Goal: Information Seeking & Learning: Learn about a topic

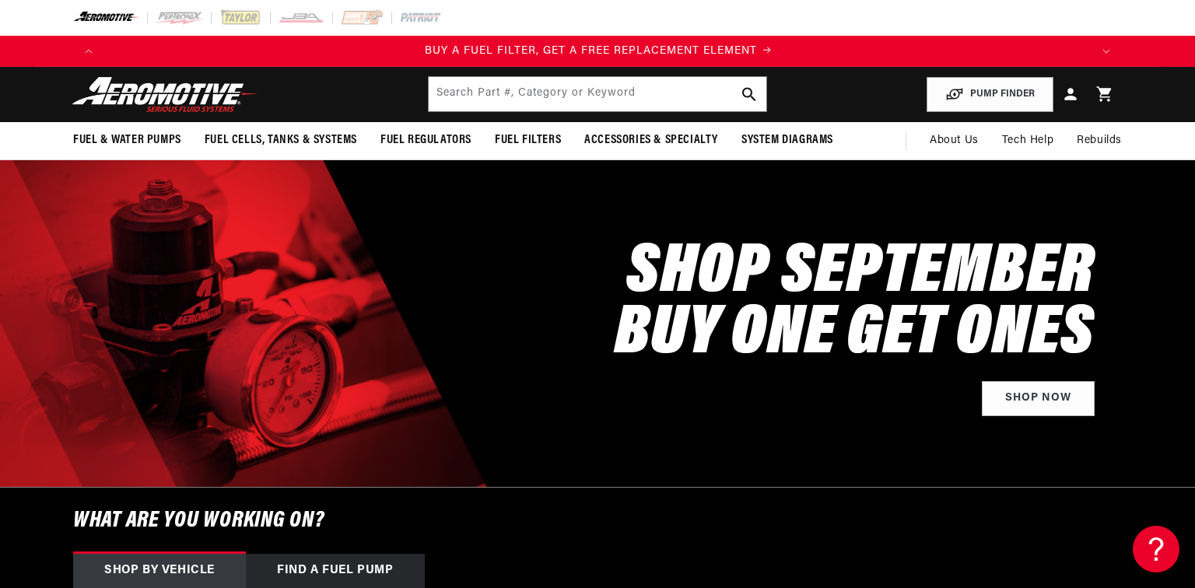
click at [506, 93] on div "Close dialog STAY IN THE FAST LANE Join our Aeromotive Fluid Systems community!…" at bounding box center [597, 294] width 1195 height 588
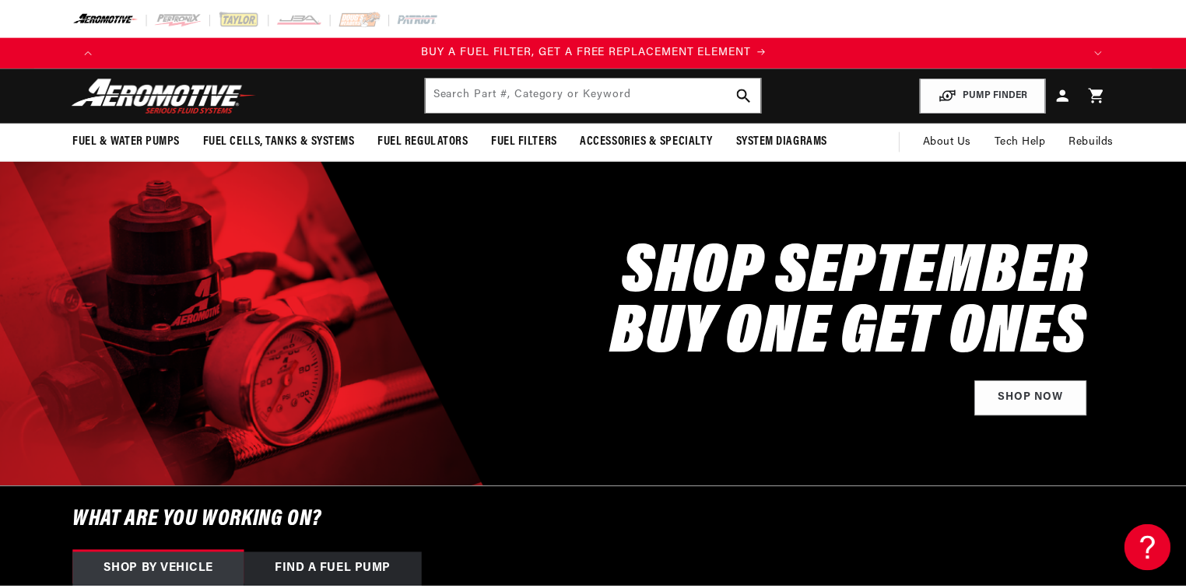
scroll to position [0, 987]
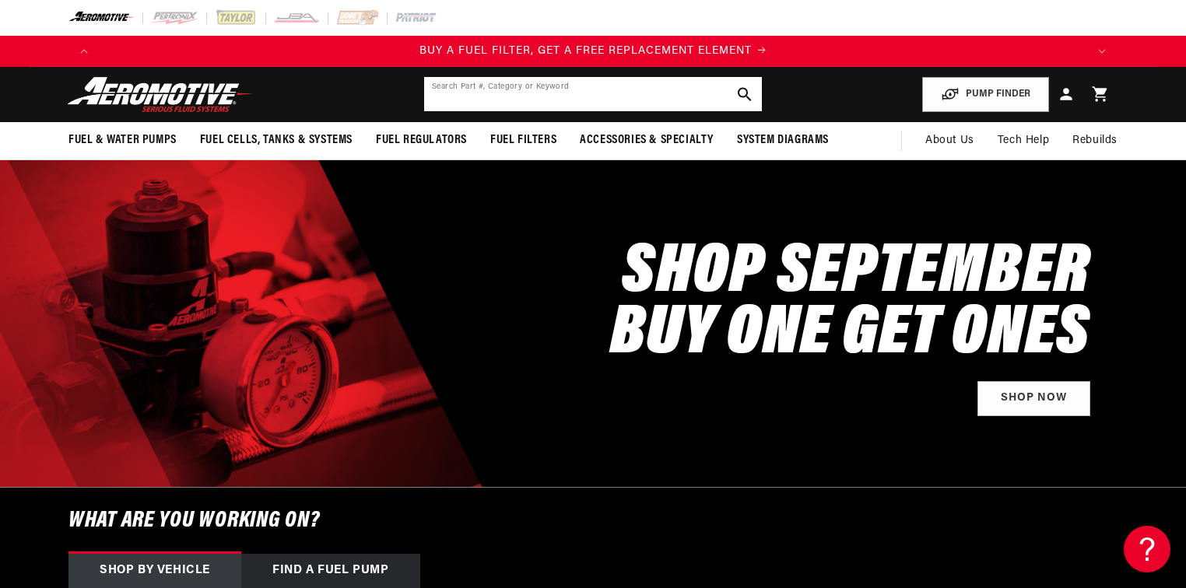
click at [539, 90] on input "text" at bounding box center [593, 94] width 338 height 34
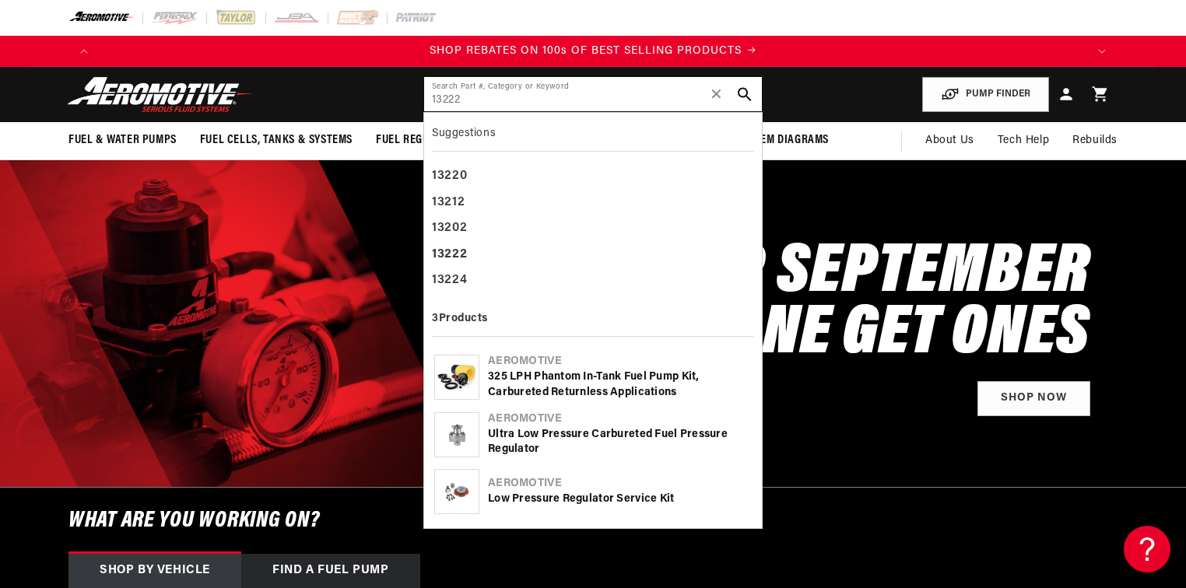
type input "13222"
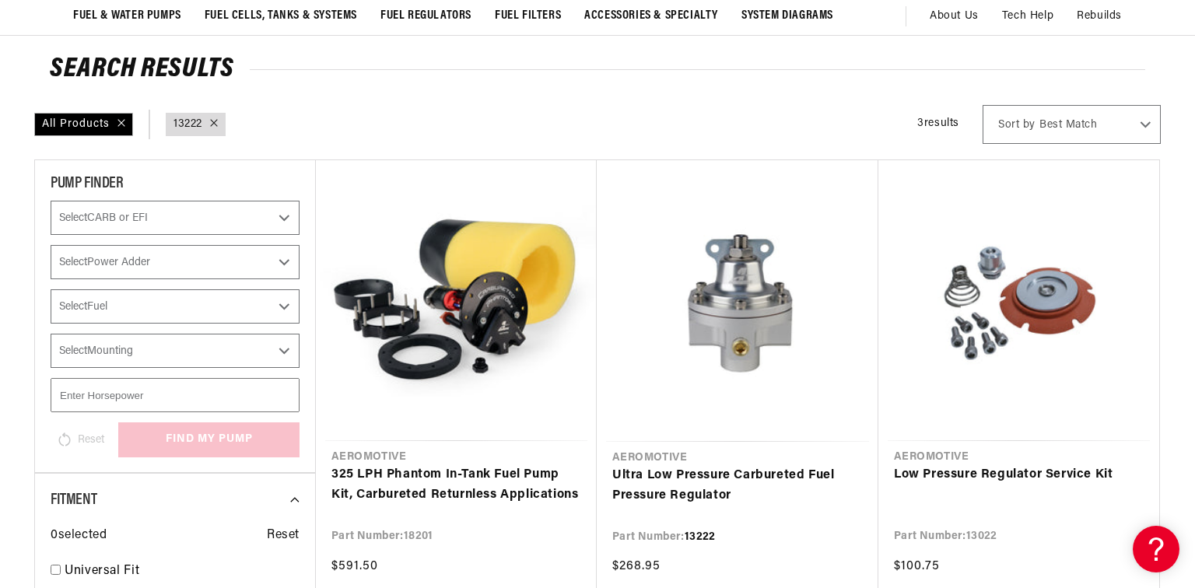
click at [1174, 303] on div "Close dialog NOT SO FAST! No time to browse? No problem. Sign up and we'll keep…" at bounding box center [597, 294] width 1195 height 588
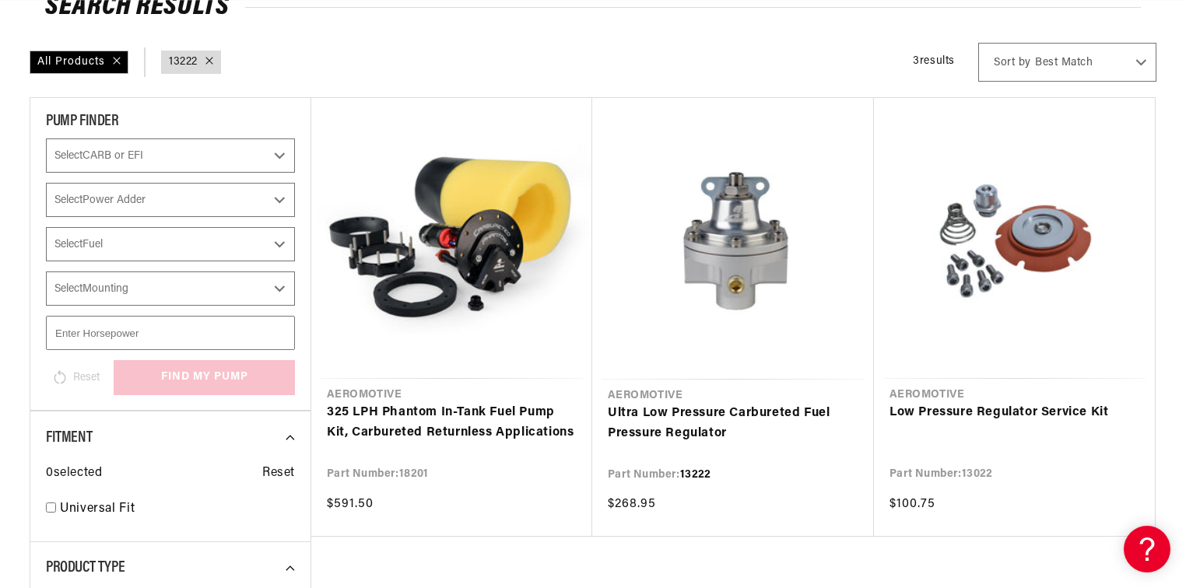
scroll to position [0, 1973]
click at [713, 404] on link "Ultra Low Pressure Carbureted Fuel Pressure Regulator" at bounding box center [733, 424] width 251 height 40
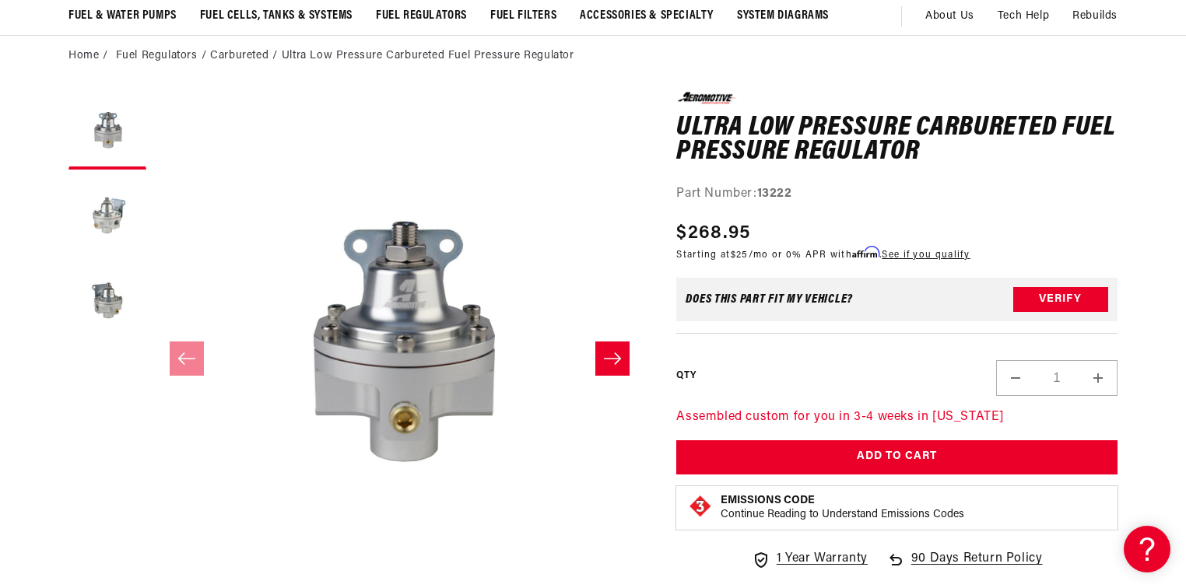
click at [623, 363] on button "Slide right" at bounding box center [612, 359] width 34 height 34
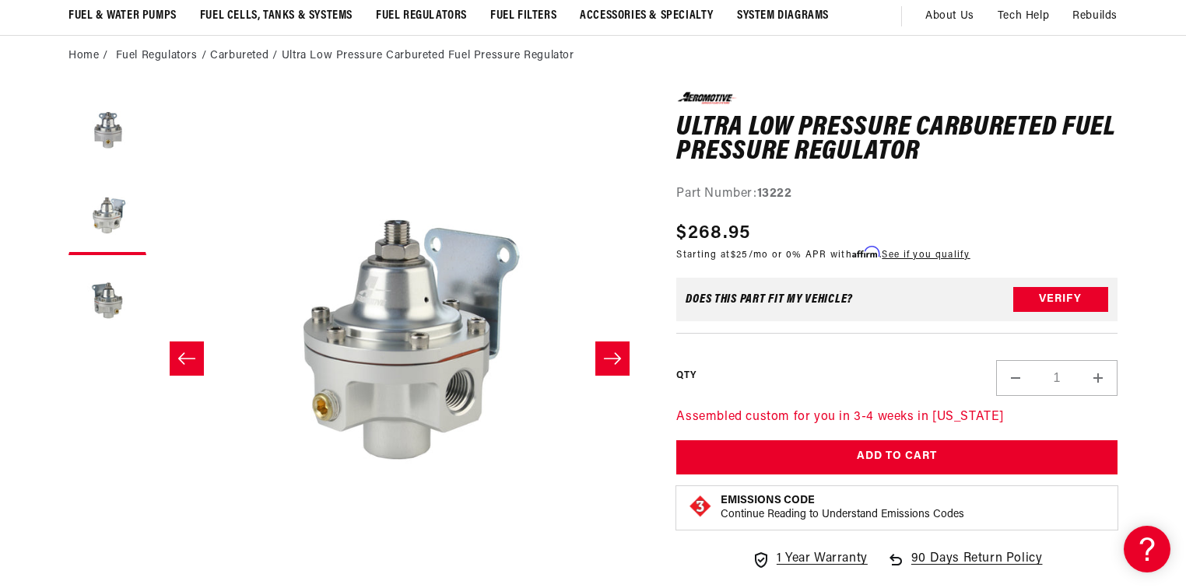
scroll to position [0, 570]
click at [626, 359] on button "Slide right" at bounding box center [612, 359] width 34 height 34
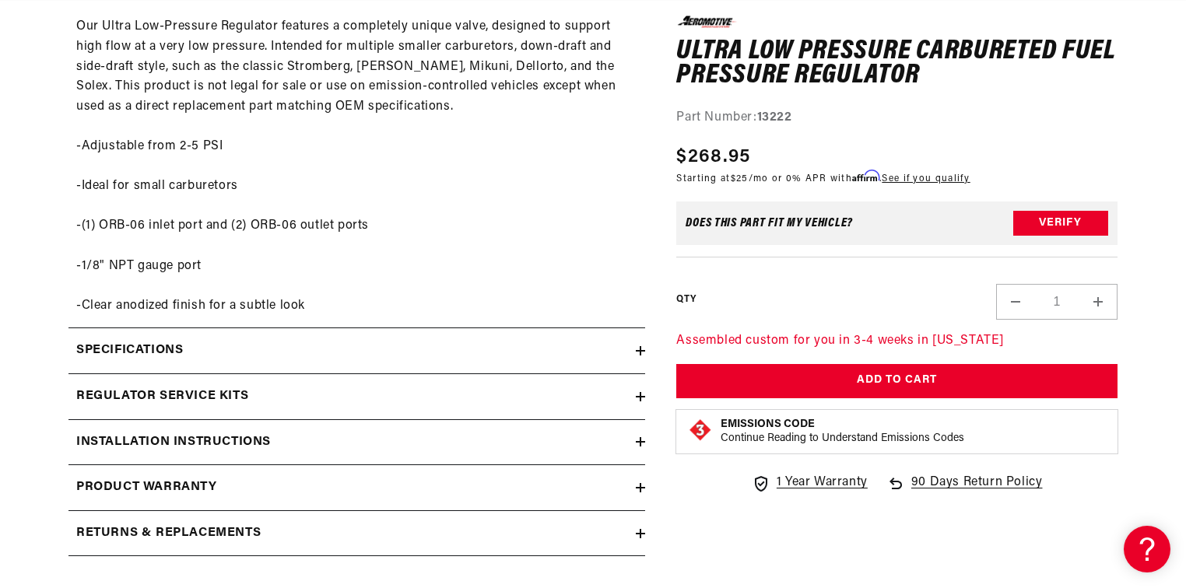
scroll to position [996, 0]
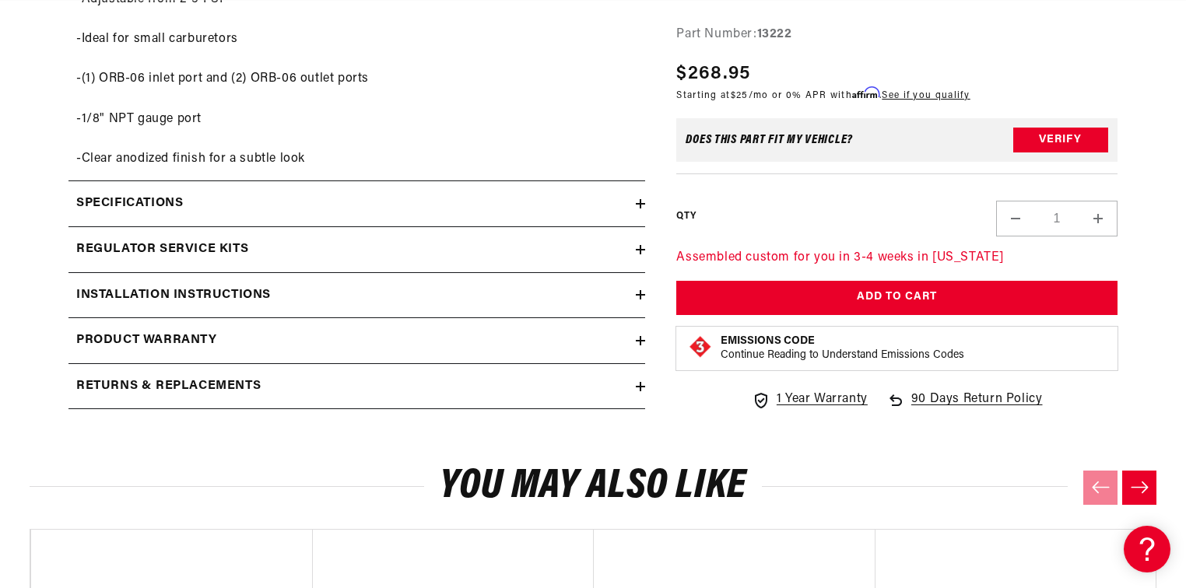
click at [639, 253] on icon at bounding box center [640, 249] width 9 height 9
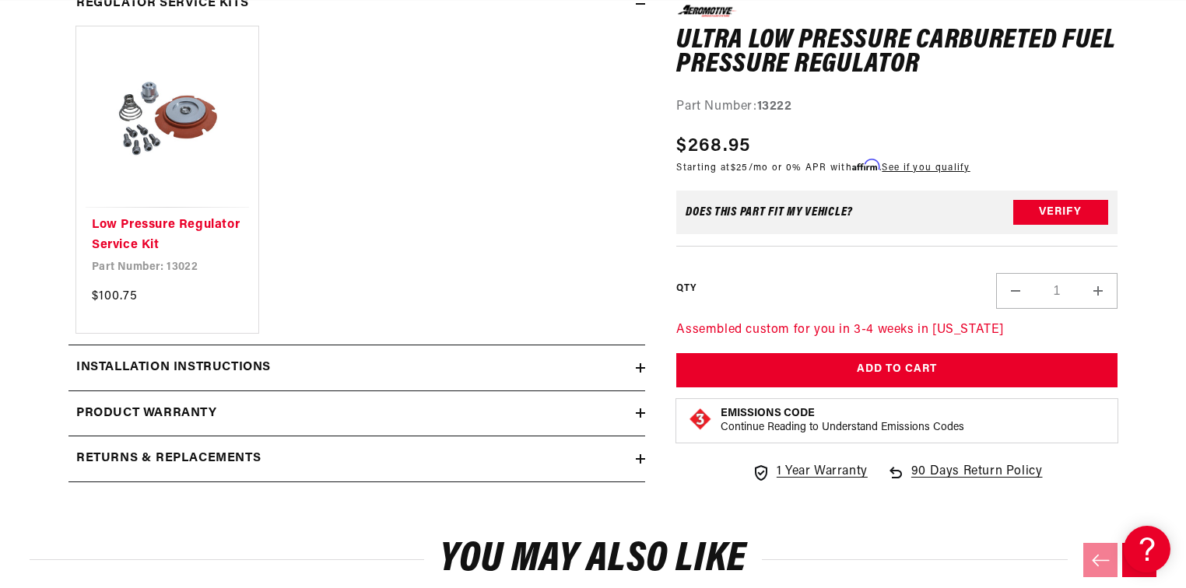
scroll to position [1245, 0]
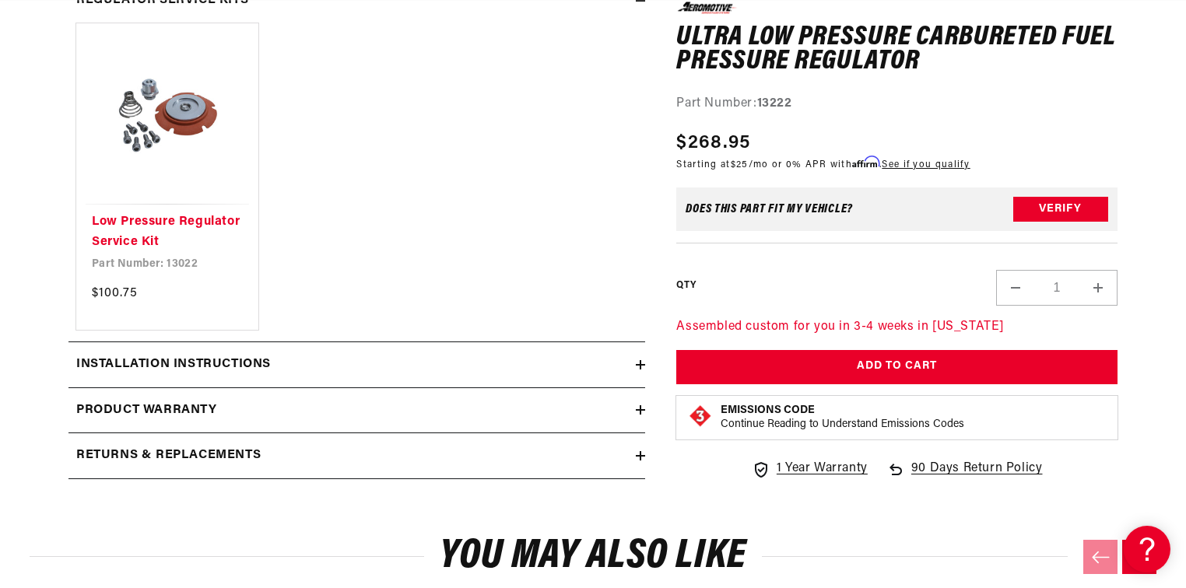
click at [641, 365] on icon at bounding box center [640, 365] width 9 height 0
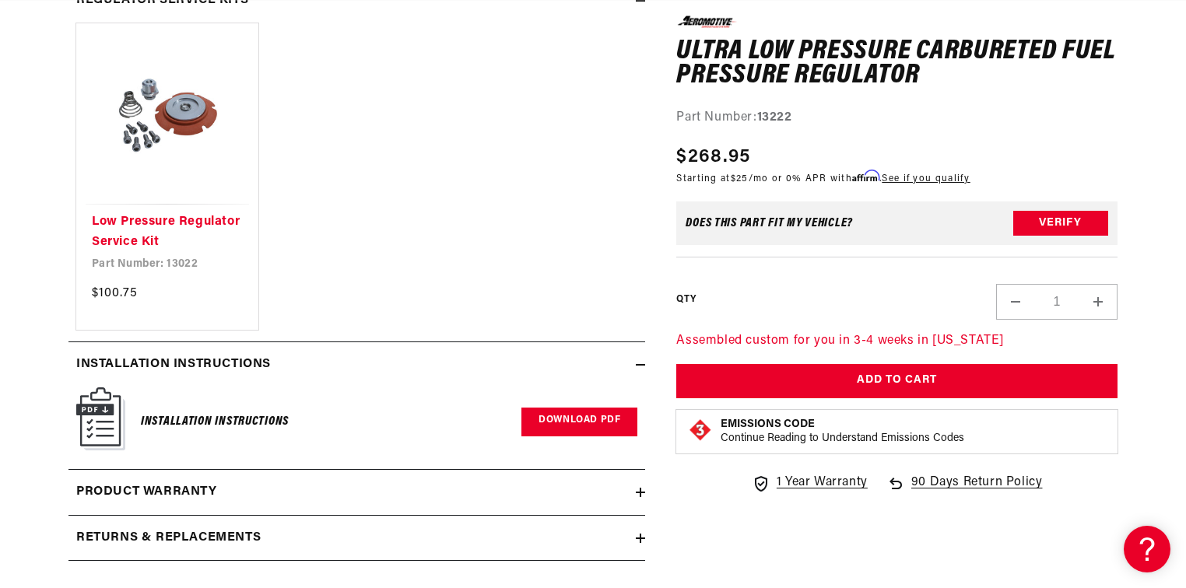
scroll to position [0, 2792]
click at [597, 419] on link "Download PDF" at bounding box center [579, 422] width 116 height 29
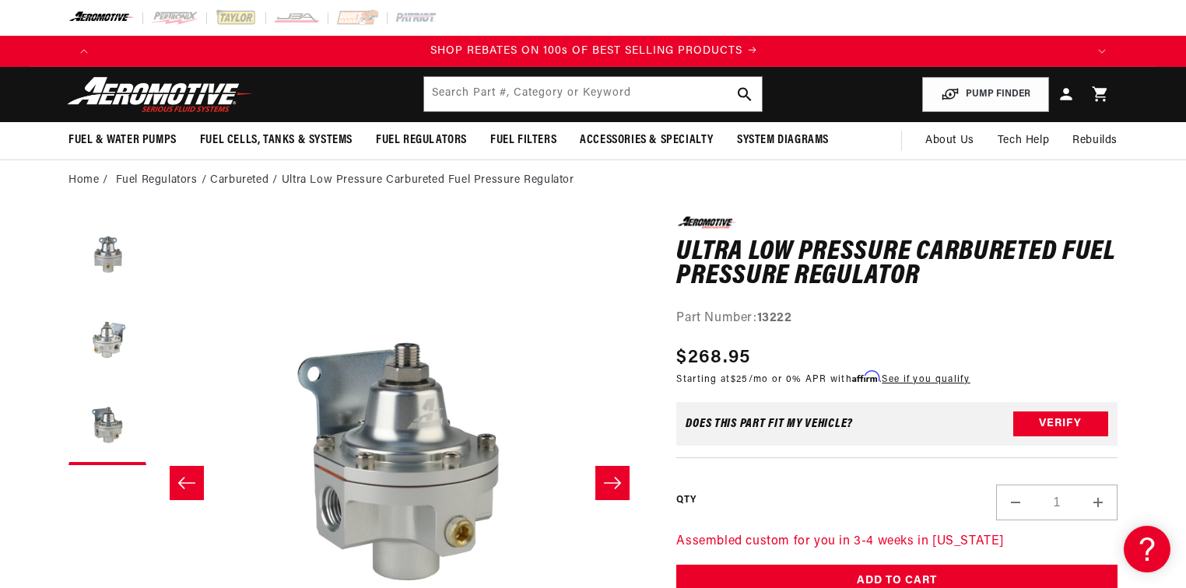
scroll to position [0, 1973]
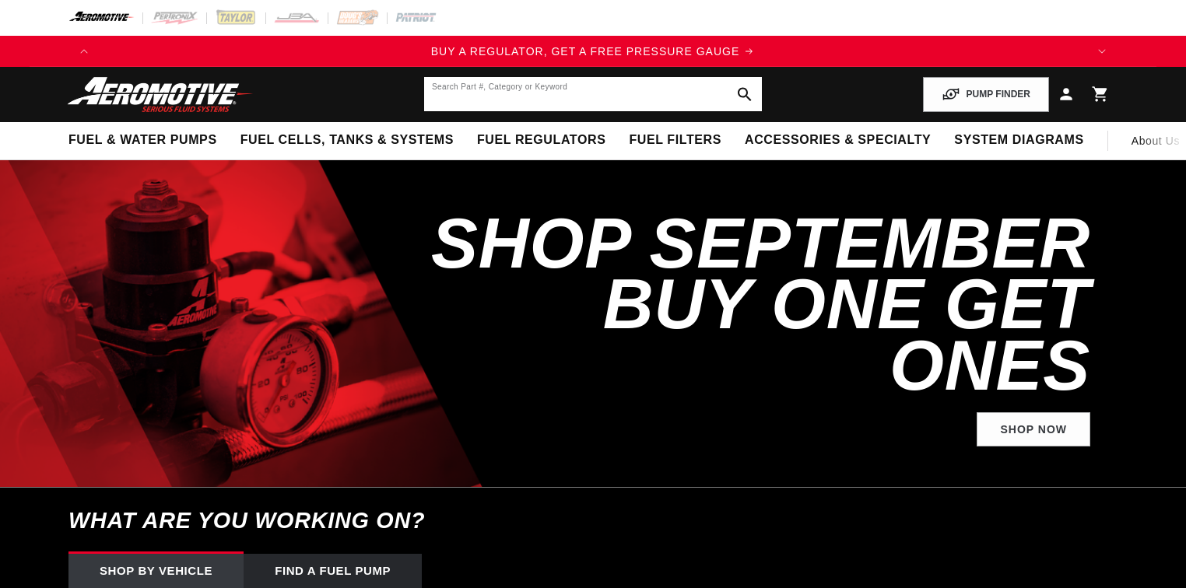
click at [498, 93] on input "text" at bounding box center [593, 94] width 338 height 34
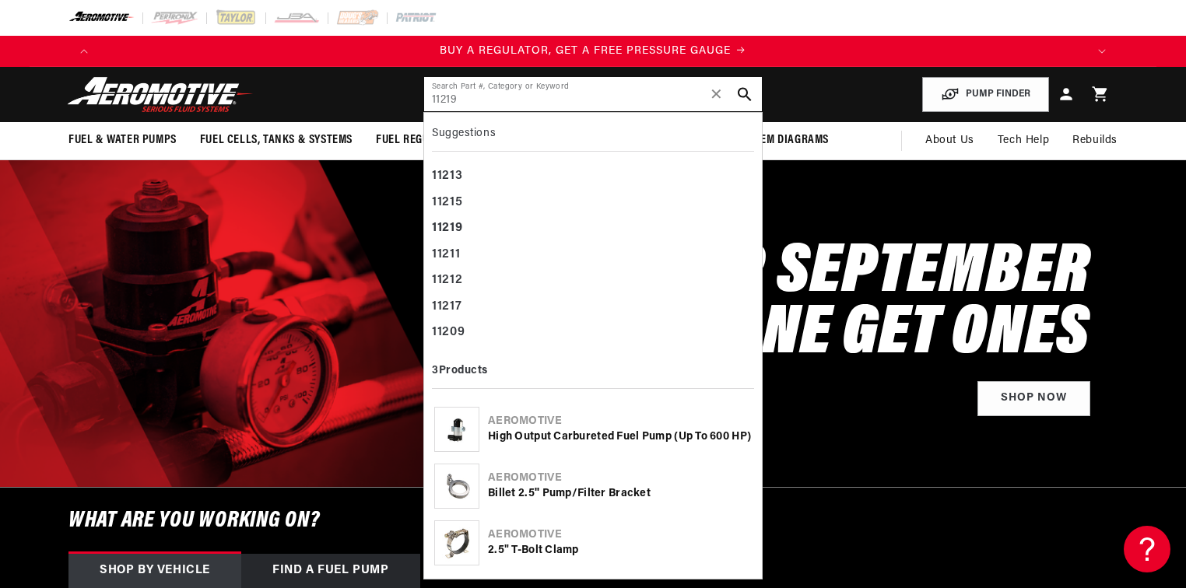
type input "11219"
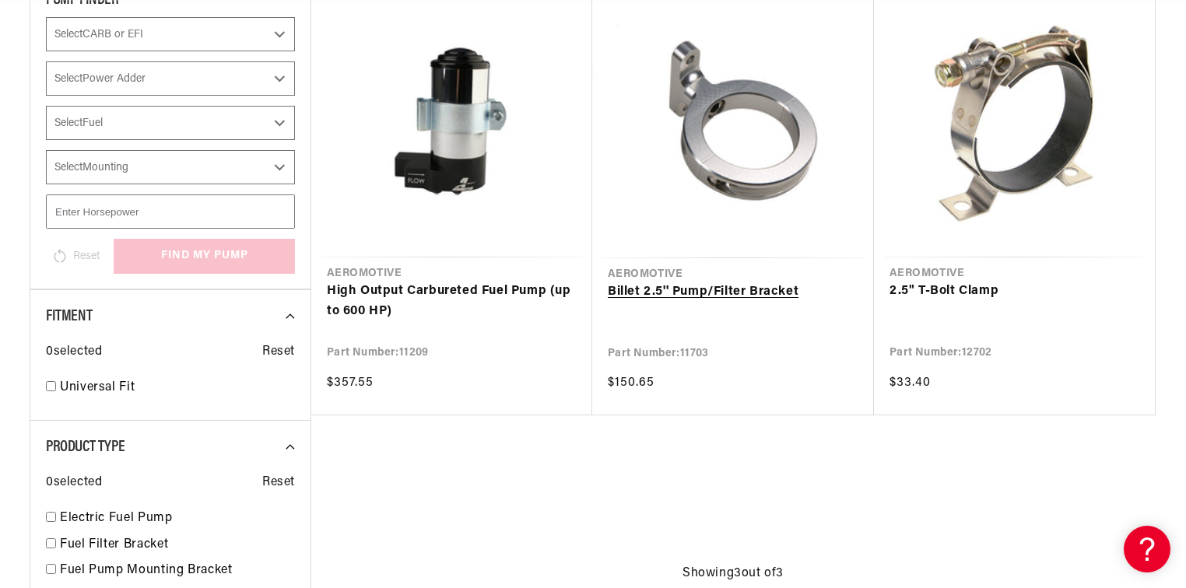
scroll to position [311, 0]
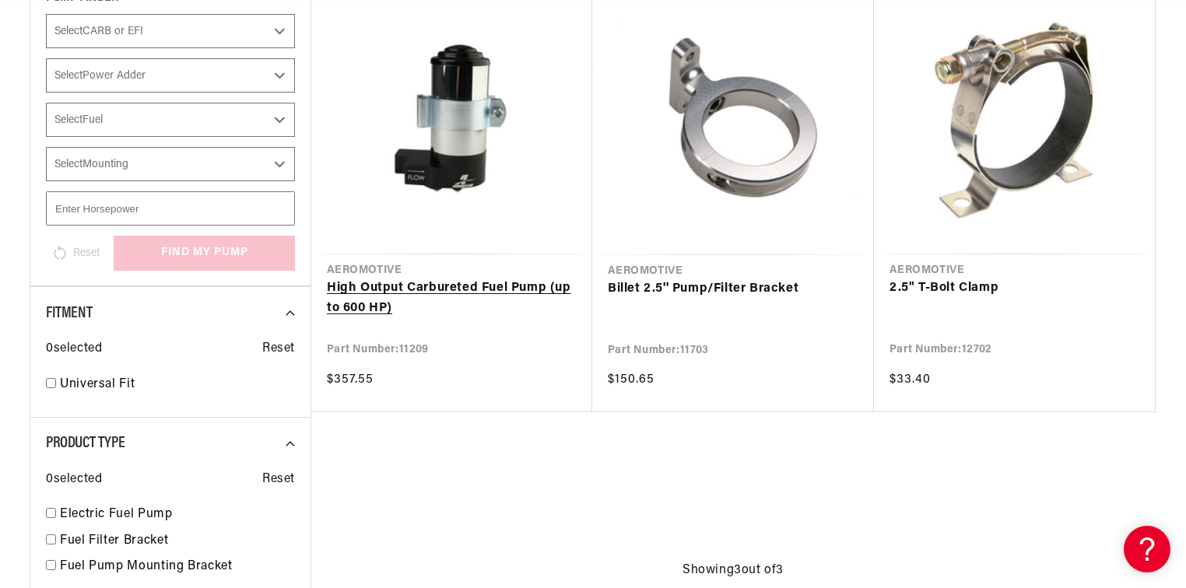
click at [474, 279] on link "High Output Carbureted Fuel Pump (up to 600 HP)" at bounding box center [452, 299] width 250 height 40
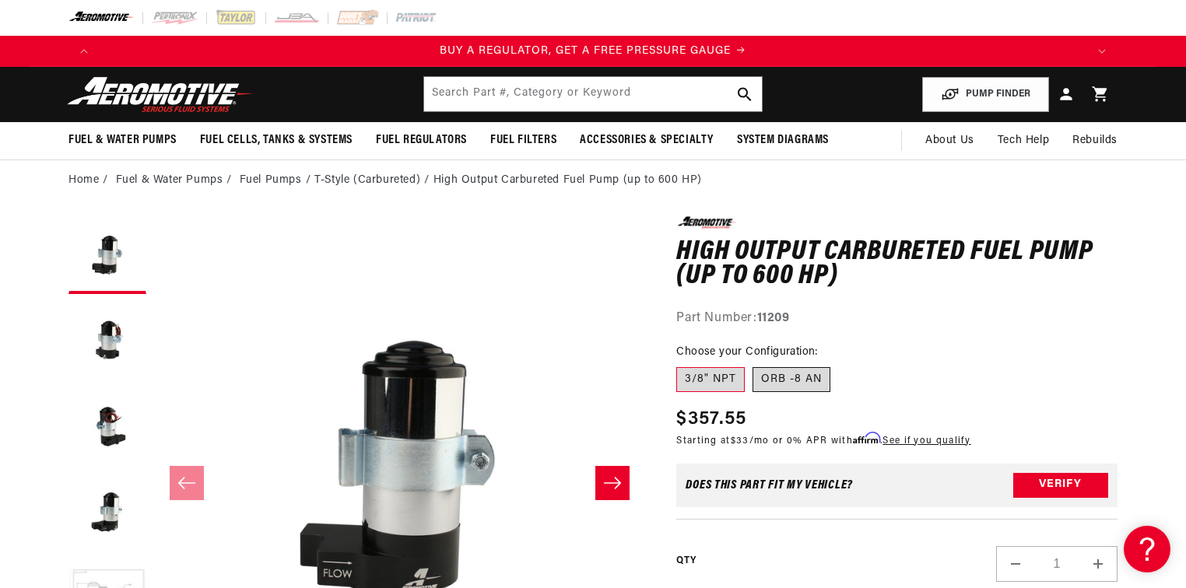
click at [788, 377] on label "ORB -8 AN" at bounding box center [792, 379] width 78 height 25
click at [753, 365] on input "ORB -8 AN" at bounding box center [753, 364] width 1 height 1
radio input "true"
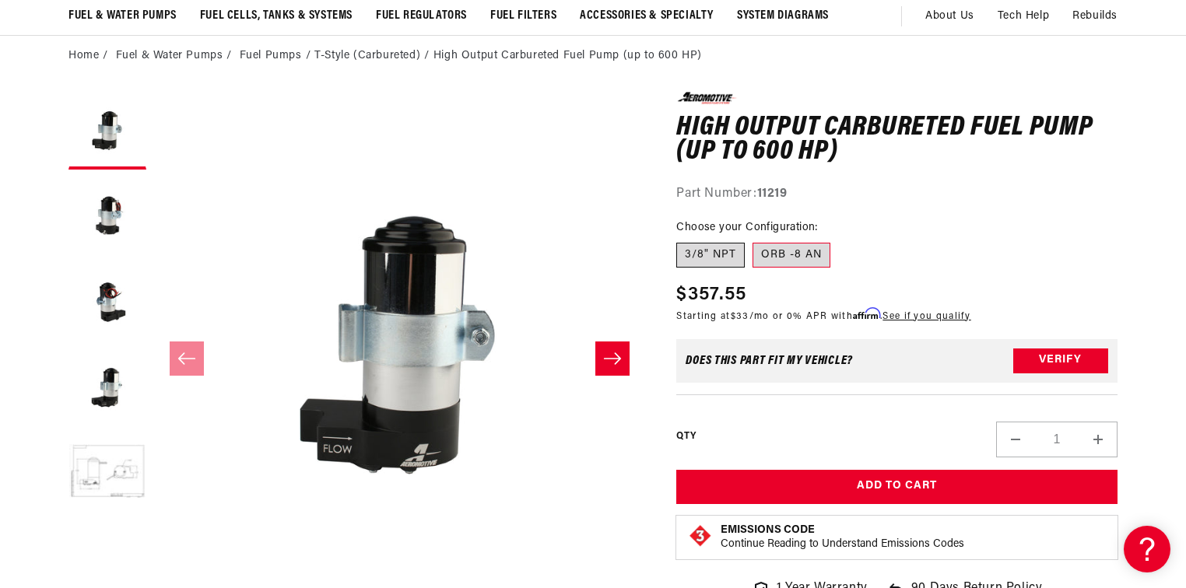
click at [709, 251] on label "3/8" NPT" at bounding box center [710, 255] width 68 height 25
click at [681, 240] on input "3/8" NPT" at bounding box center [680, 240] width 1 height 1
radio input "true"
click at [794, 258] on label "ORB -8 AN" at bounding box center [792, 255] width 78 height 25
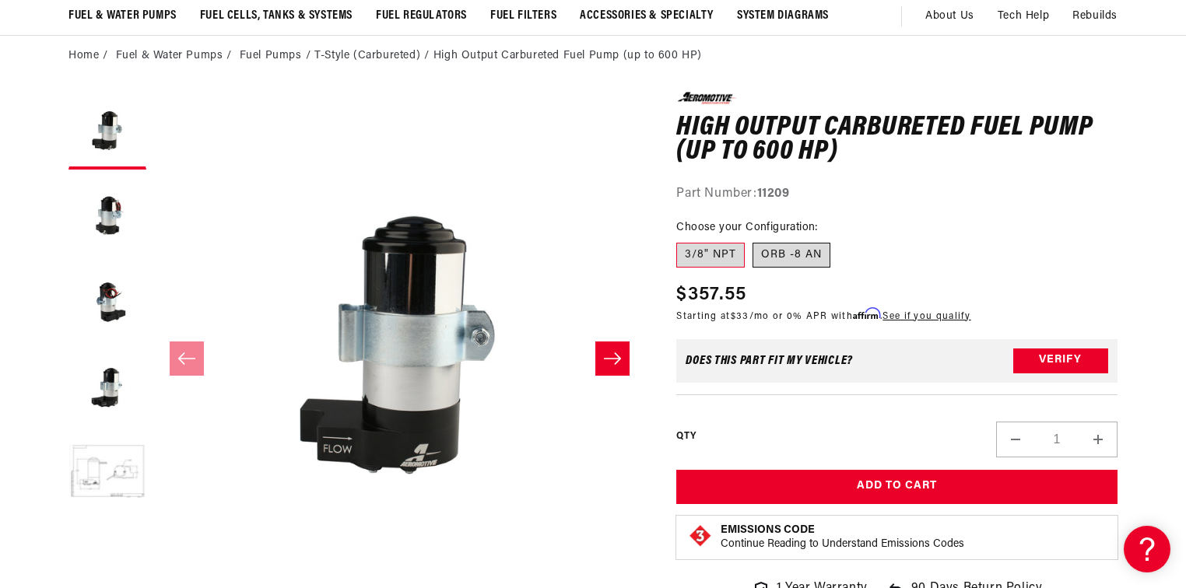
click at [753, 240] on input "ORB -8 AN" at bounding box center [753, 240] width 1 height 1
radio input "true"
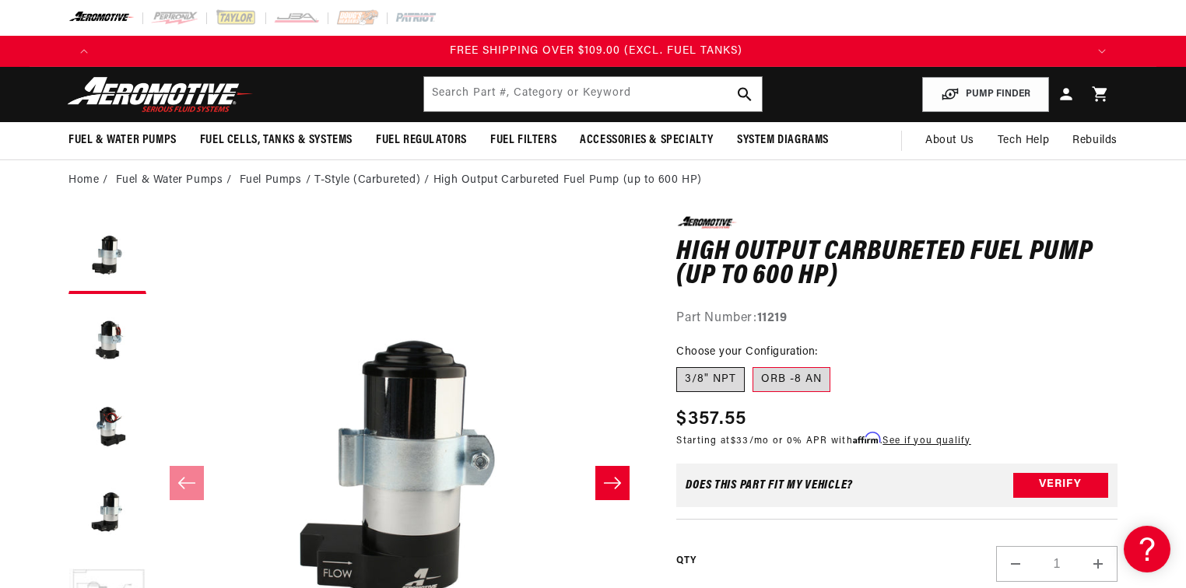
scroll to position [0, 2960]
click at [721, 374] on label "3/8" NPT" at bounding box center [710, 379] width 68 height 25
click at [681, 365] on input "3/8" NPT" at bounding box center [680, 364] width 1 height 1
radio input "true"
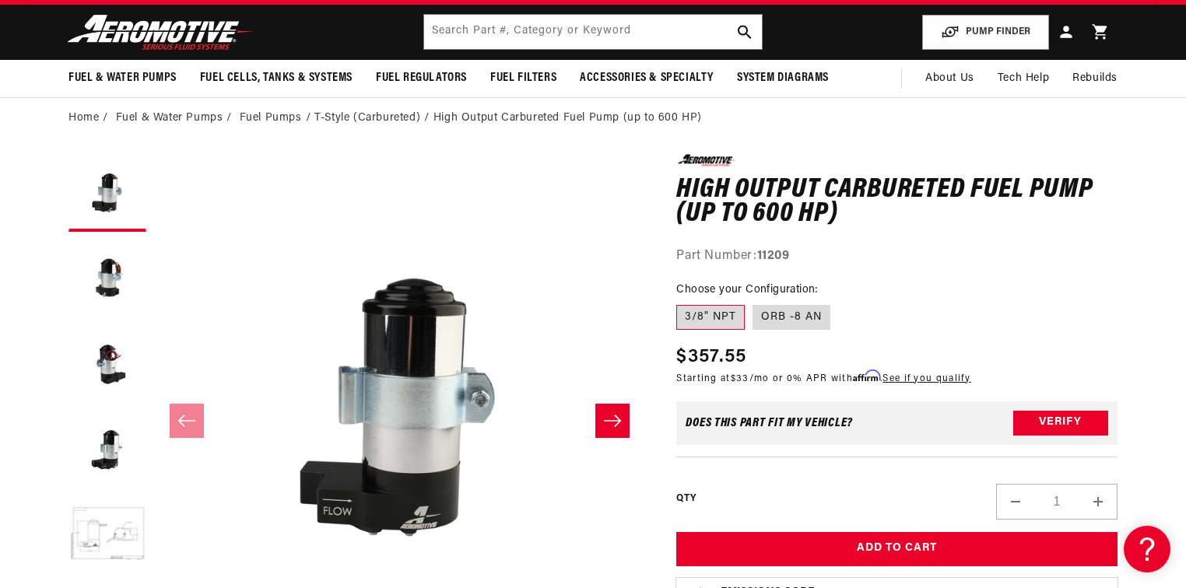
scroll to position [0, 1973]
click at [607, 37] on input "text" at bounding box center [593, 32] width 338 height 34
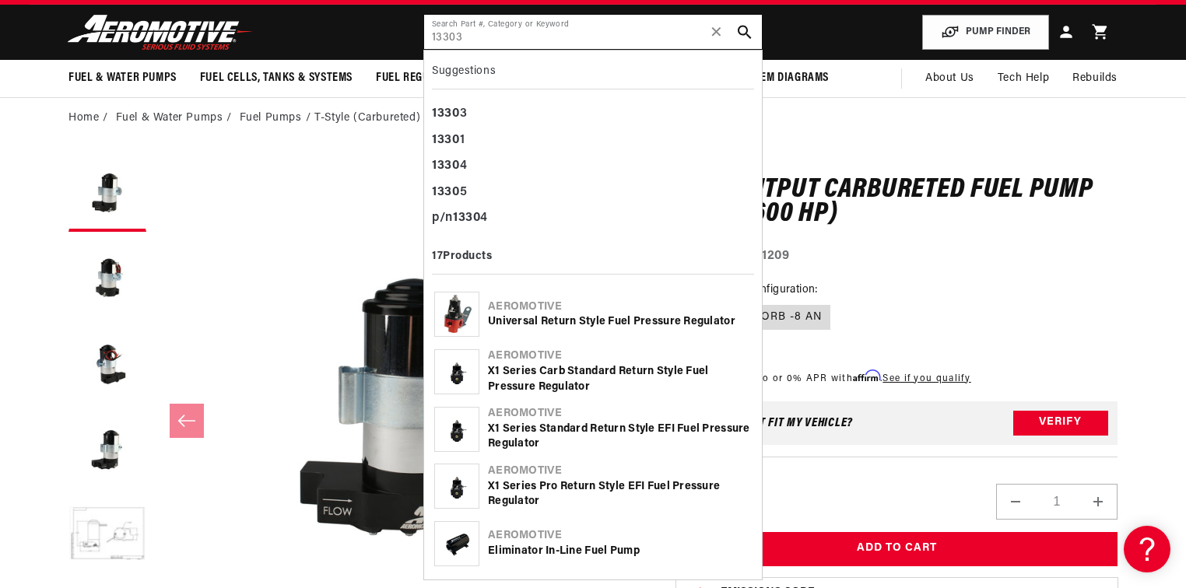
type input "13303"
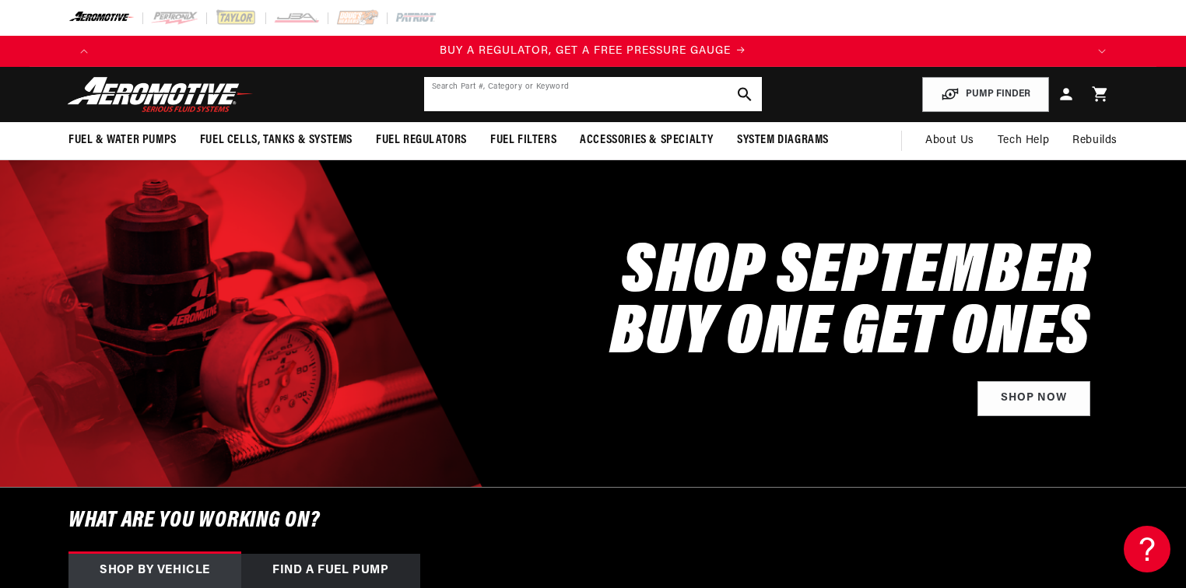
click at [596, 98] on input "text" at bounding box center [593, 94] width 338 height 34
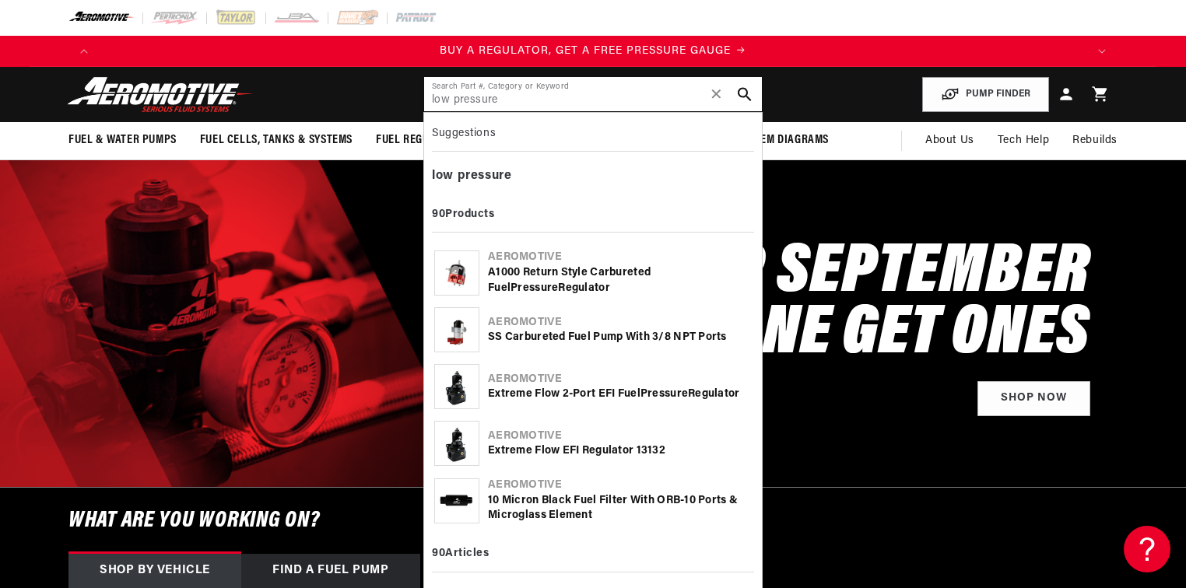
type input "low pressure"
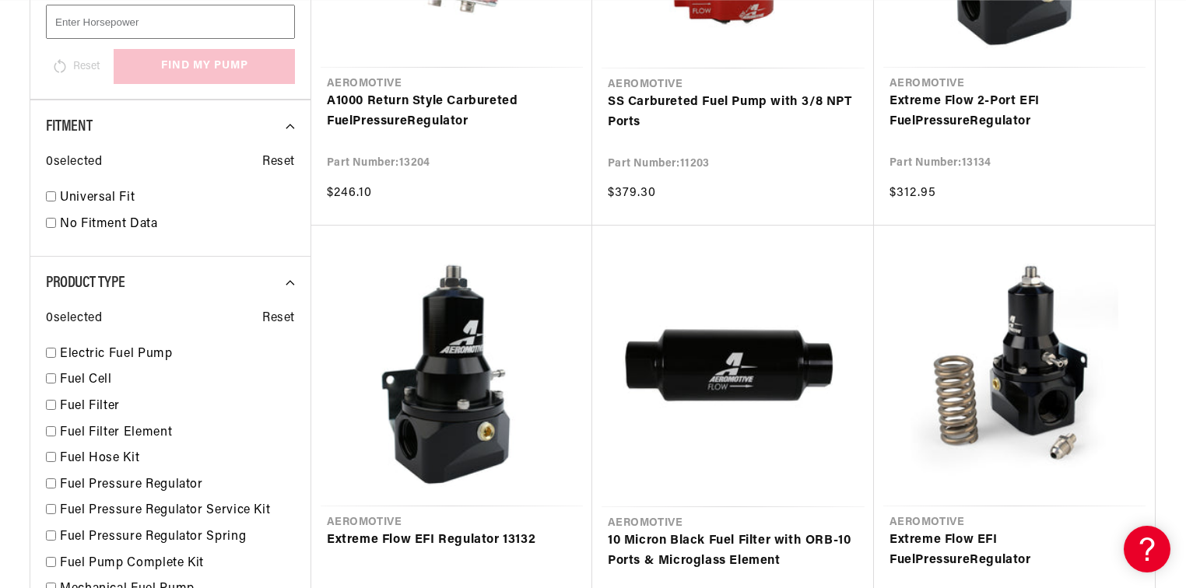
scroll to position [0, 987]
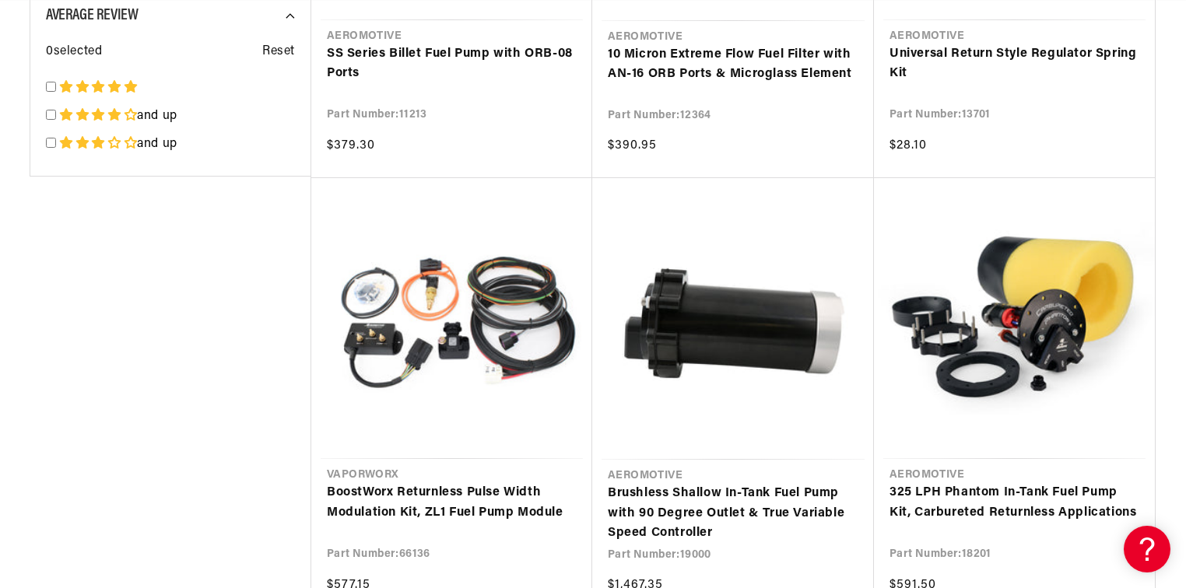
scroll to position [0, 1973]
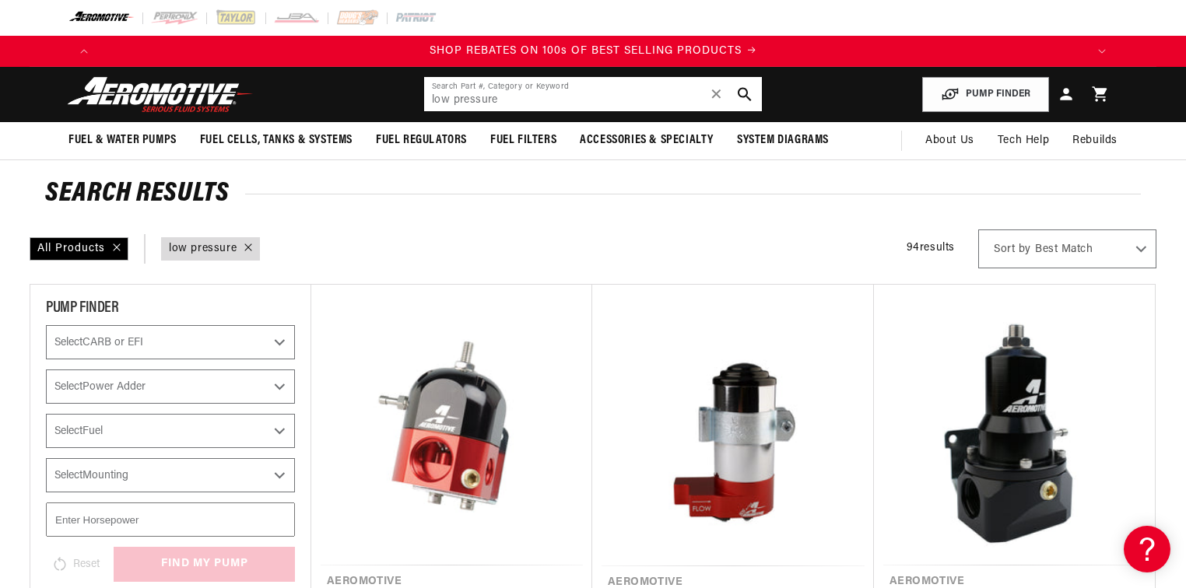
click at [508, 102] on input "low pressure" at bounding box center [593, 94] width 338 height 34
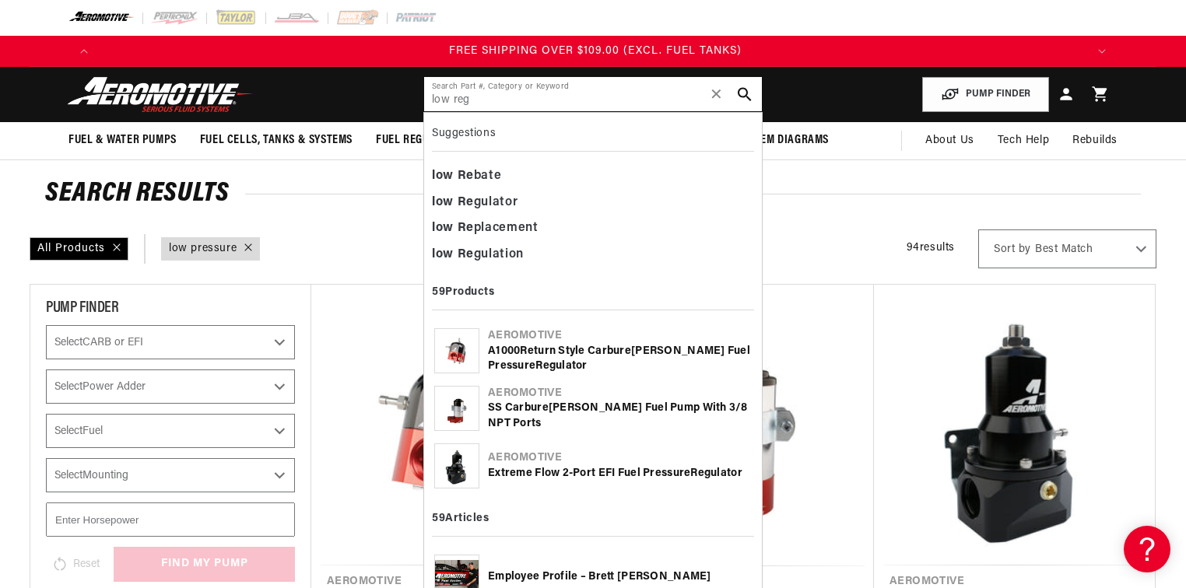
scroll to position [0, 2960]
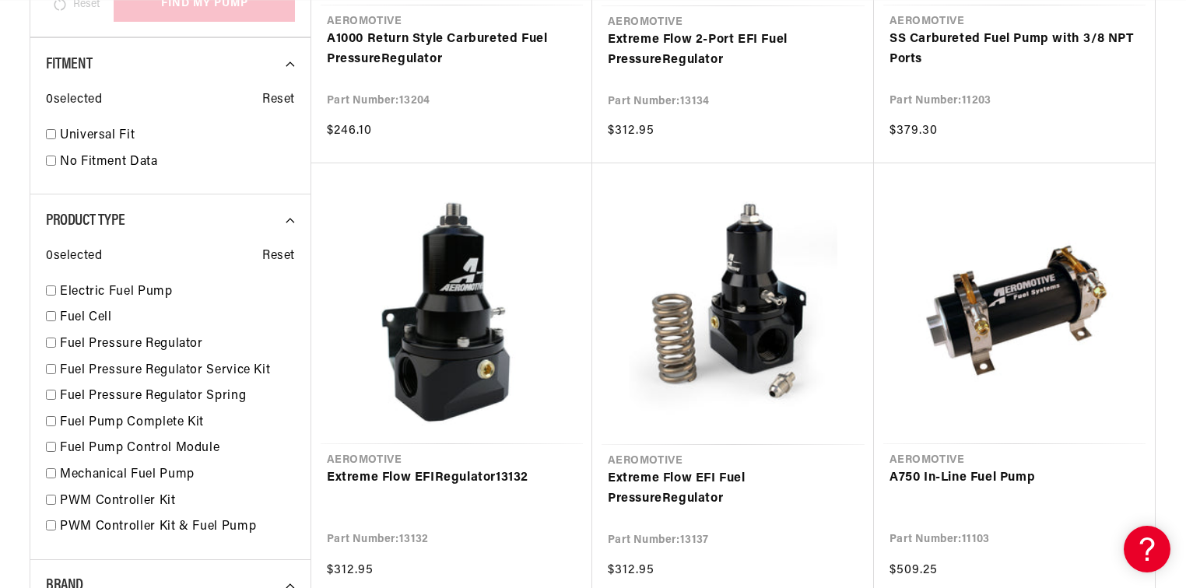
scroll to position [934, 0]
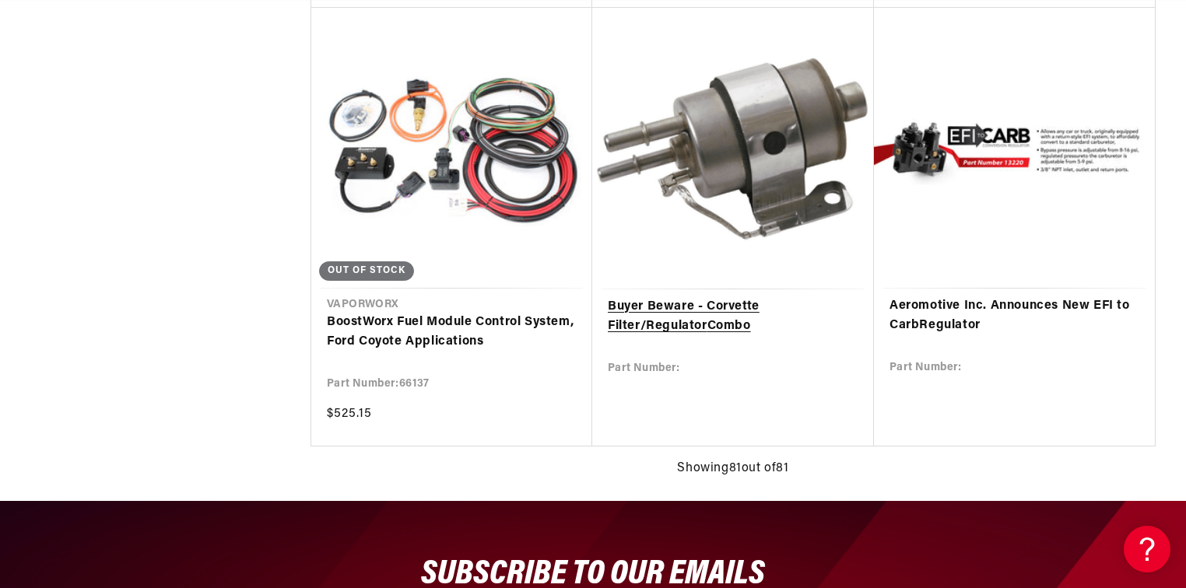
click at [781, 297] on link "Buyer Beware - Corvette Filter/ Regulator Combo" at bounding box center [733, 317] width 251 height 40
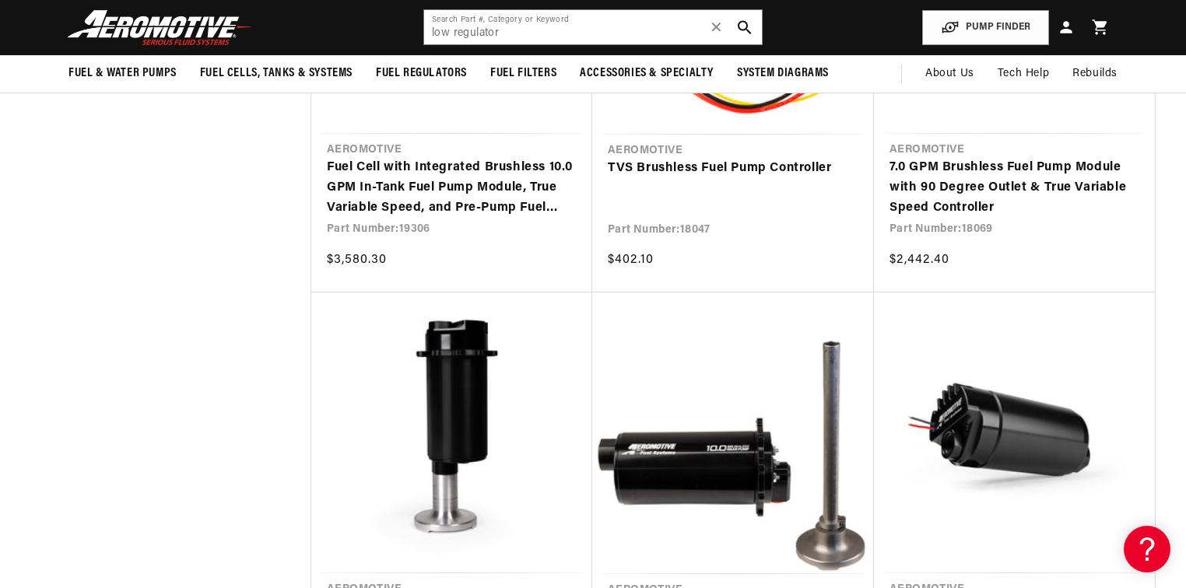
scroll to position [7844, 0]
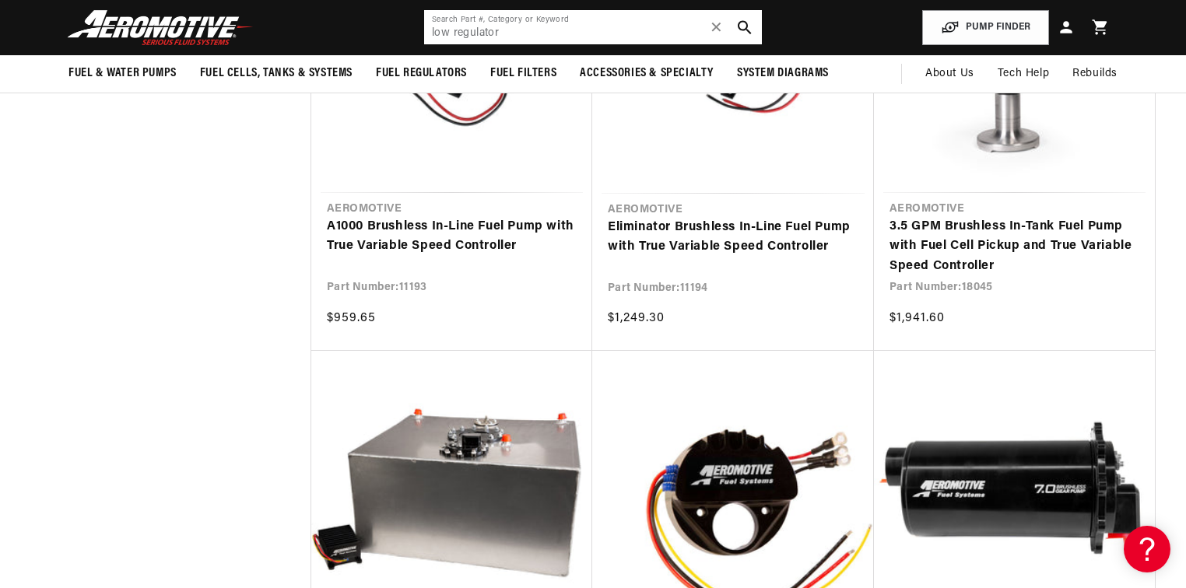
drag, startPoint x: 504, startPoint y: 34, endPoint x: 380, endPoint y: 45, distance: 125.0
click at [380, 45] on header "Fuel & Water Pumps Back In-Tank In-Line Fuel Pumps" at bounding box center [593, 27] width 1127 height 55
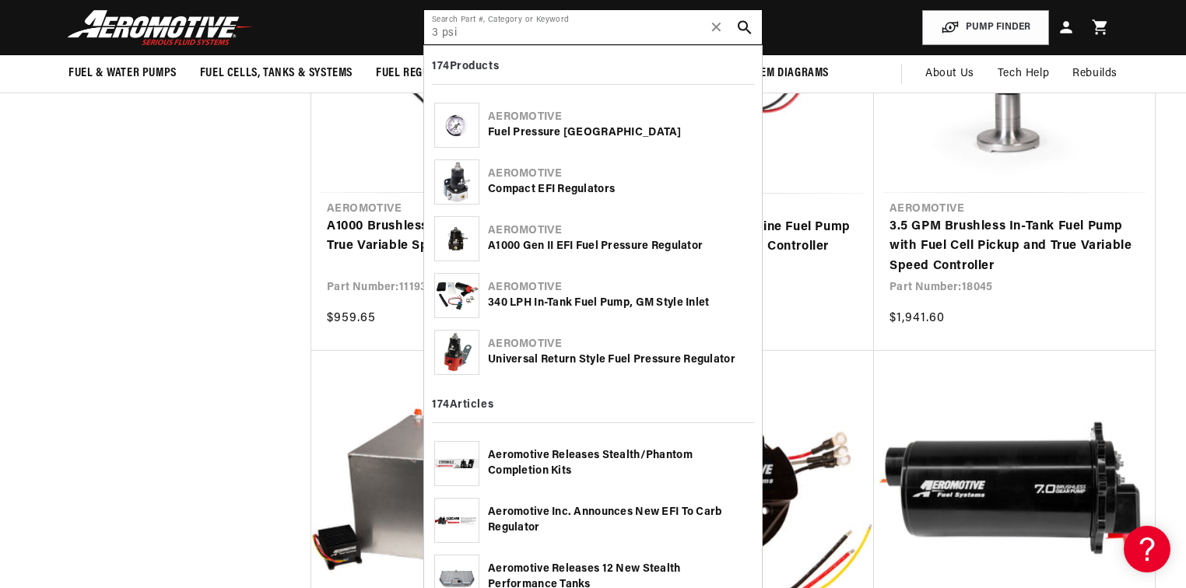
scroll to position [0, 1973]
type input "3 psi"
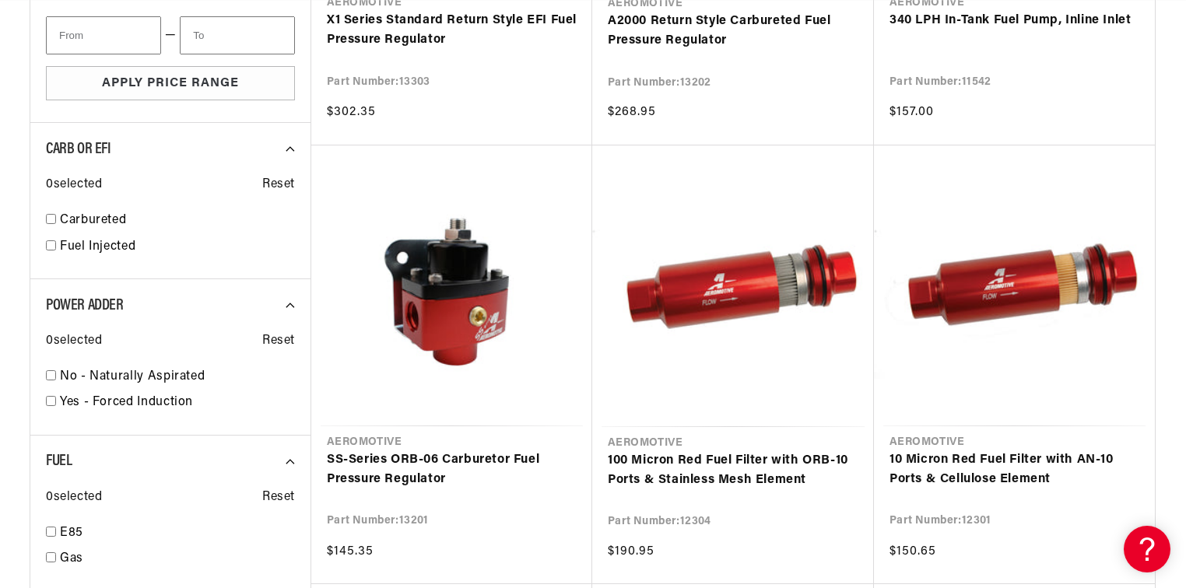
scroll to position [1910, 0]
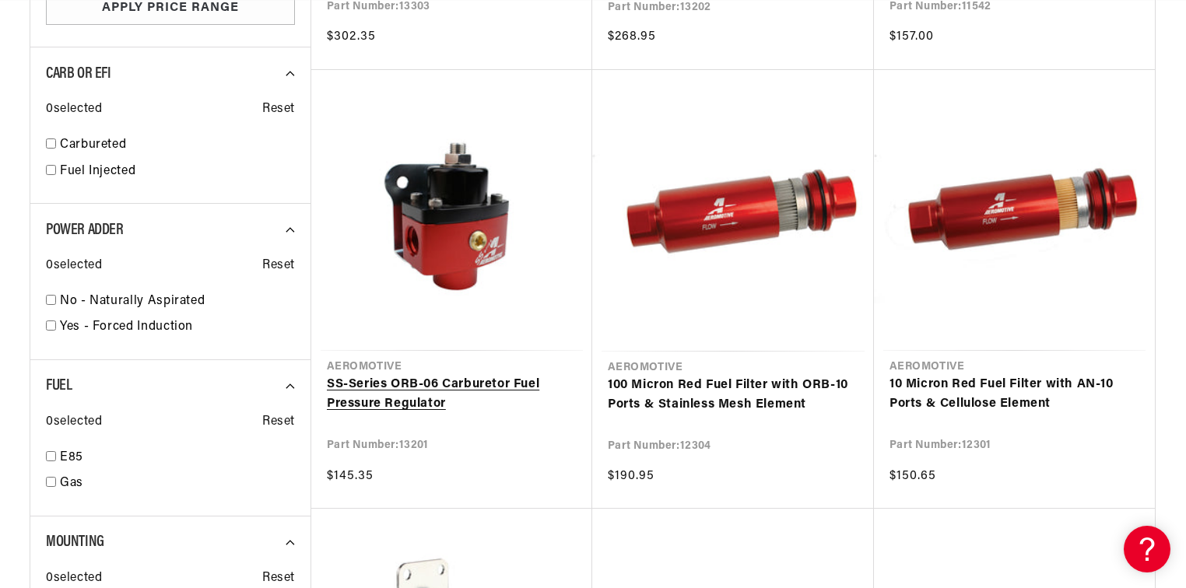
click at [439, 375] on link "SS-Series ORB-06 Carburetor Fuel Pressure Regulator" at bounding box center [452, 395] width 250 height 40
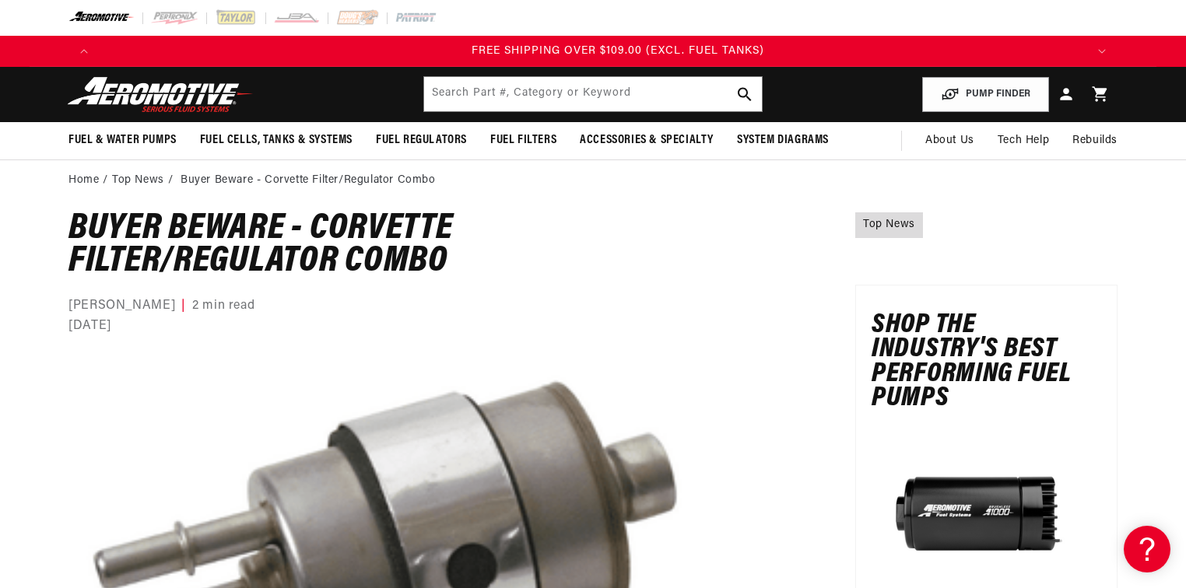
scroll to position [0, 2960]
click at [579, 94] on input "text" at bounding box center [593, 94] width 338 height 34
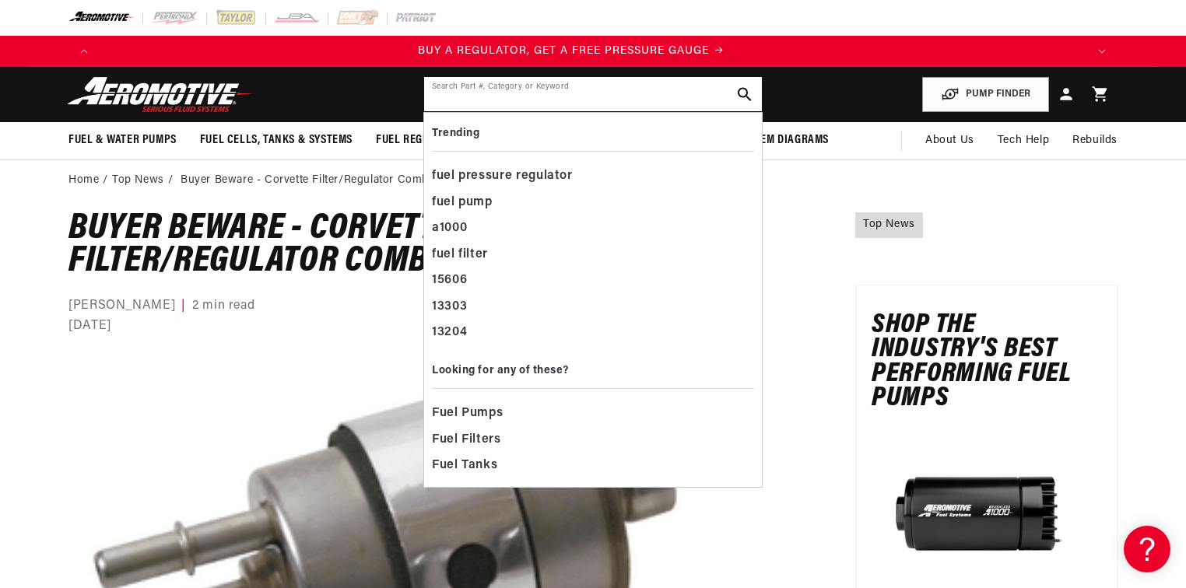
scroll to position [0, 0]
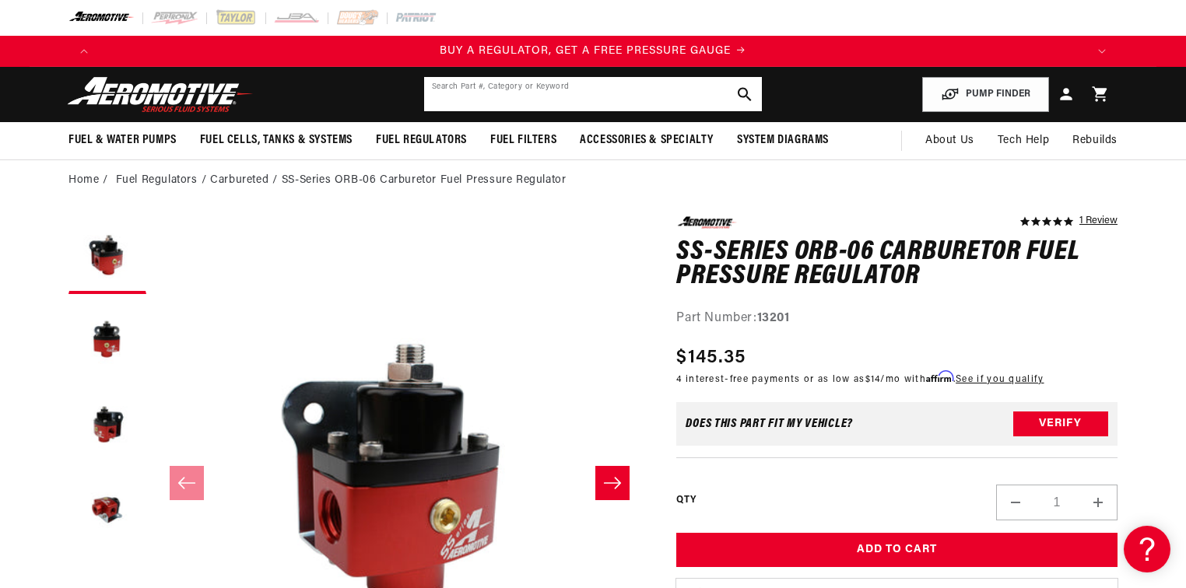
click at [644, 90] on input "text" at bounding box center [593, 94] width 338 height 34
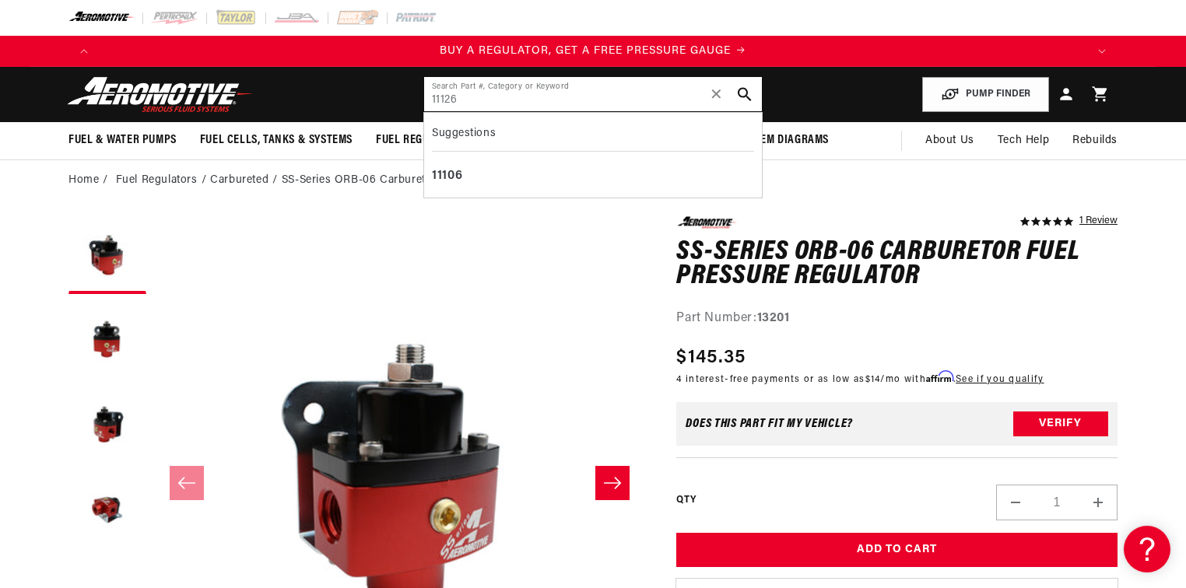
type input "11126"
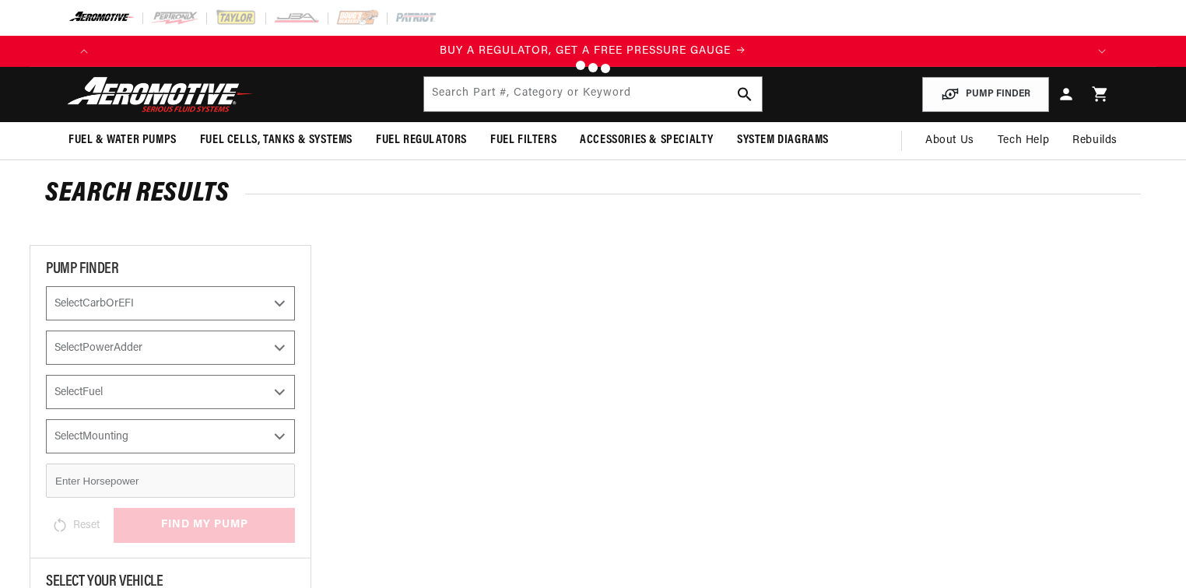
type input "13303"
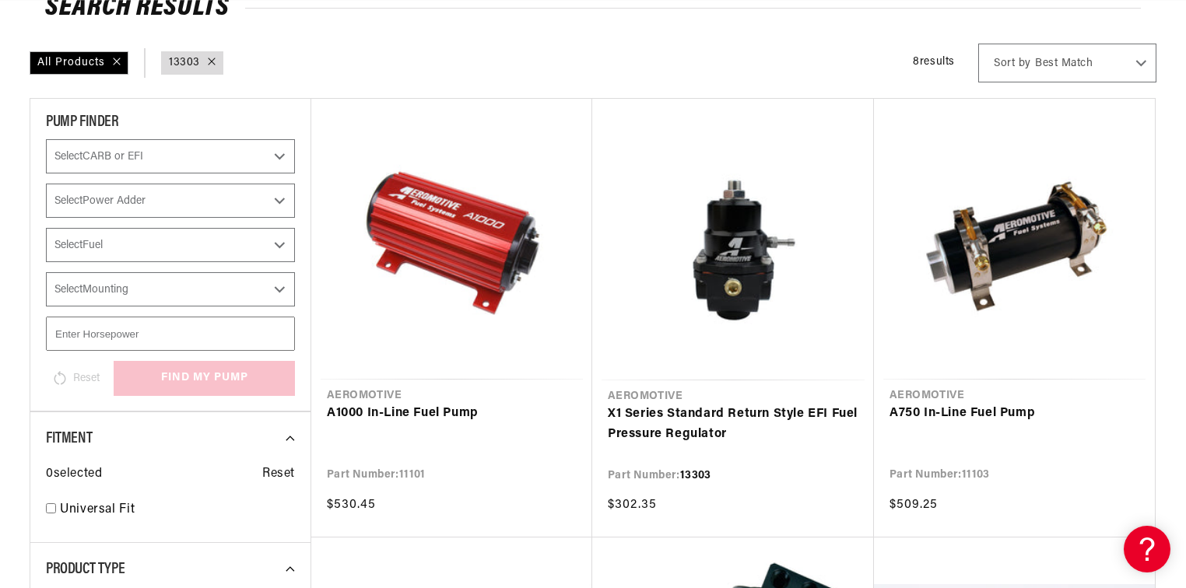
scroll to position [187, 0]
click at [703, 404] on link "X1 Series Standard Return Style EFI Fuel Pressure Regulator" at bounding box center [733, 424] width 251 height 40
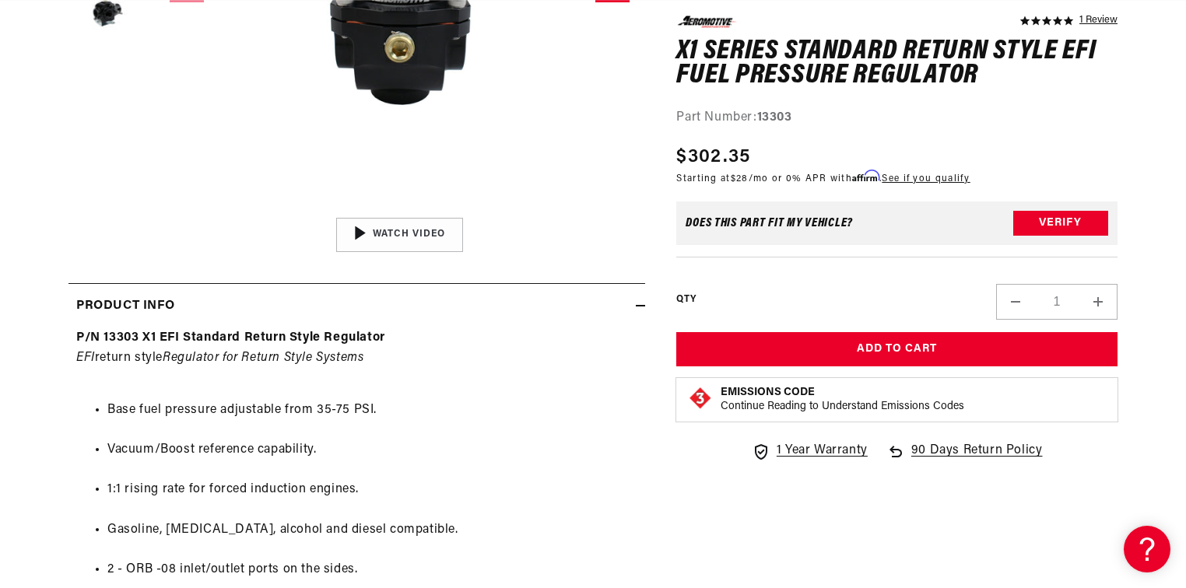
scroll to position [0, 2907]
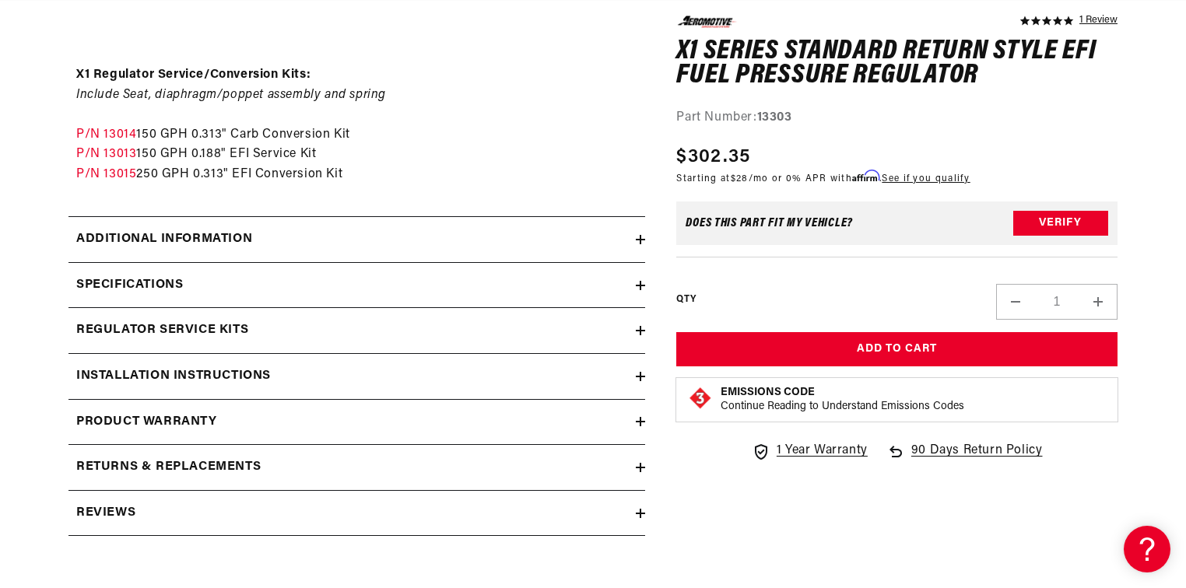
click at [640, 240] on icon at bounding box center [640, 239] width 0 height 9
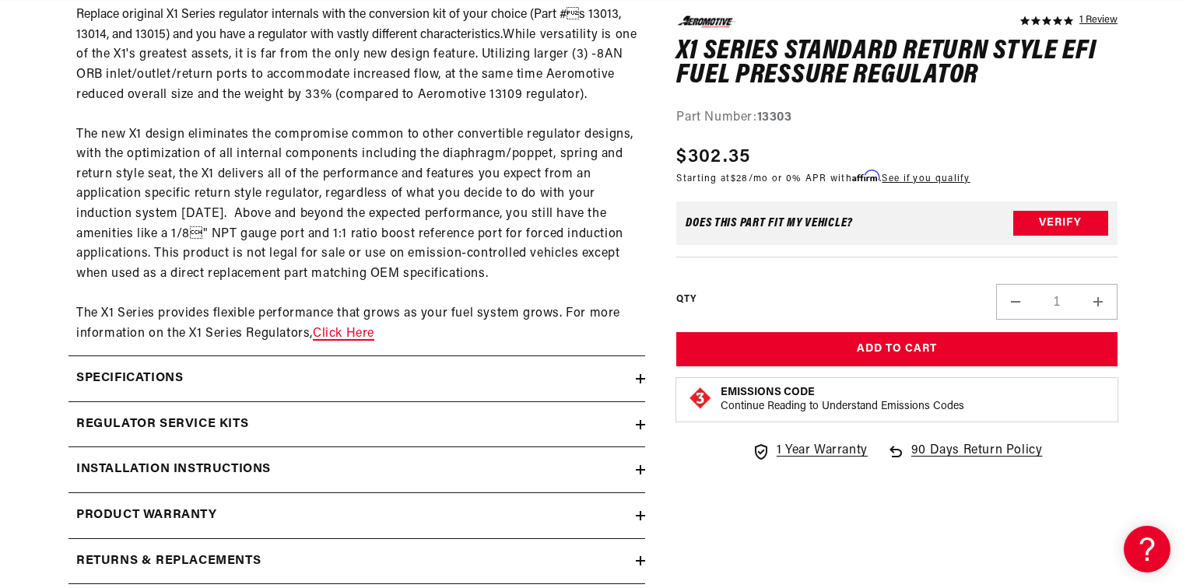
click at [357, 340] on link "Click Here" at bounding box center [343, 334] width 61 height 12
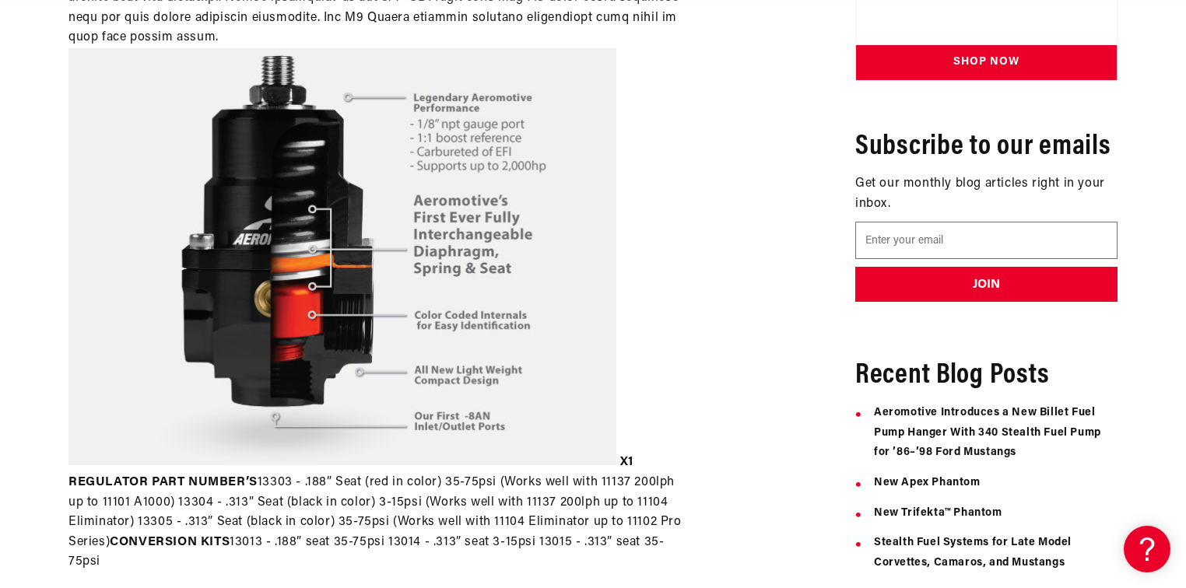
scroll to position [0, 1966]
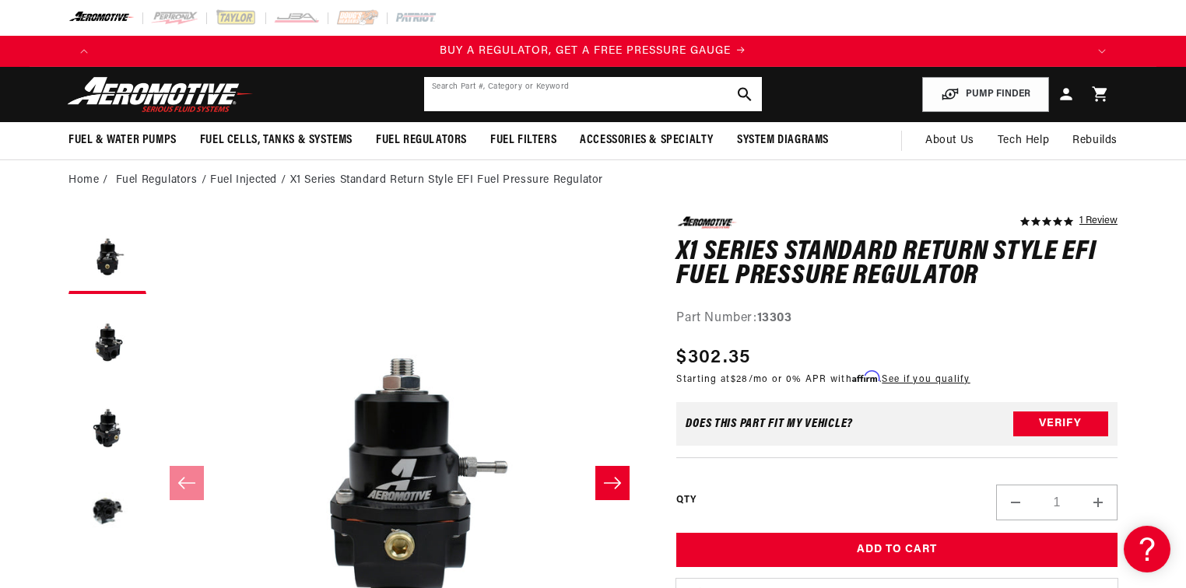
click at [528, 93] on input "text" at bounding box center [593, 94] width 338 height 34
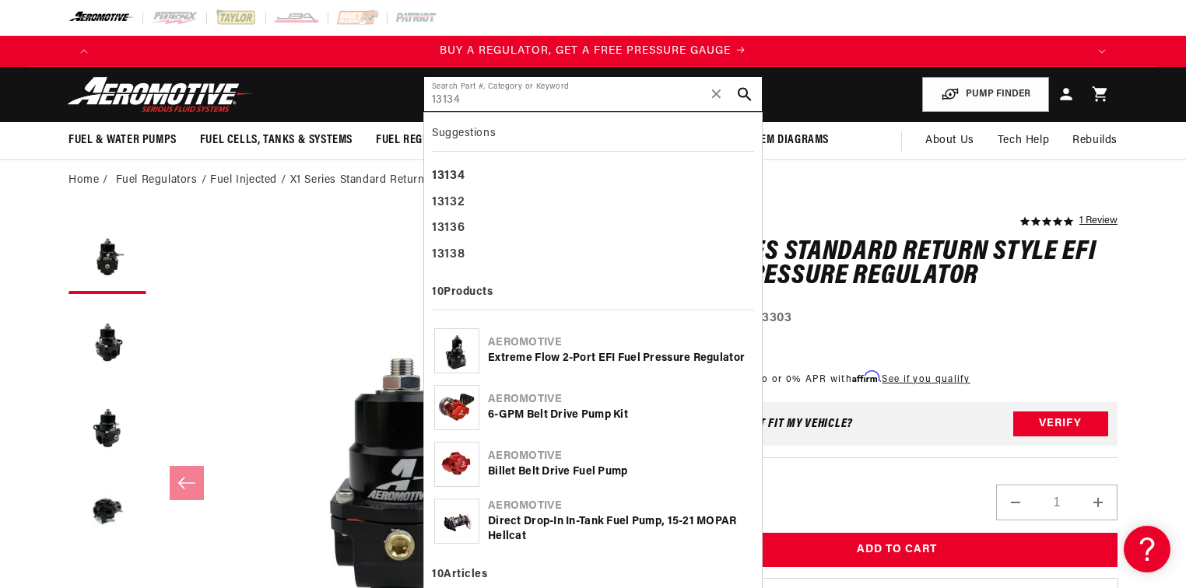
type input "13134"
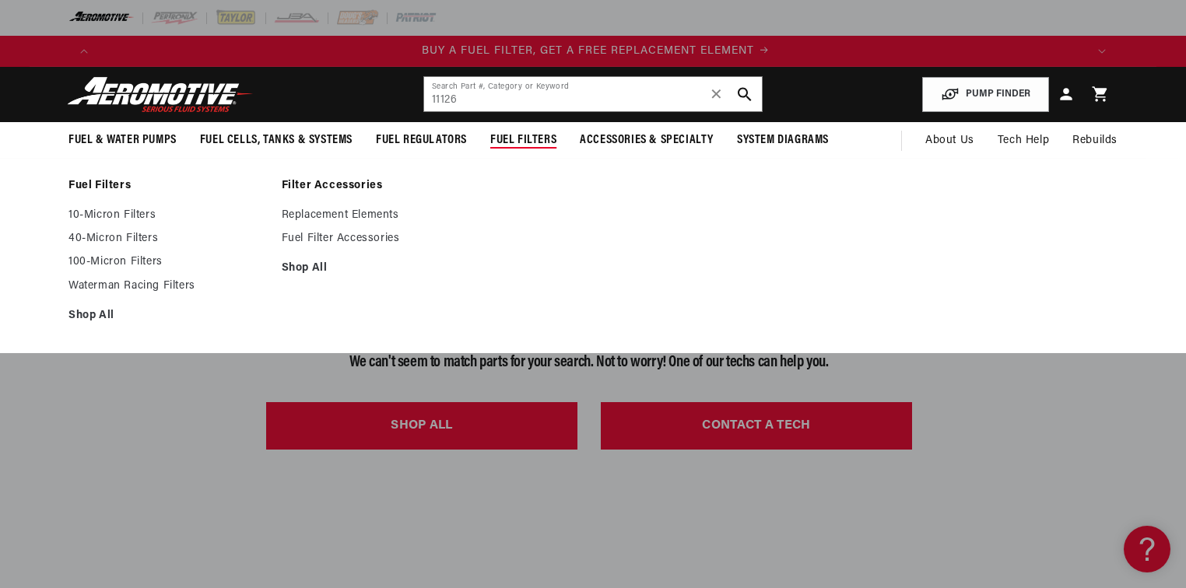
scroll to position [0, 987]
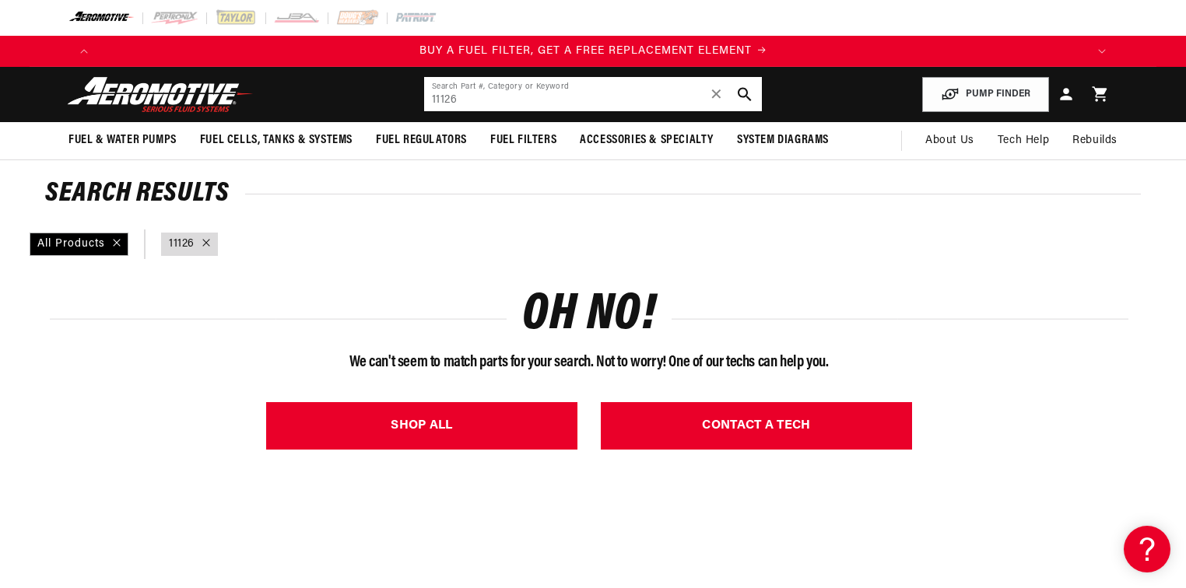
click at [513, 98] on input "11126" at bounding box center [593, 94] width 338 height 34
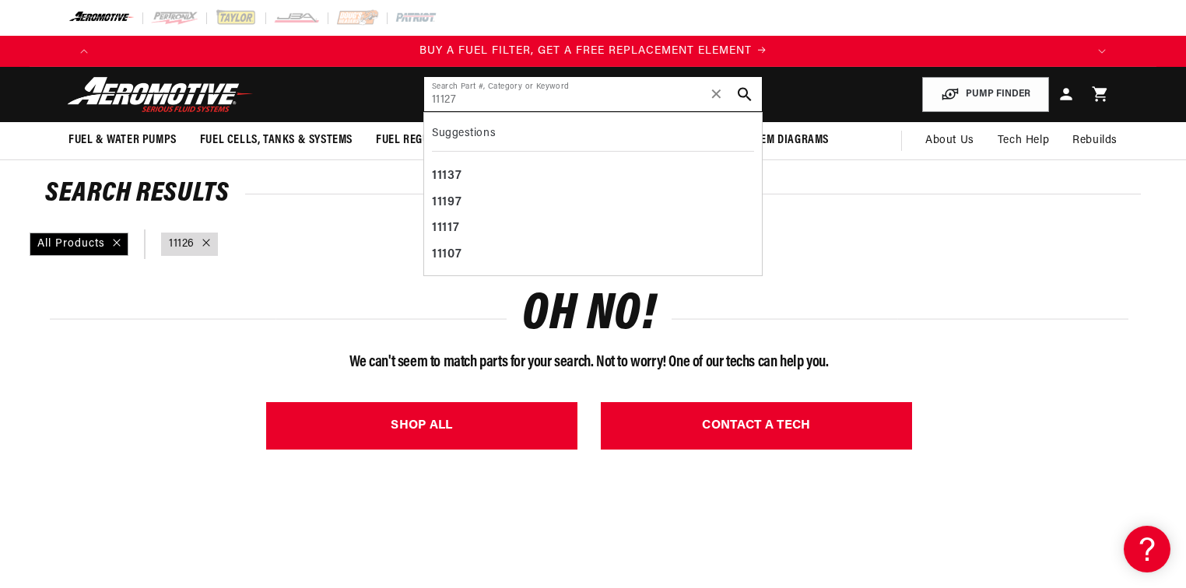
type input "11127"
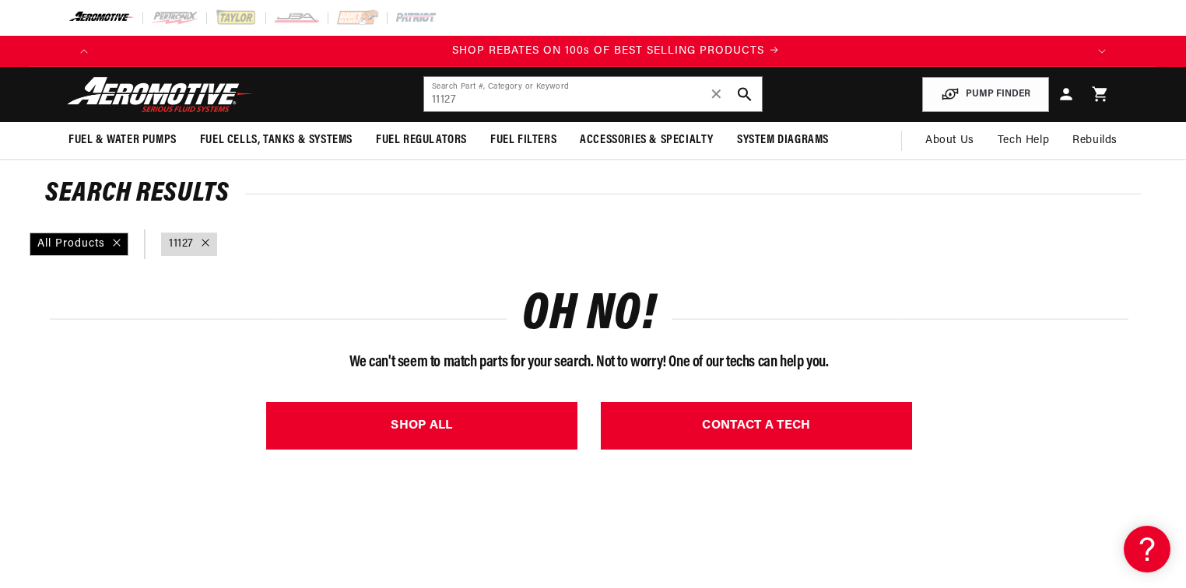
click at [205, 243] on icon at bounding box center [206, 243] width 8 height 8
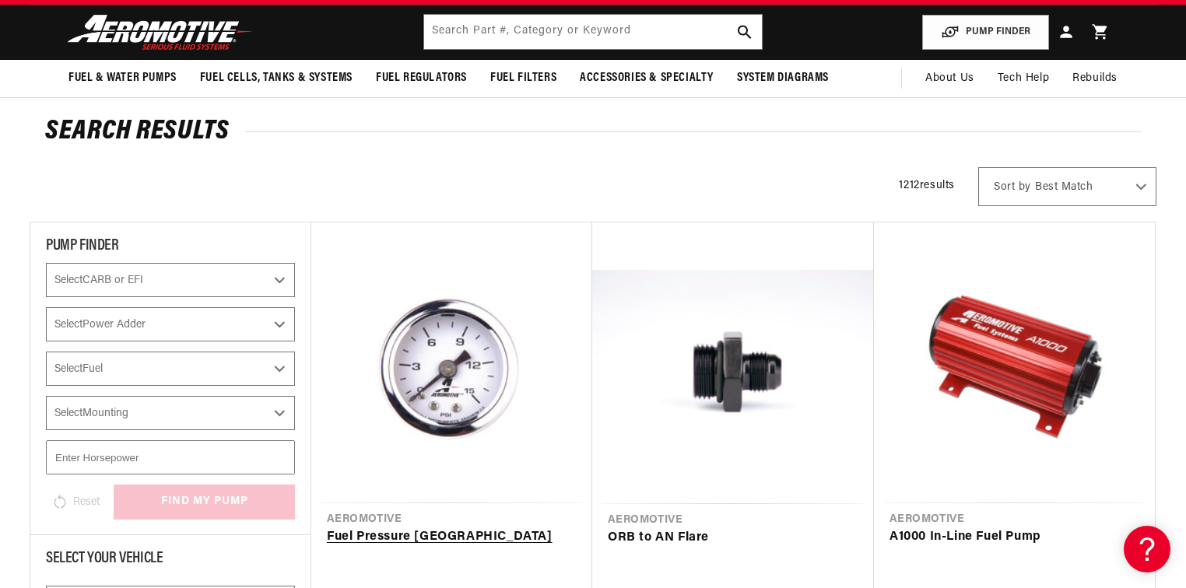
scroll to position [0, 2960]
click at [639, 31] on input "text" at bounding box center [593, 32] width 338 height 34
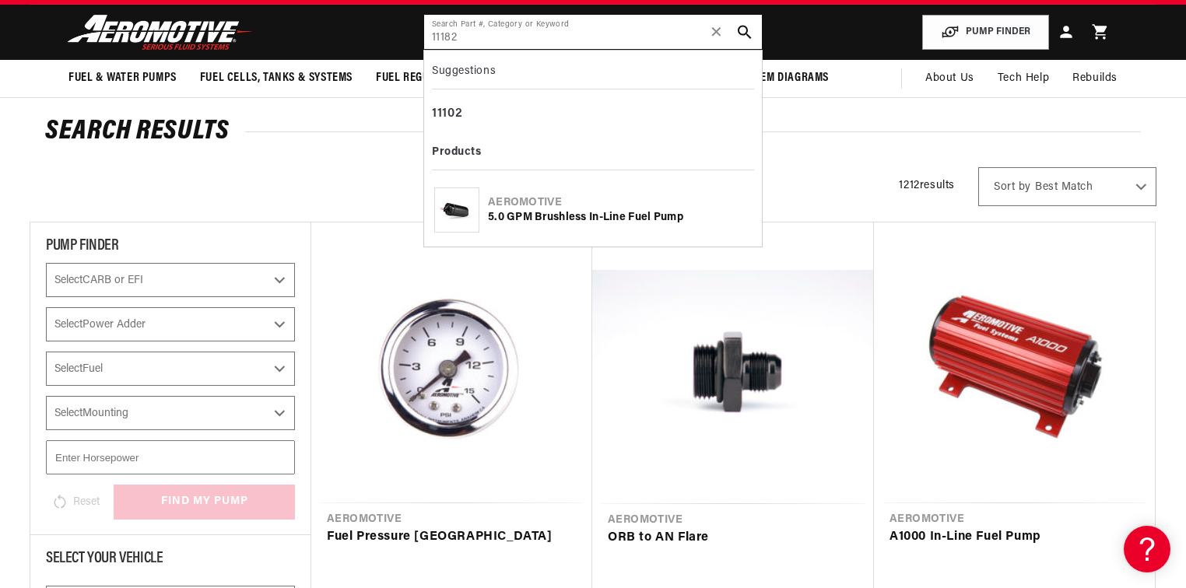
type input "11182"
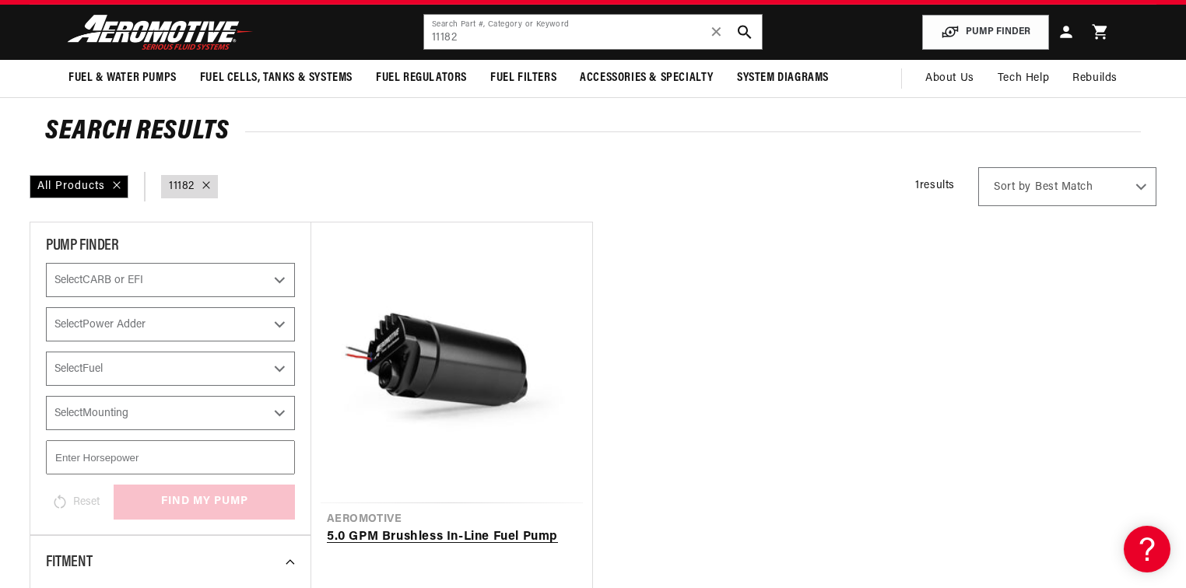
click at [454, 528] on link "5.0 GPM Brushless In-Line Fuel Pump" at bounding box center [452, 538] width 250 height 20
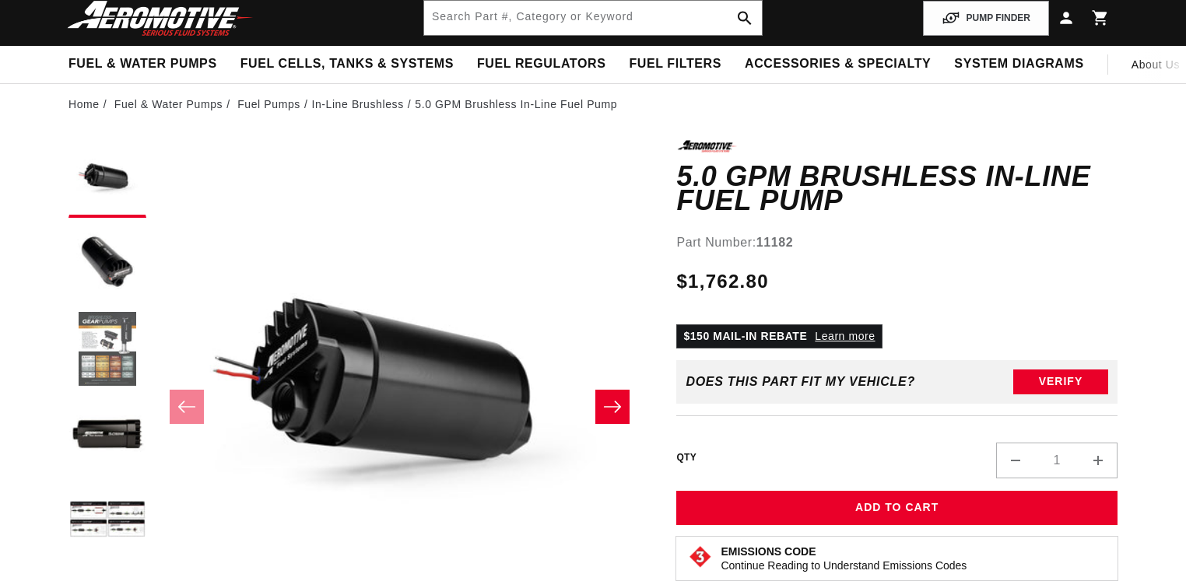
scroll to position [125, 0]
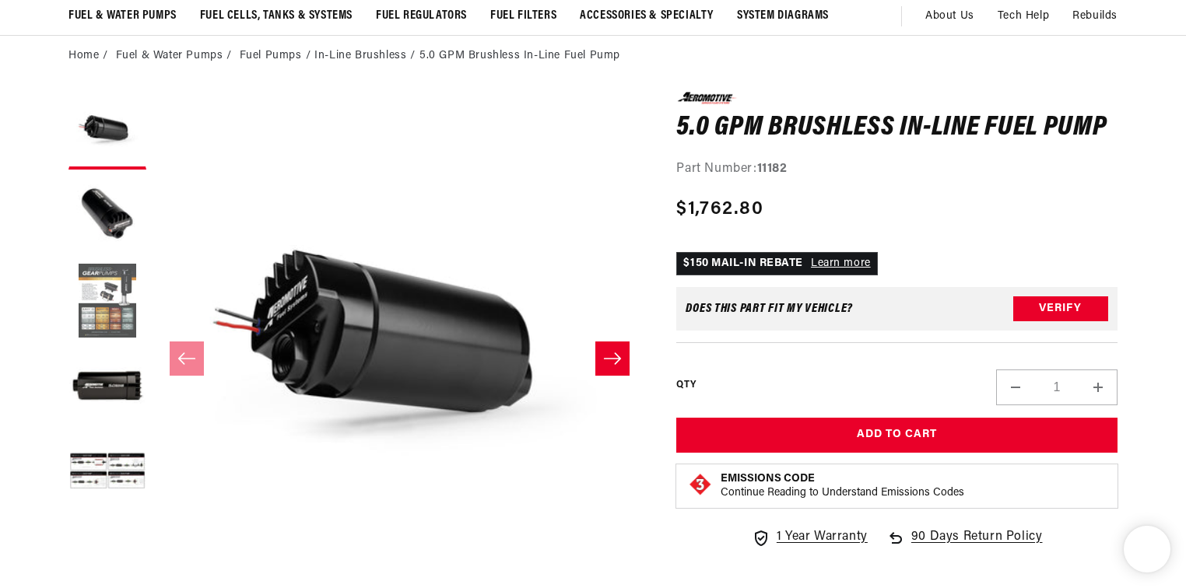
click at [105, 326] on button "Load image 3 in gallery view" at bounding box center [107, 302] width 78 height 78
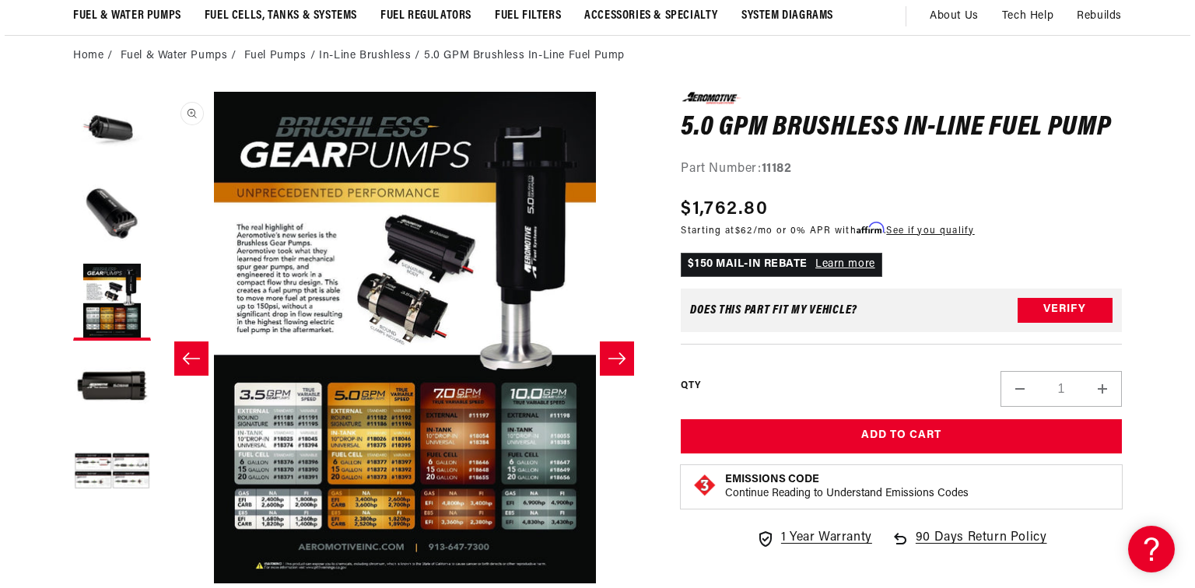
scroll to position [0, 983]
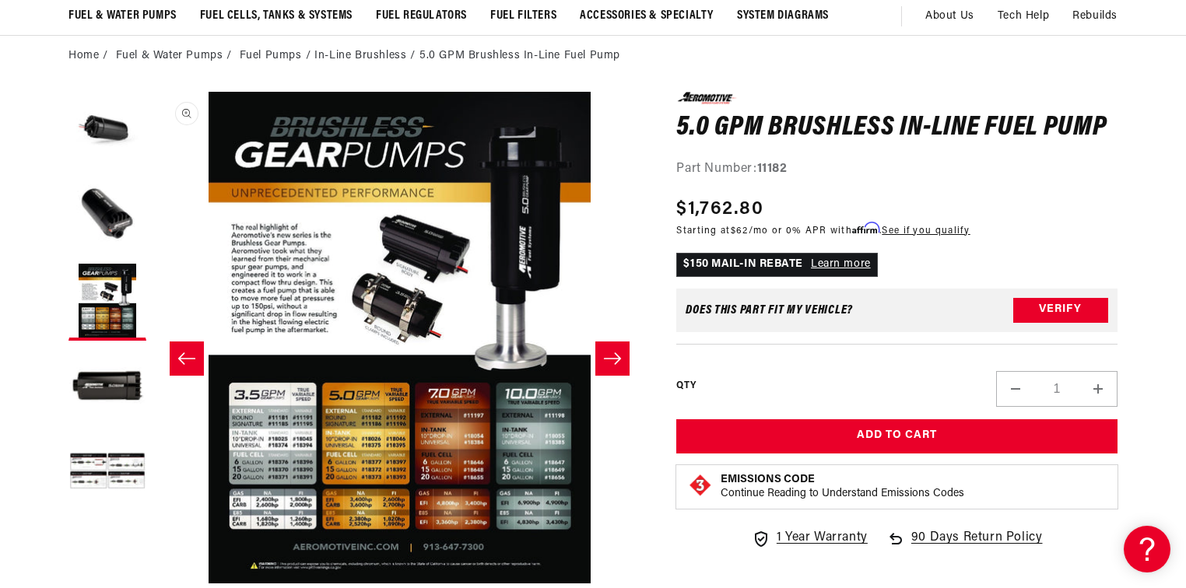
click at [154, 584] on button "Open media 3 in modal" at bounding box center [154, 584] width 0 height 0
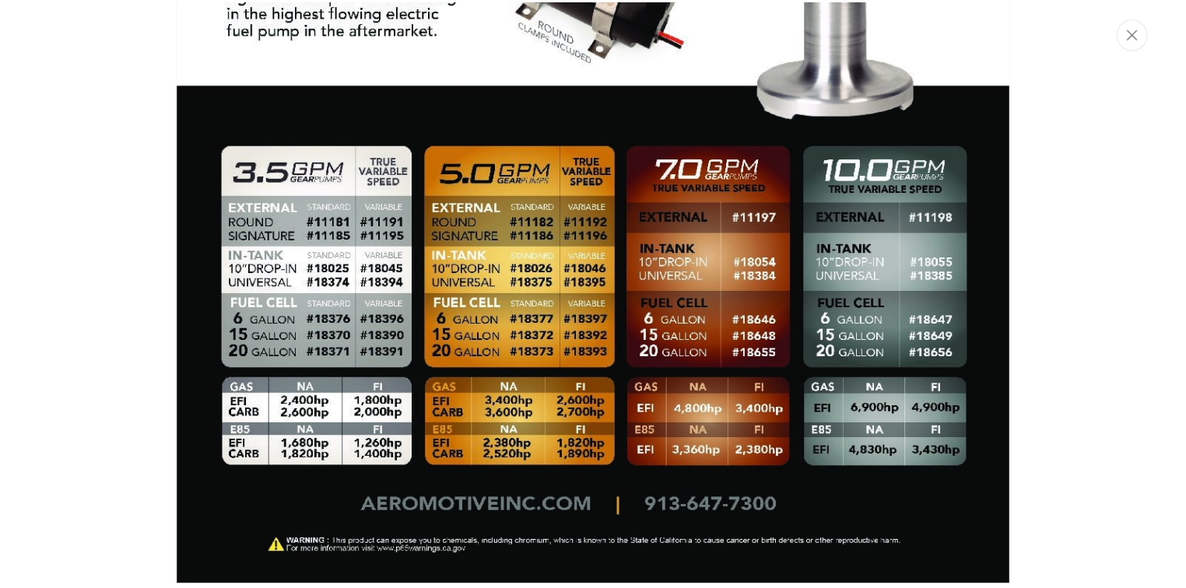
scroll to position [0, 987]
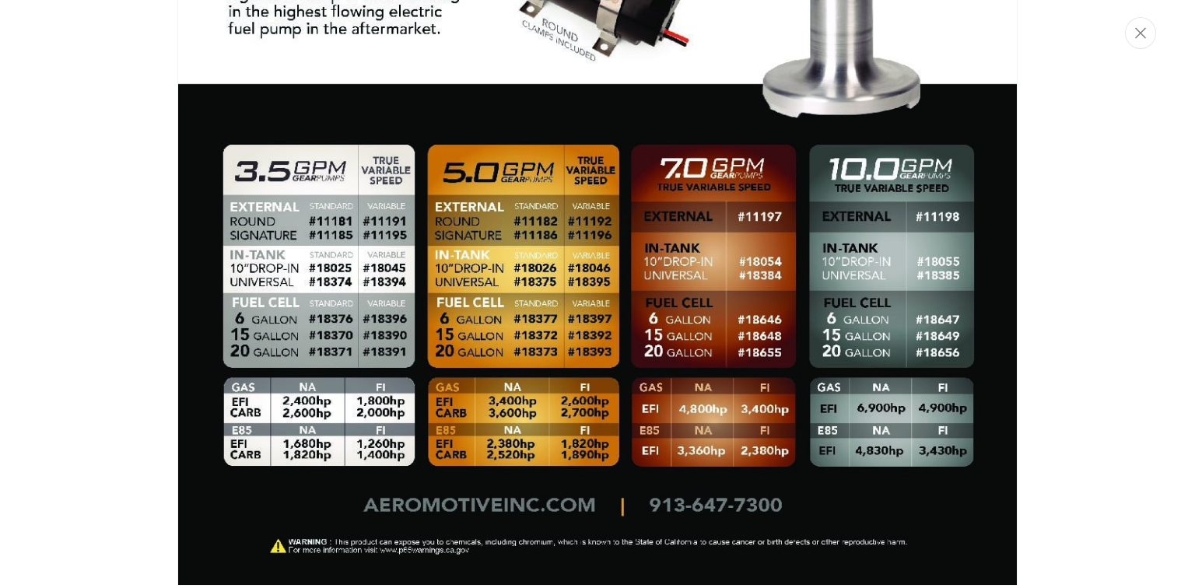
click at [611, 224] on img "Media gallery" at bounding box center [597, 46] width 840 height 1080
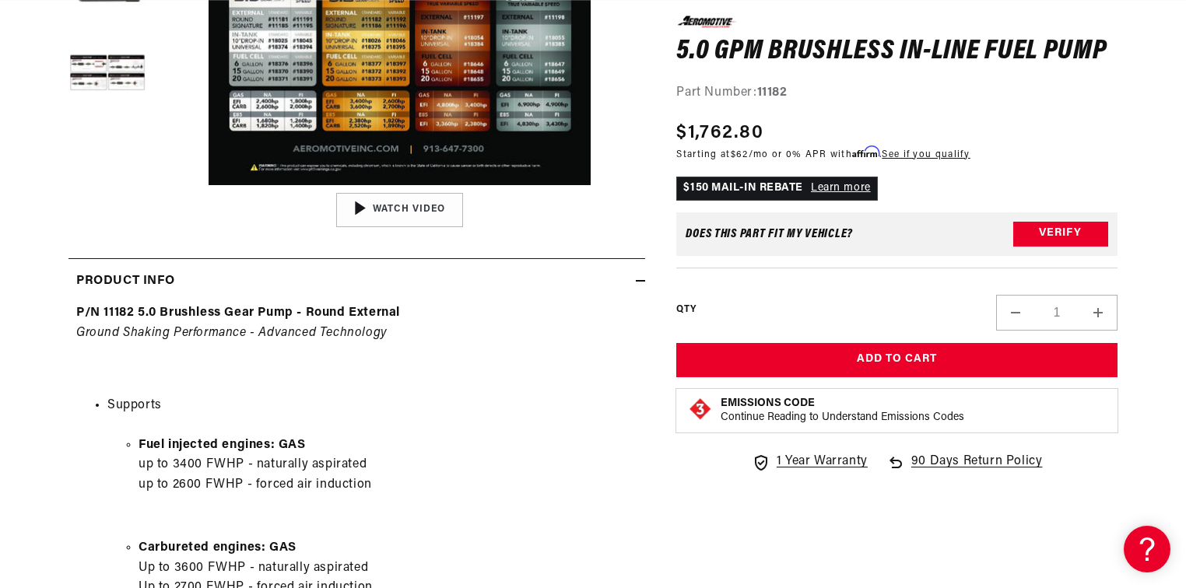
scroll to position [374, 0]
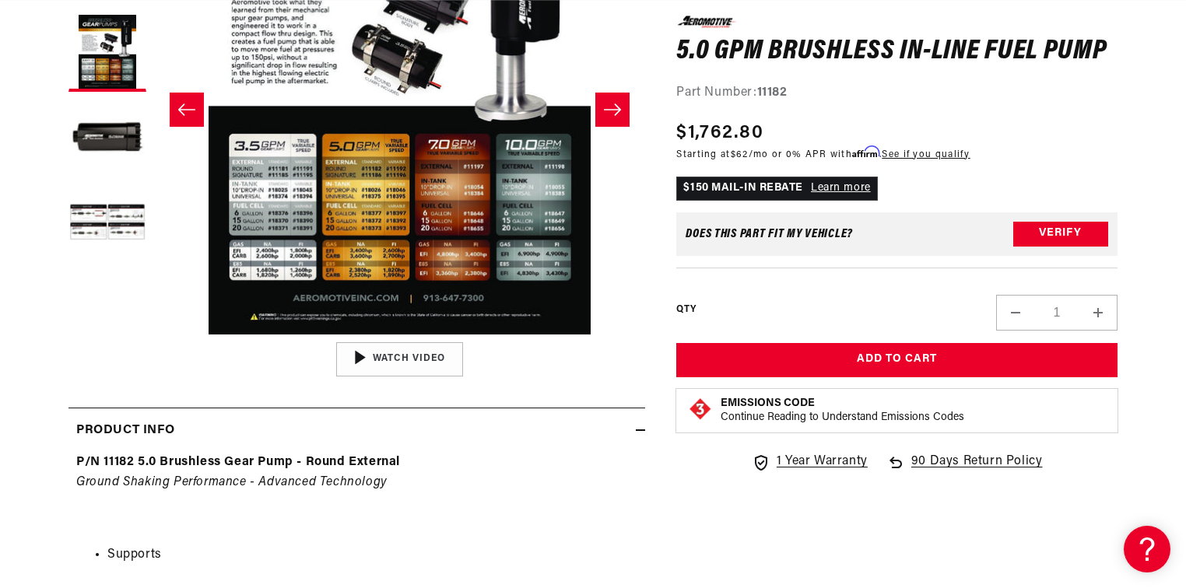
click at [154, 335] on button "Open media 3 in modal" at bounding box center [154, 335] width 0 height 0
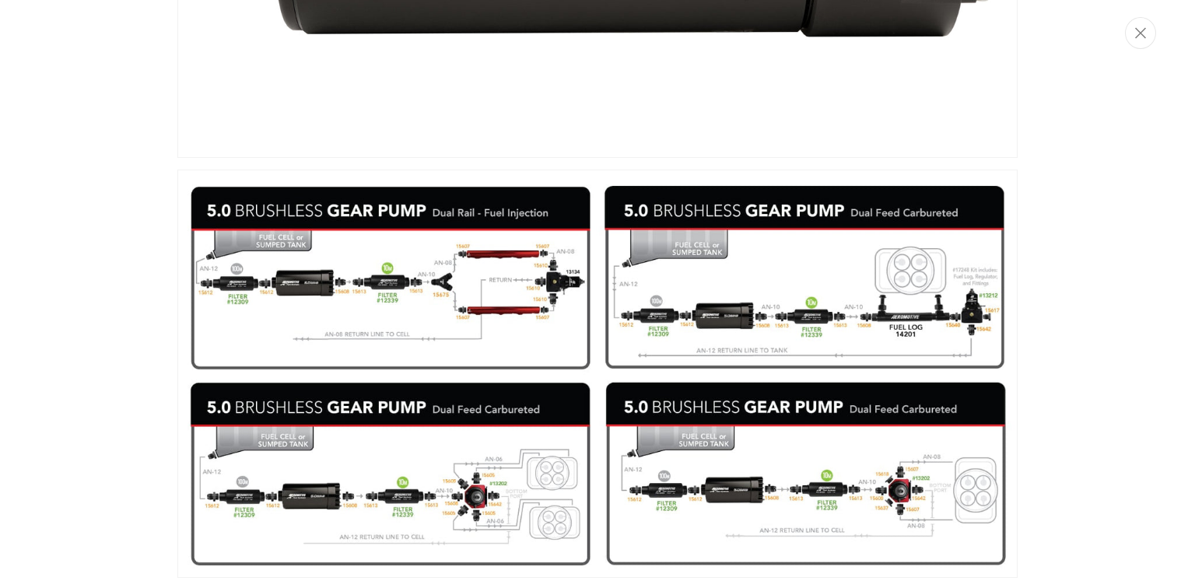
scroll to position [0, 1973]
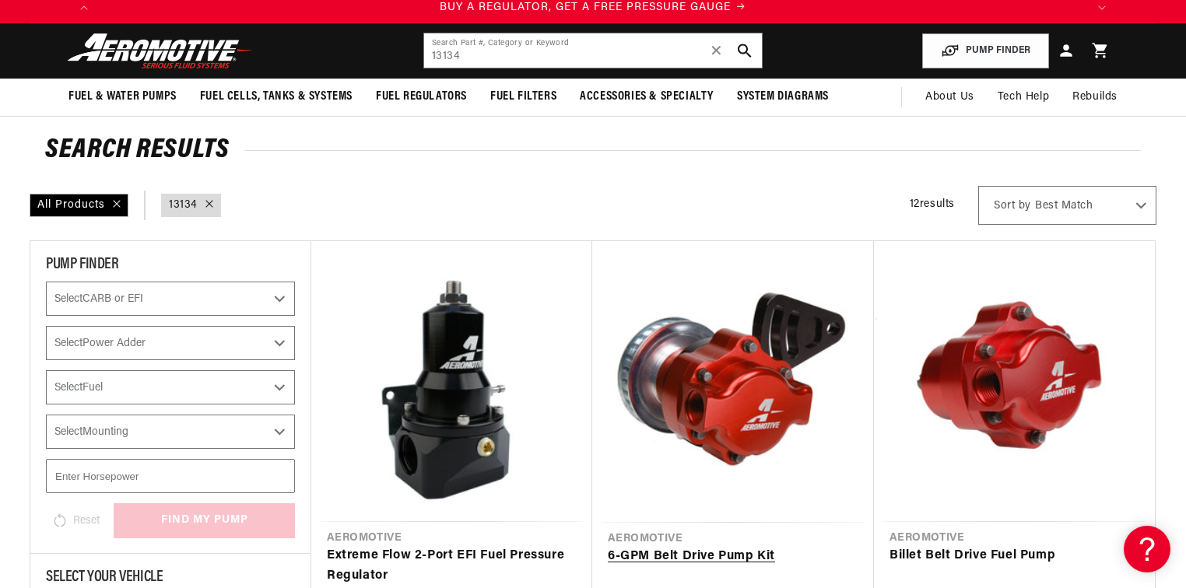
scroll to position [249, 0]
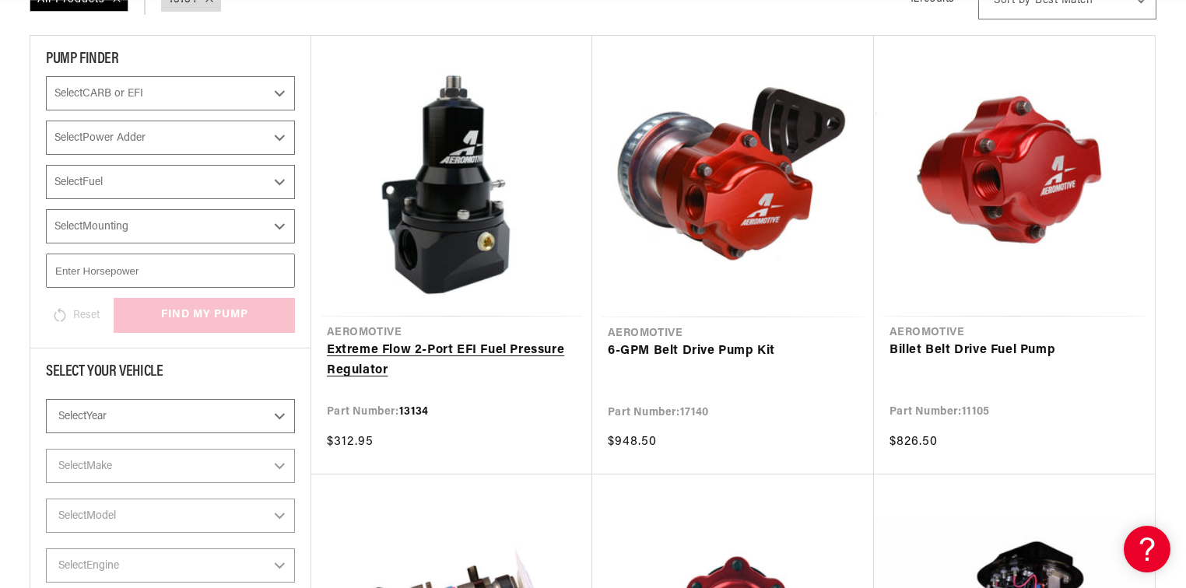
click at [489, 341] on link "Extreme Flow 2-Port EFI Fuel Pressure Regulator" at bounding box center [452, 361] width 250 height 40
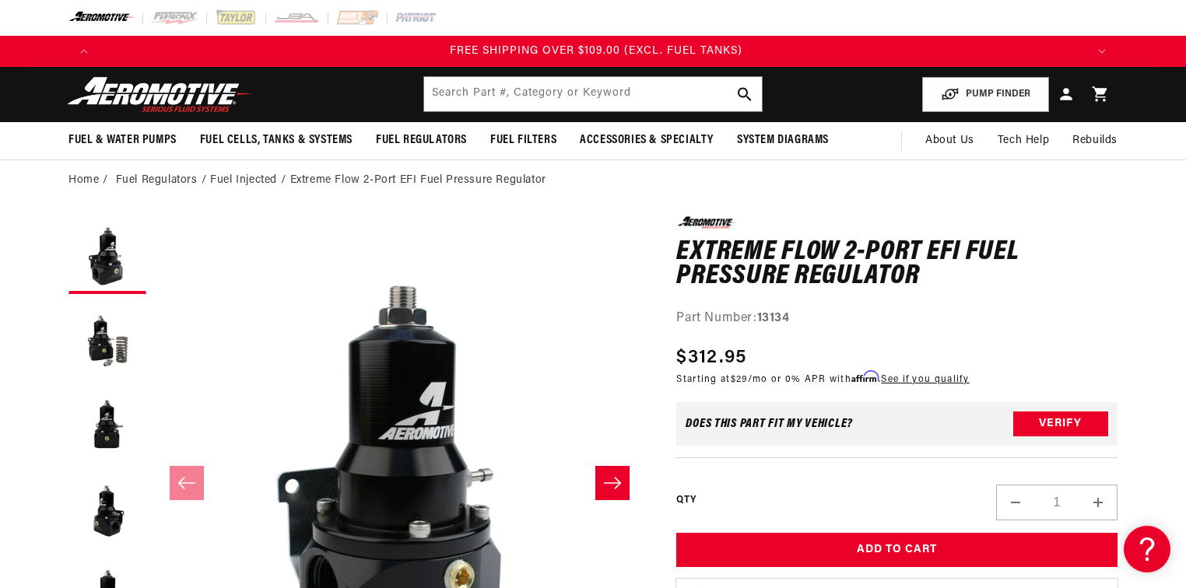
scroll to position [0, 2960]
click at [574, 95] on input "text" at bounding box center [593, 94] width 338 height 34
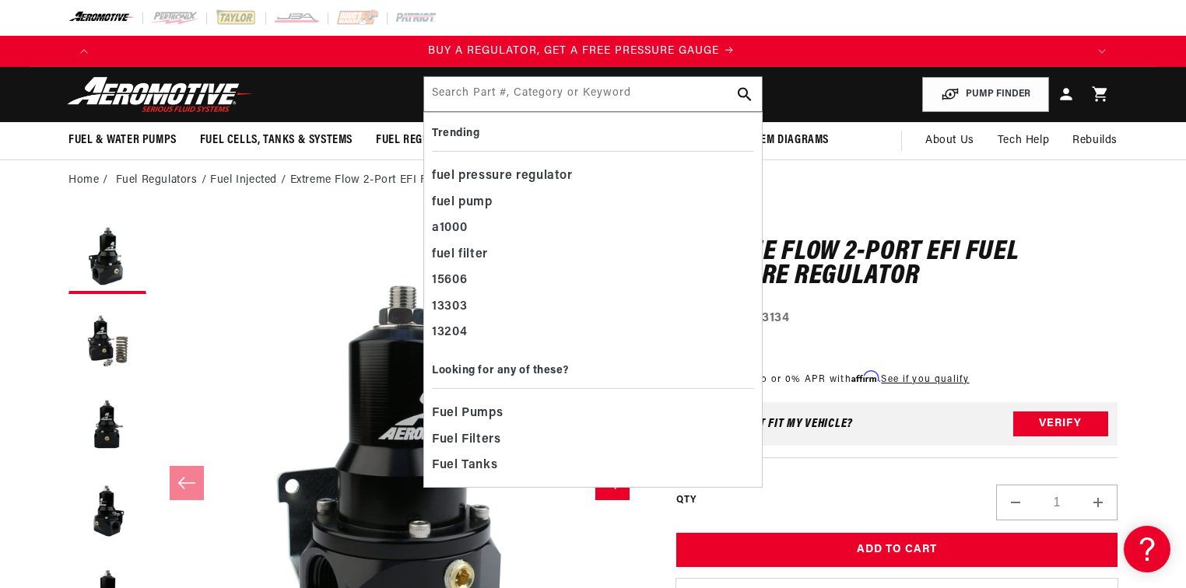
scroll to position [0, 0]
click at [553, 104] on input "text" at bounding box center [593, 94] width 338 height 34
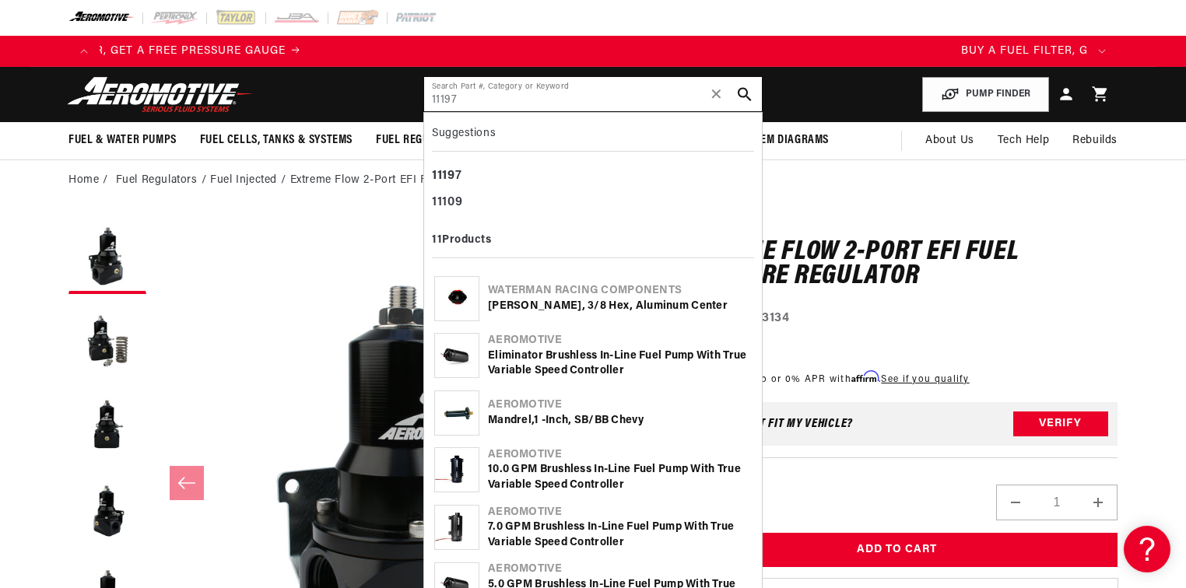
type input "11197"
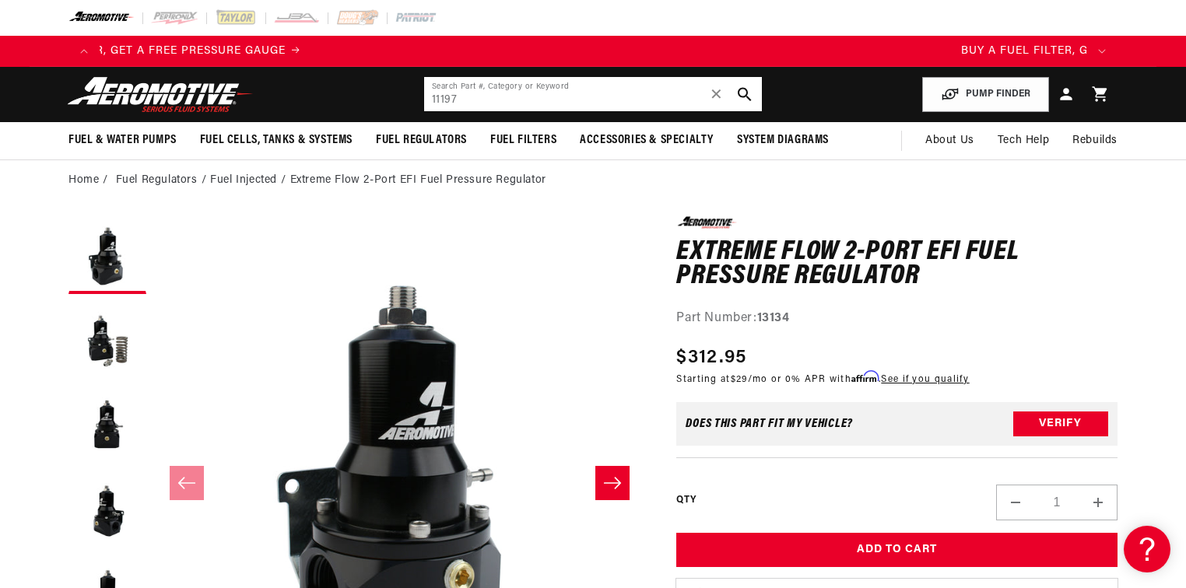
scroll to position [0, 777]
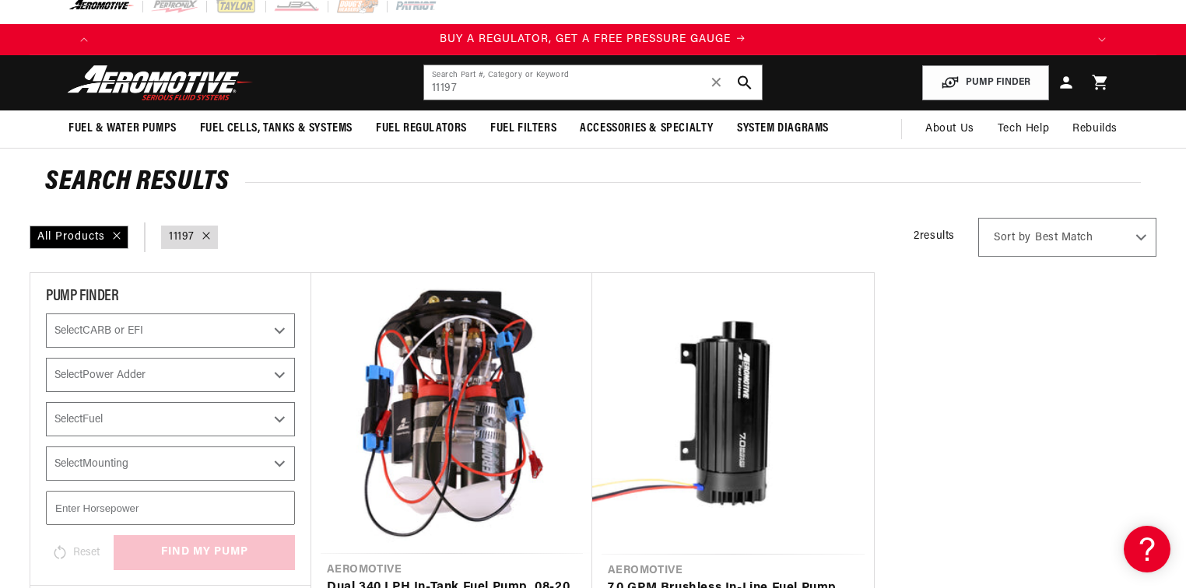
scroll to position [187, 0]
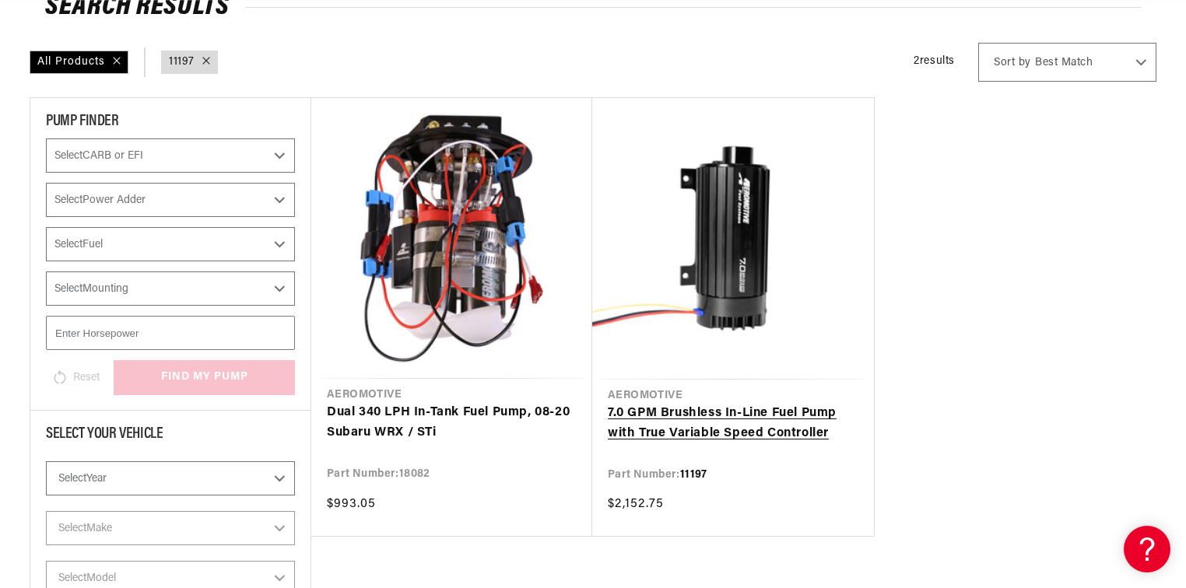
click at [748, 404] on link "7.0 GPM Brushless In-Line Fuel Pump with True Variable Speed Controller" at bounding box center [733, 424] width 251 height 40
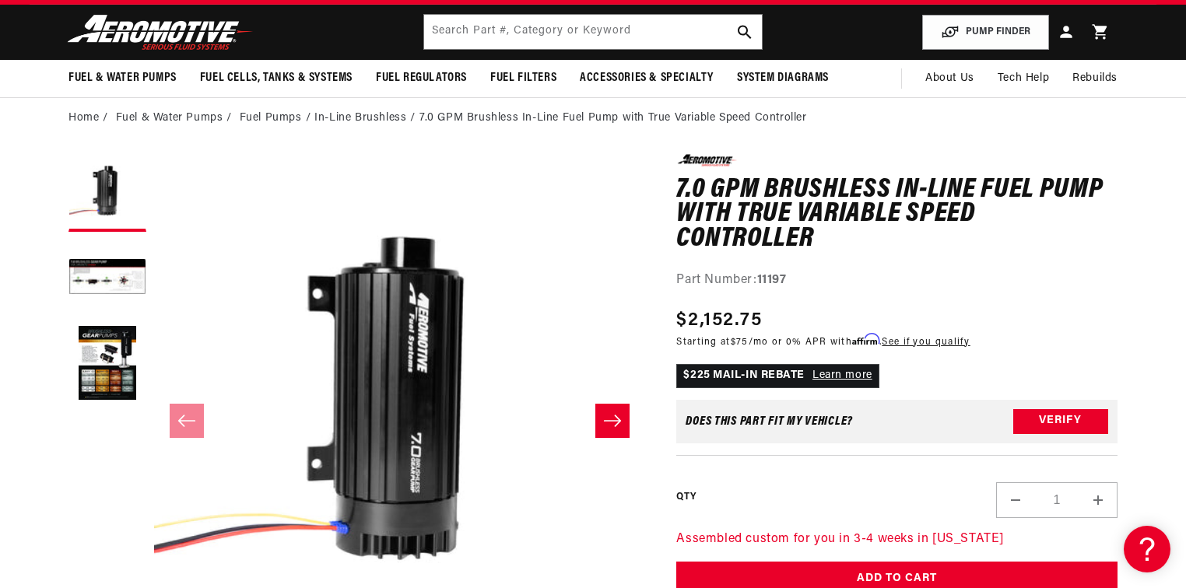
scroll to position [187, 0]
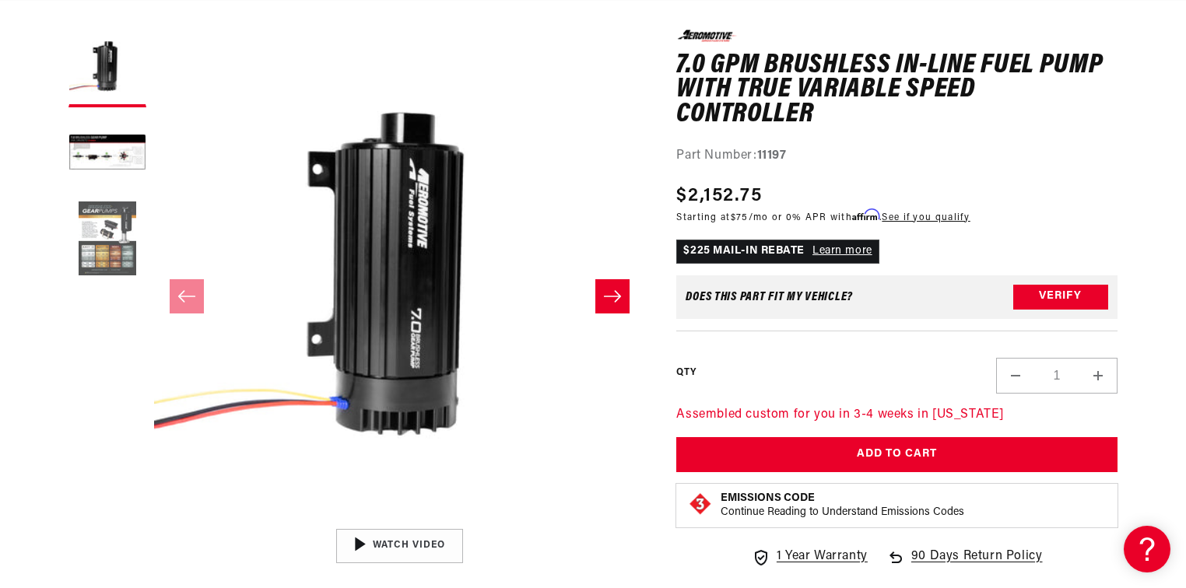
click at [89, 248] on button "Load image 3 in gallery view" at bounding box center [107, 240] width 78 height 78
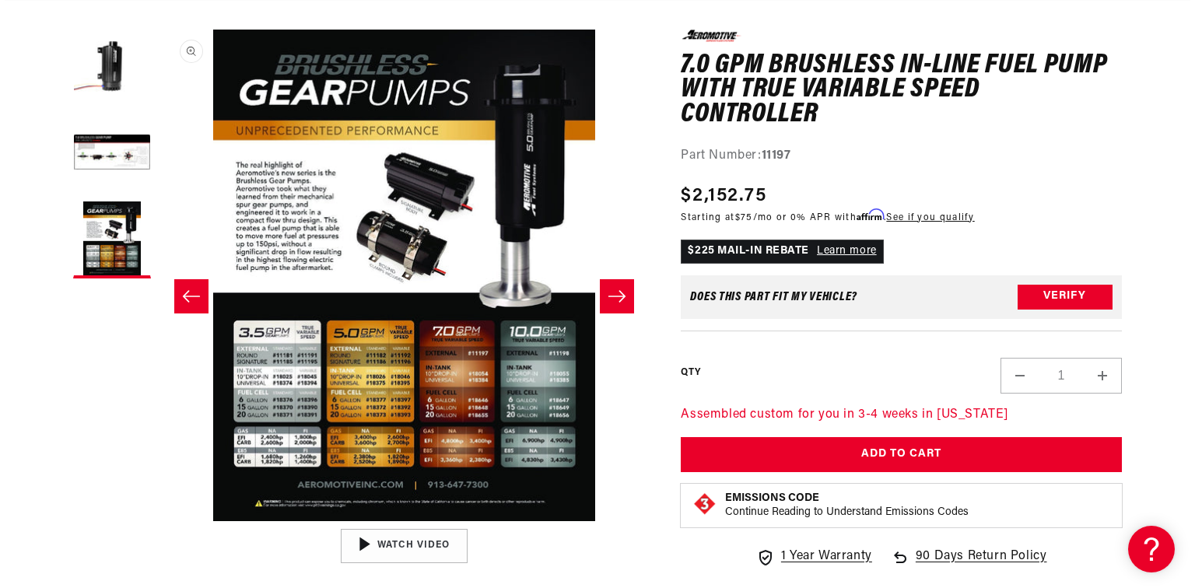
scroll to position [0, 987]
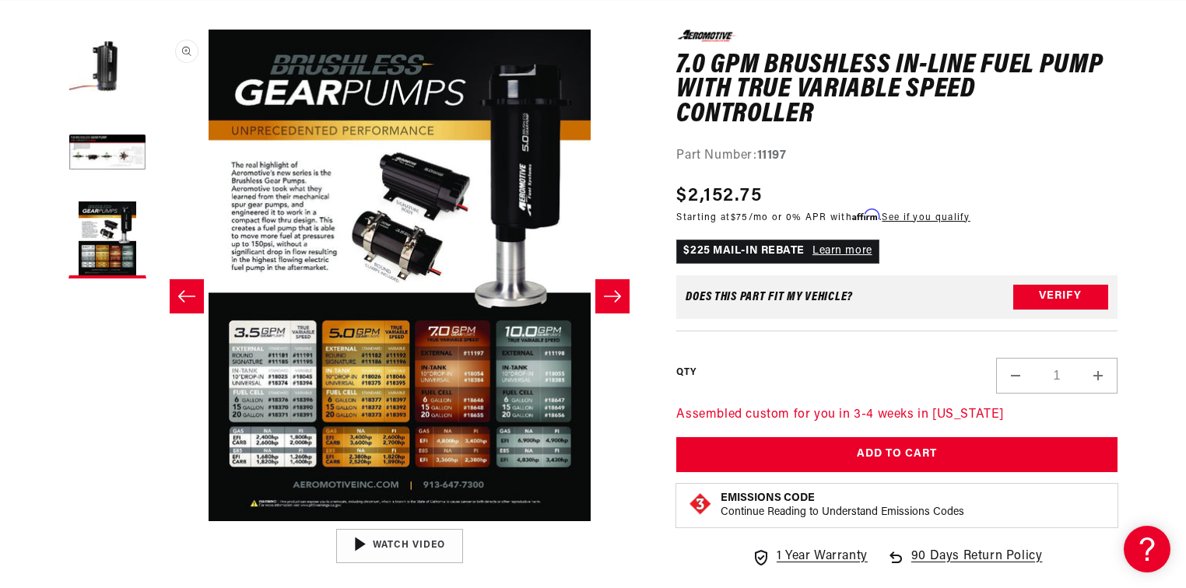
click at [154, 521] on button "Open media 3 in modal" at bounding box center [154, 521] width 0 height 0
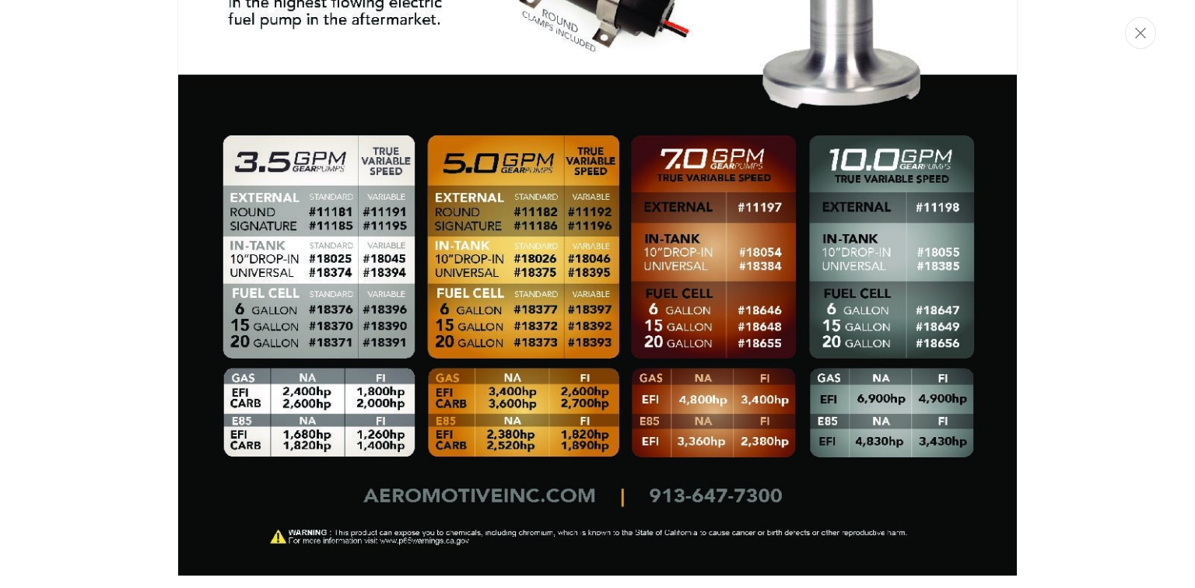
click at [1023, 244] on div "Media gallery" at bounding box center [597, 294] width 1195 height 588
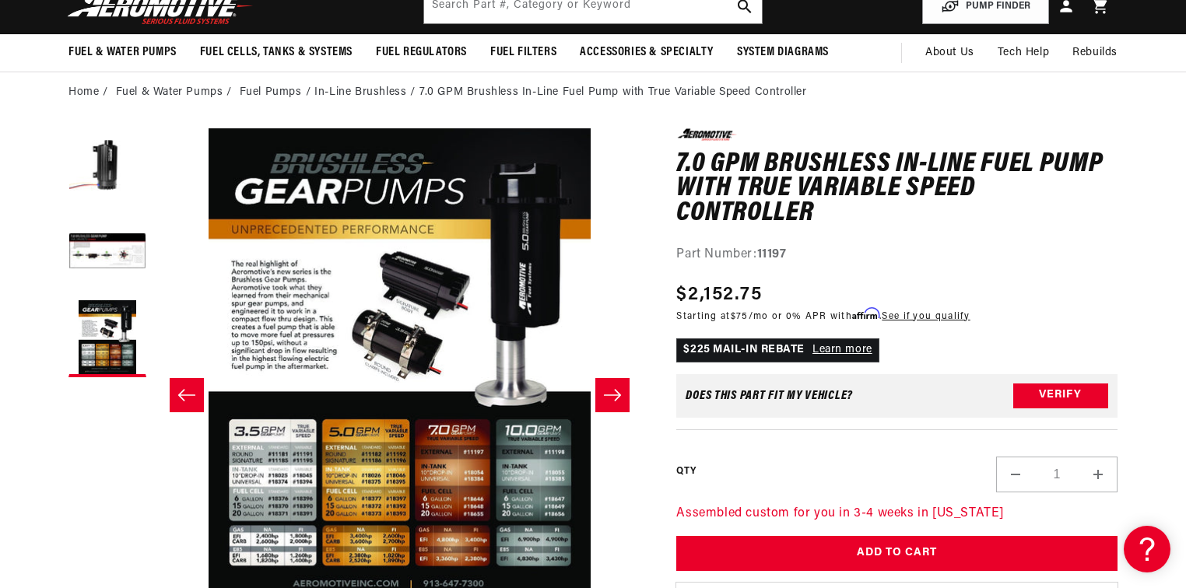
scroll to position [0, 0]
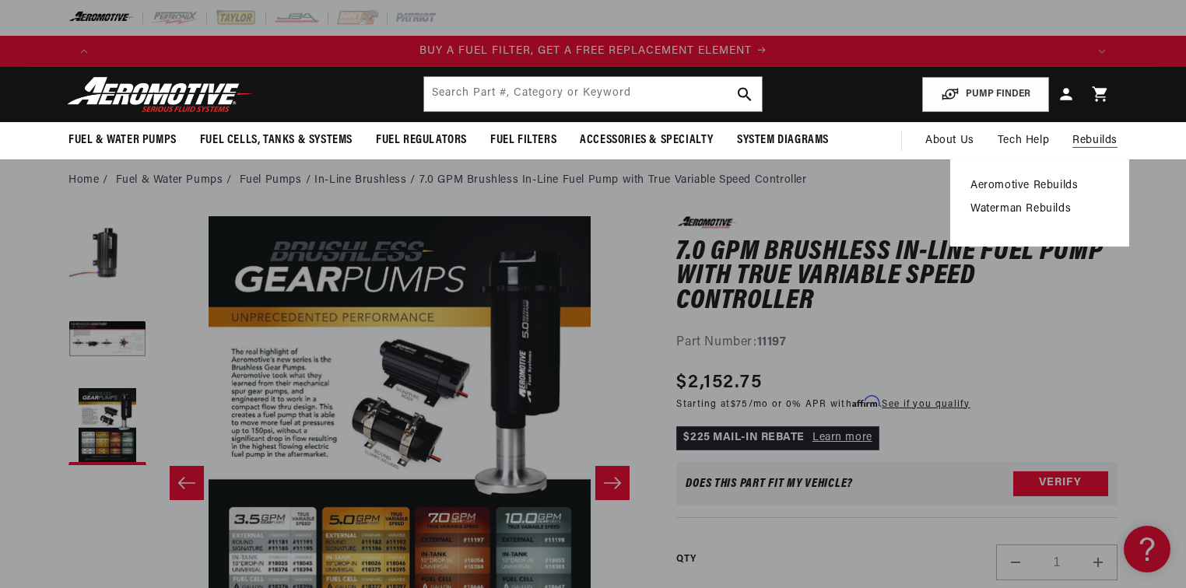
click at [1046, 188] on link "Aeromotive Rebuilds" at bounding box center [1039, 186] width 139 height 14
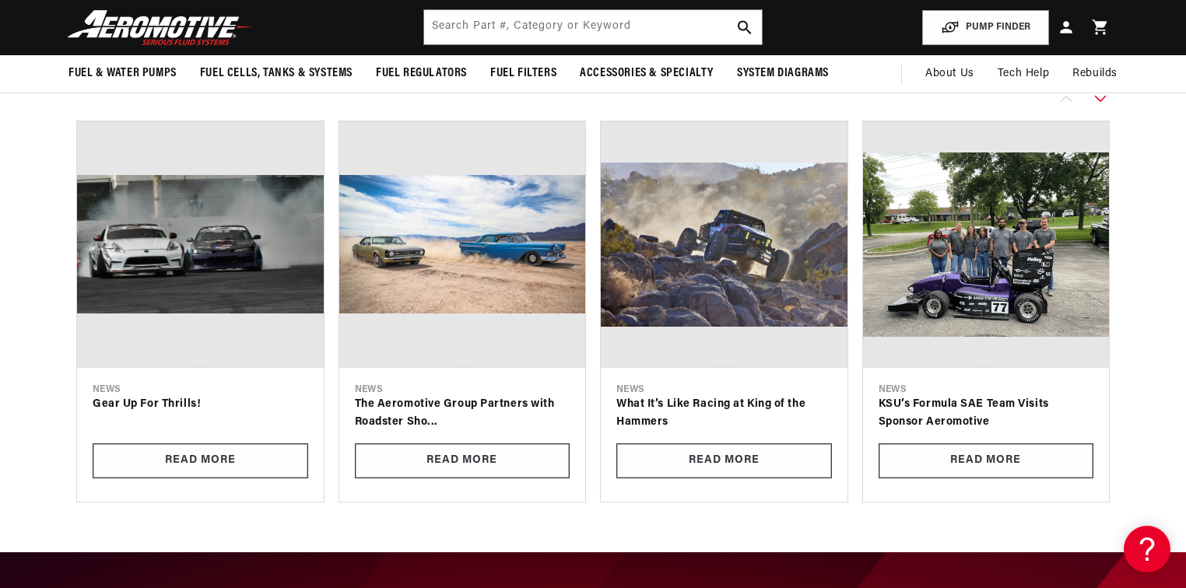
scroll to position [0, 2960]
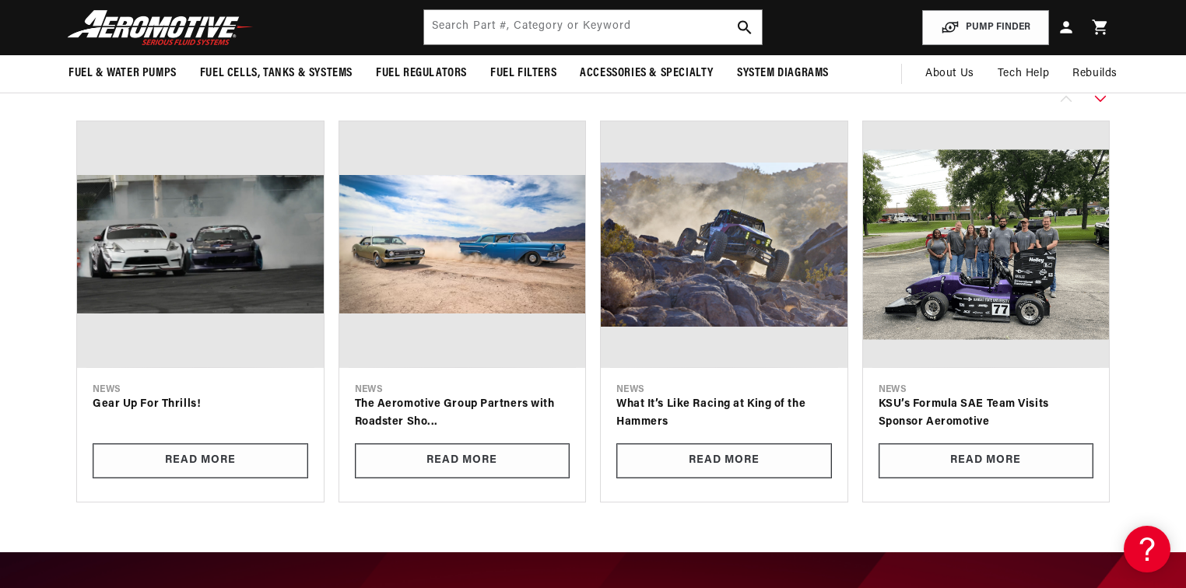
click at [1015, 396] on link "KSU’s Formula SAE Team Visits Sponsor Aeromotive" at bounding box center [987, 413] width 216 height 35
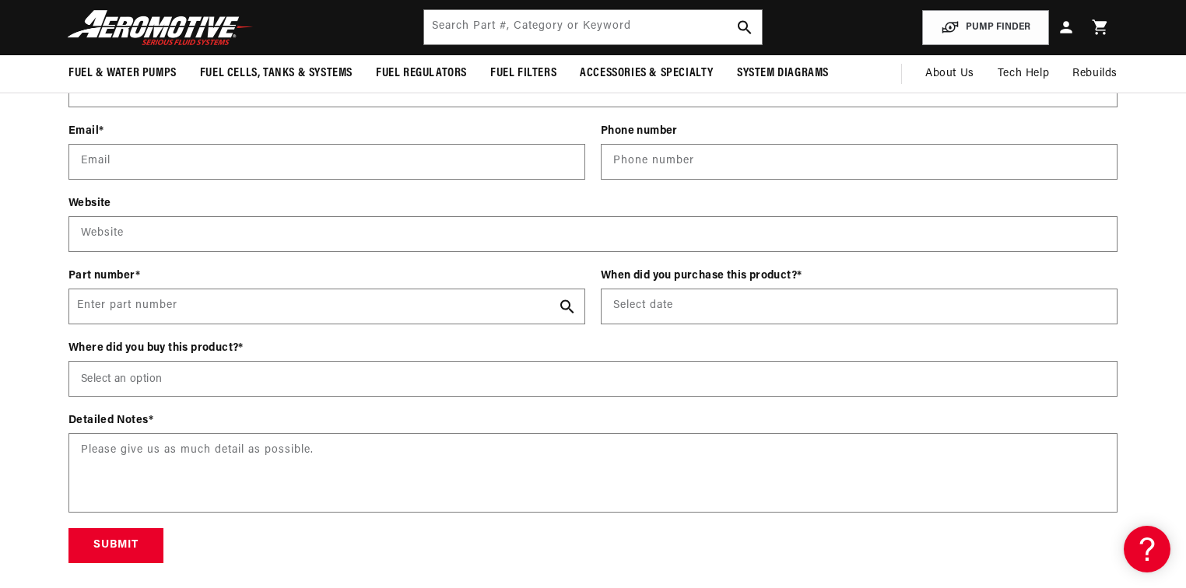
scroll to position [0, 987]
click at [1152, 266] on div "Contact form Name (Builder / Owner) Name * Company Company Address details * St…" at bounding box center [593, 219] width 1127 height 688
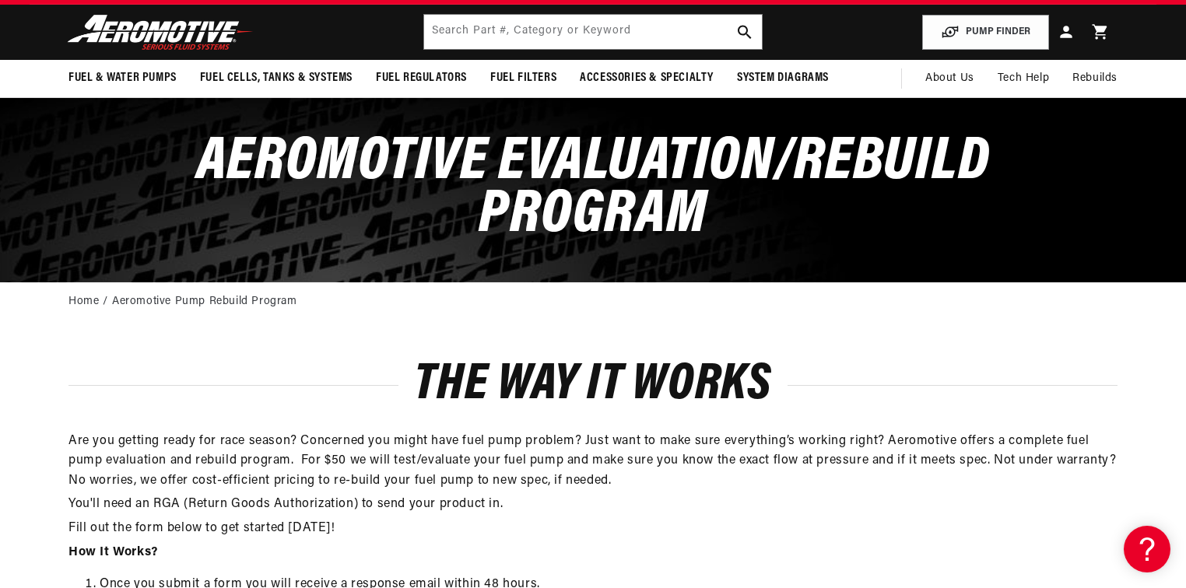
scroll to position [0, 1087]
click at [532, 28] on input "text" at bounding box center [593, 32] width 338 height 34
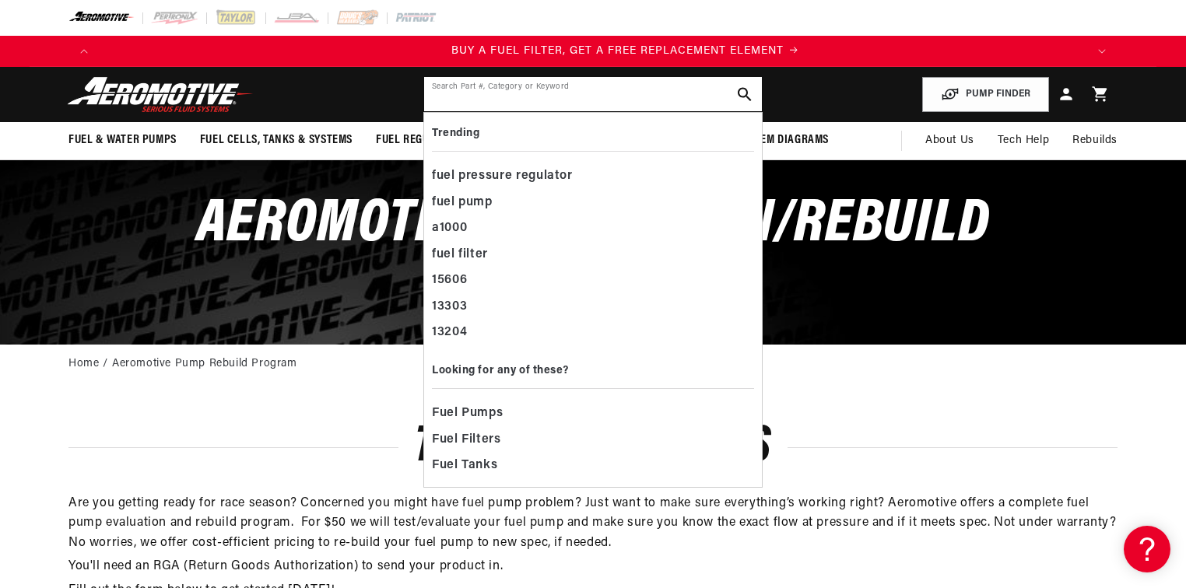
scroll to position [0, 987]
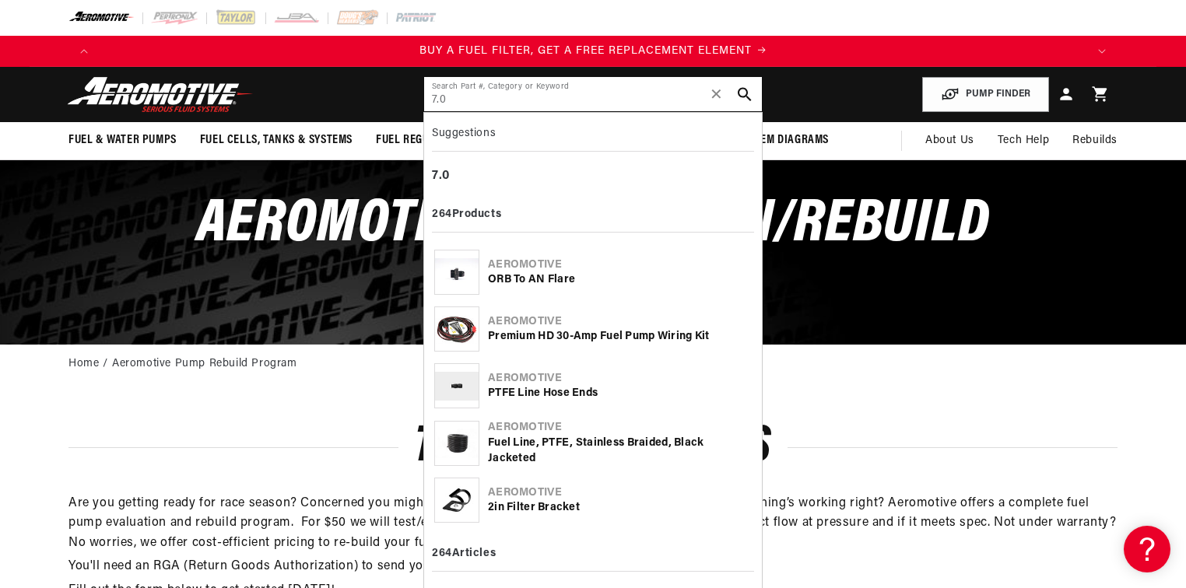
type input "7.0"
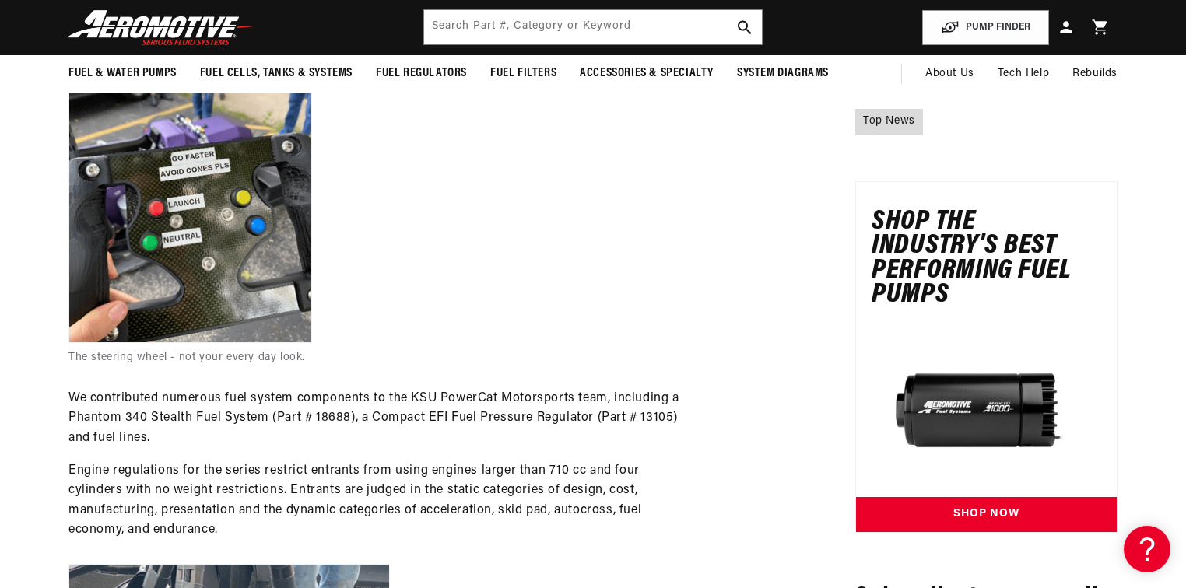
scroll to position [934, 0]
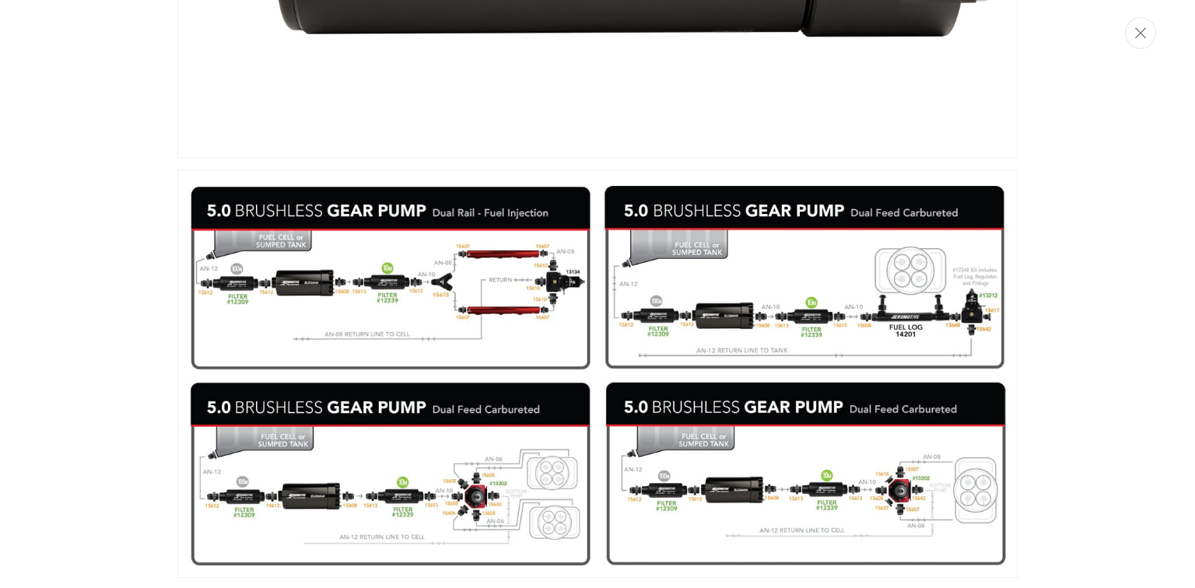
scroll to position [0, 2960]
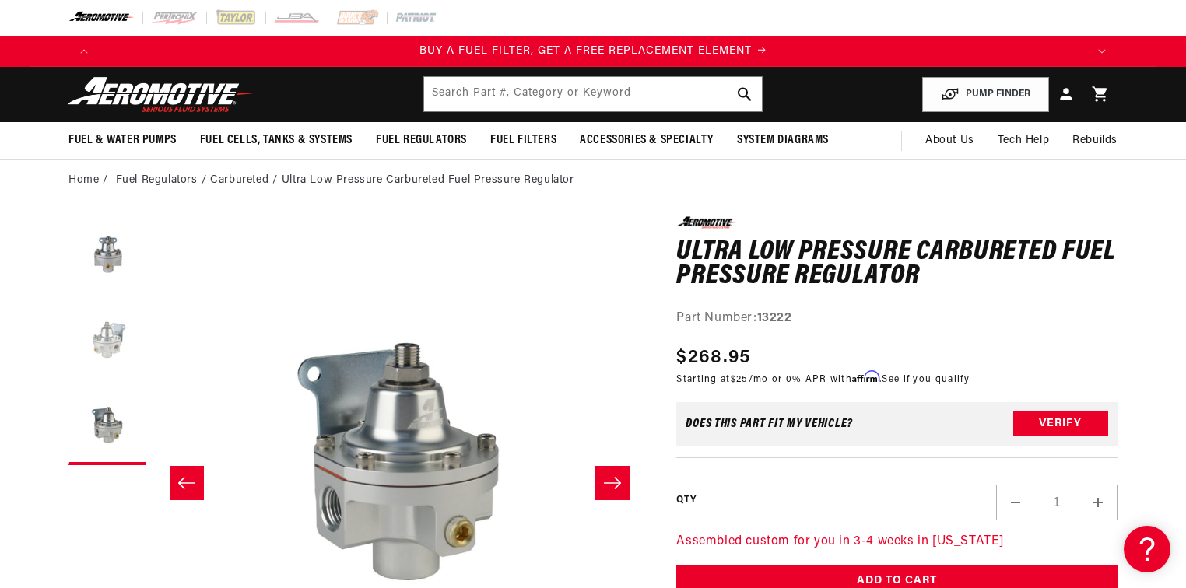
click at [106, 347] on button "Load image 2 in gallery view" at bounding box center [107, 341] width 78 height 78
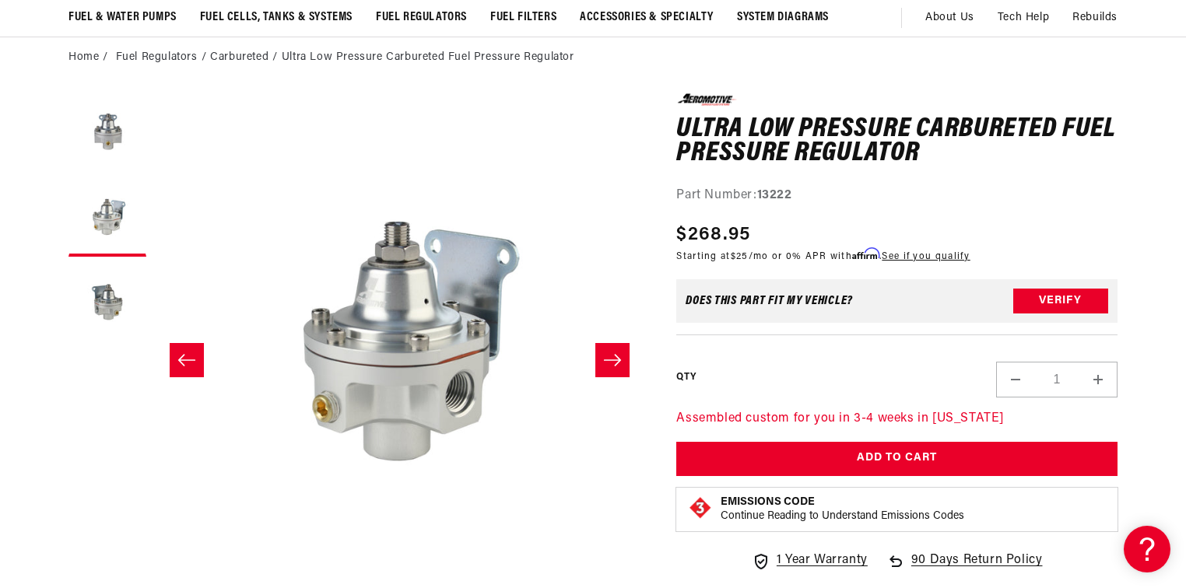
scroll to position [125, 0]
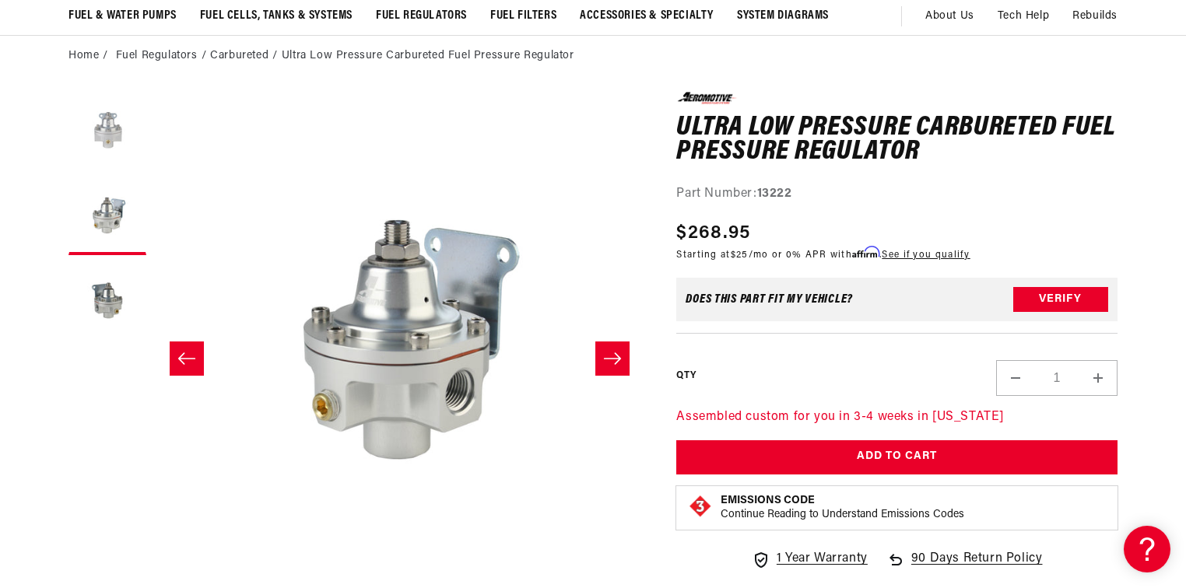
click at [106, 143] on button "Load image 1 in gallery view" at bounding box center [107, 131] width 78 height 78
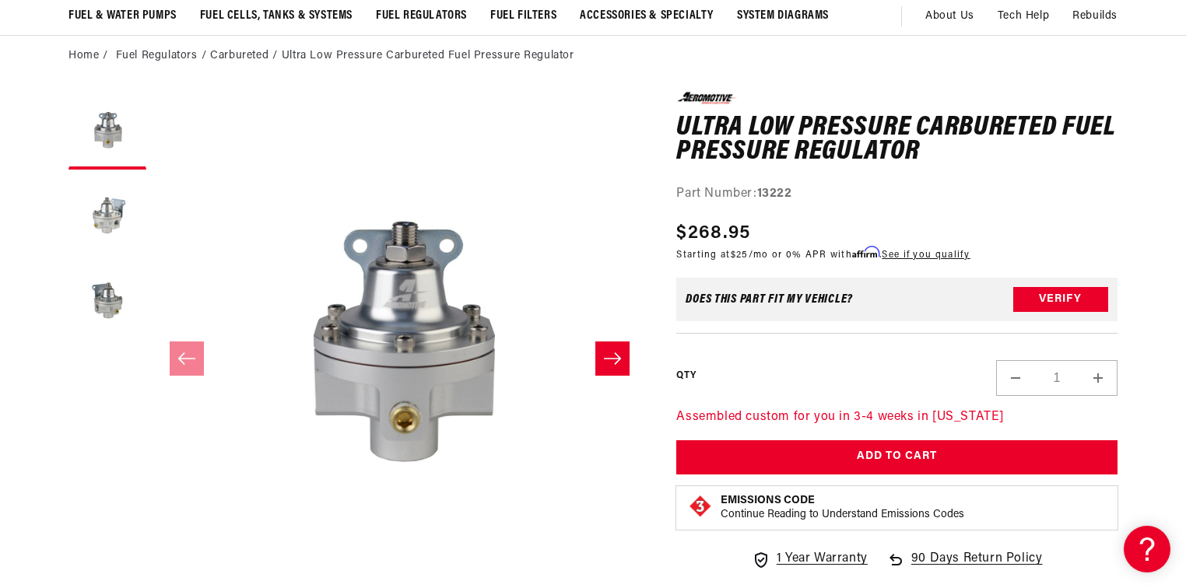
scroll to position [0, 987]
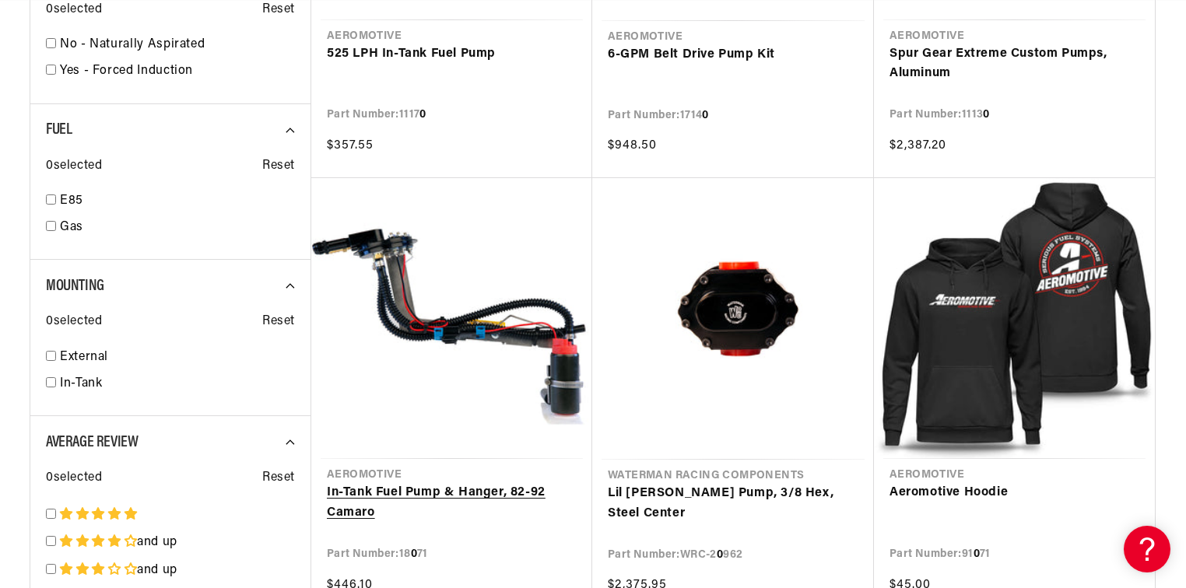
scroll to position [0, 987]
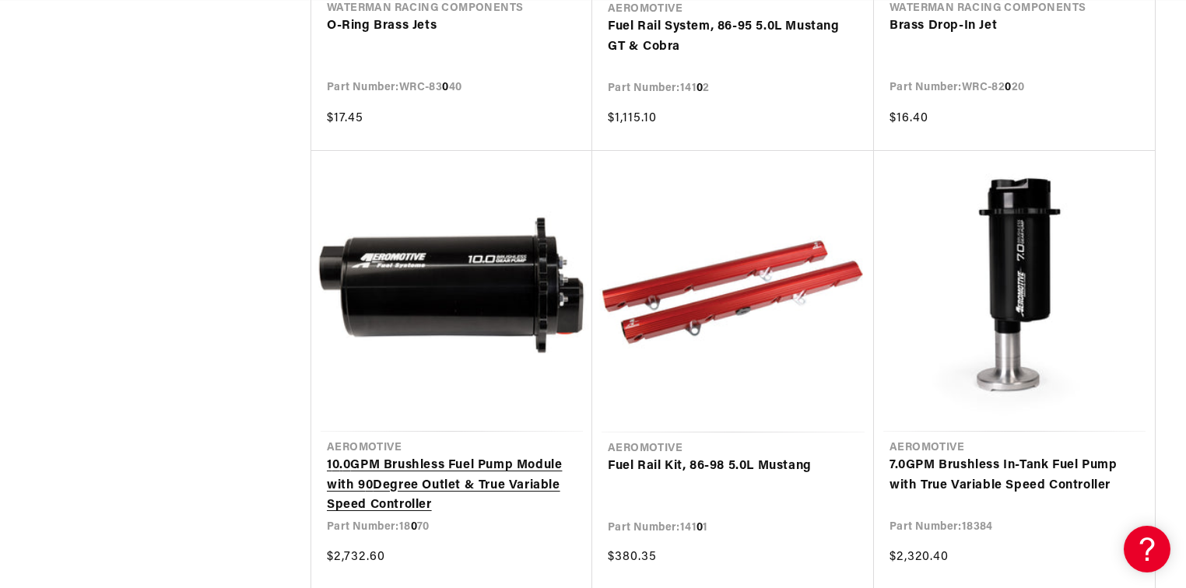
scroll to position [4980, 0]
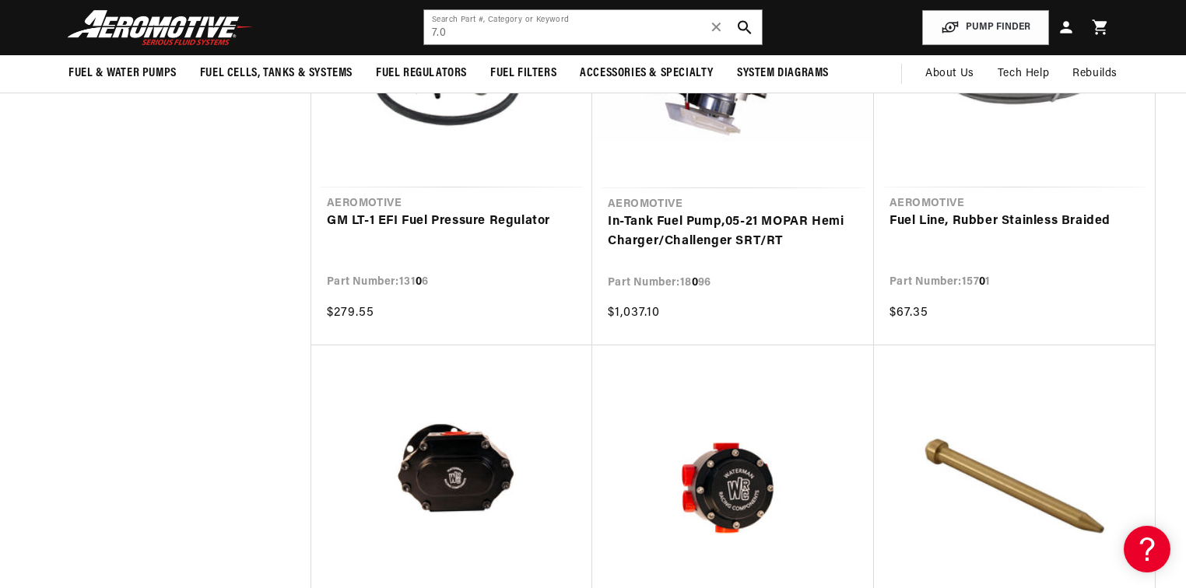
scroll to position [3549, 0]
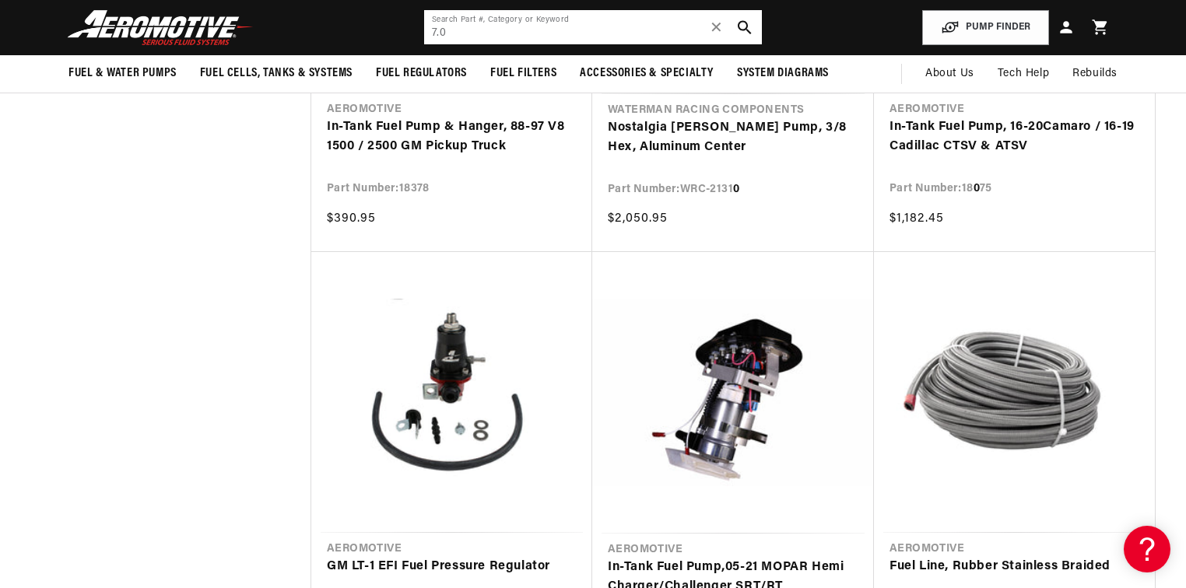
drag, startPoint x: 427, startPoint y: 37, endPoint x: 394, endPoint y: 39, distance: 33.5
click at [394, 39] on header "Fuel & Water Pumps Back In-Tank In-Line Fuel Pumps" at bounding box center [593, 27] width 1127 height 55
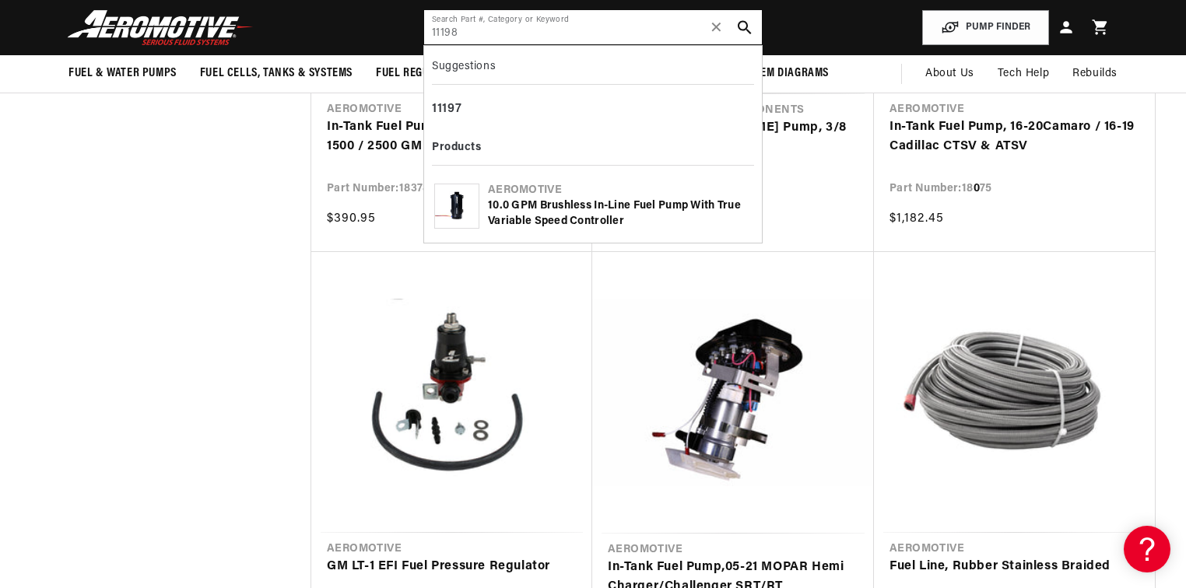
type input "11198"
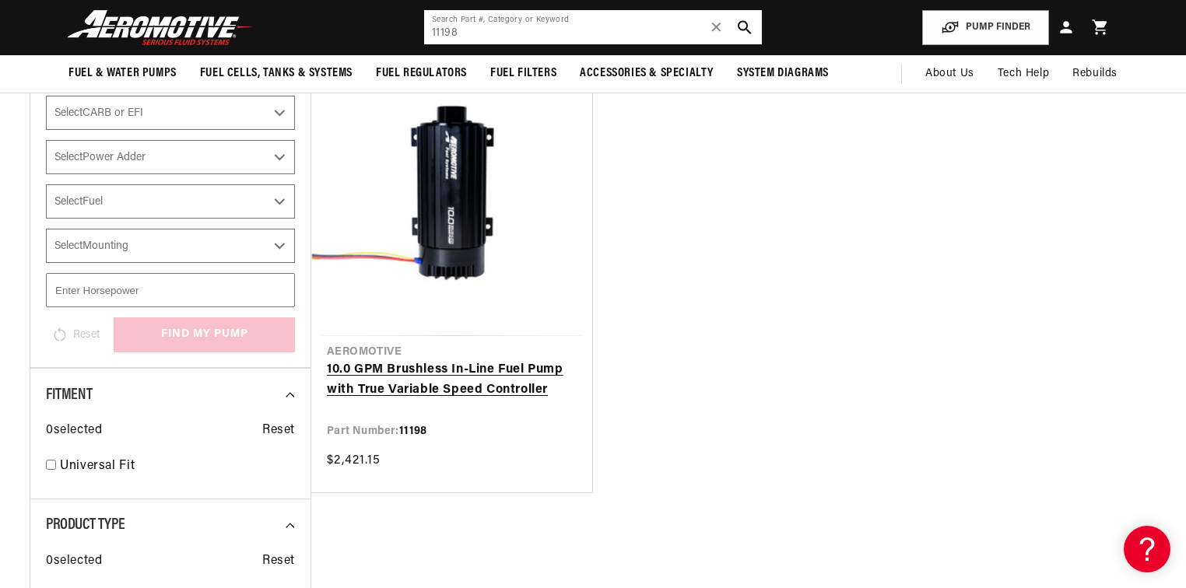
scroll to position [0, 987]
click at [410, 360] on link "10.0 GPM Brushless In-Line Fuel Pump with True Variable Speed Controller" at bounding box center [452, 380] width 250 height 40
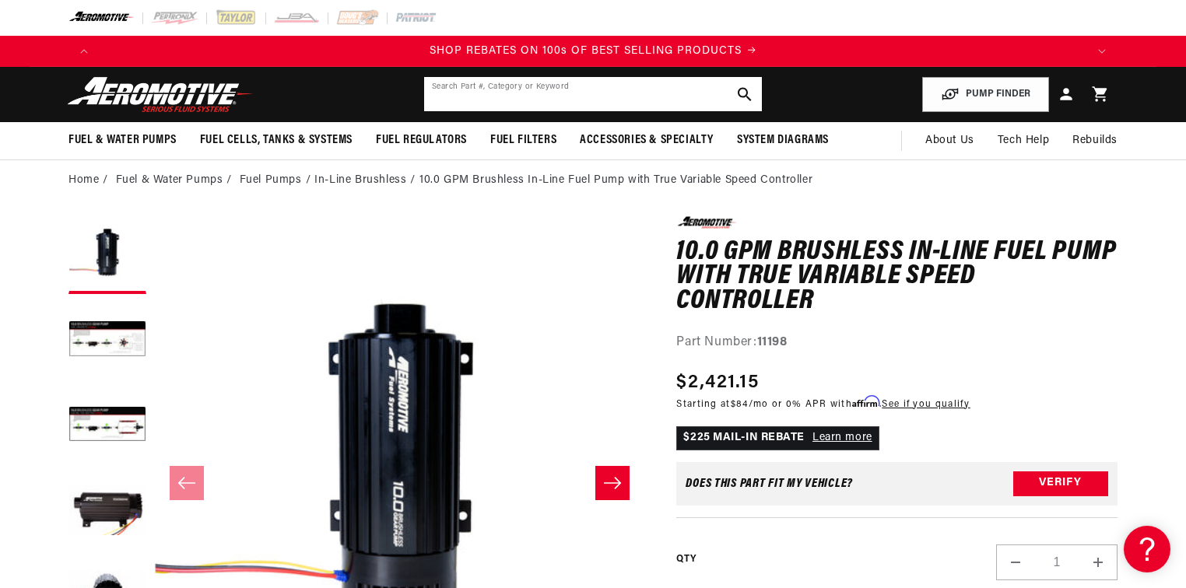
click at [539, 96] on input "text" at bounding box center [593, 94] width 338 height 34
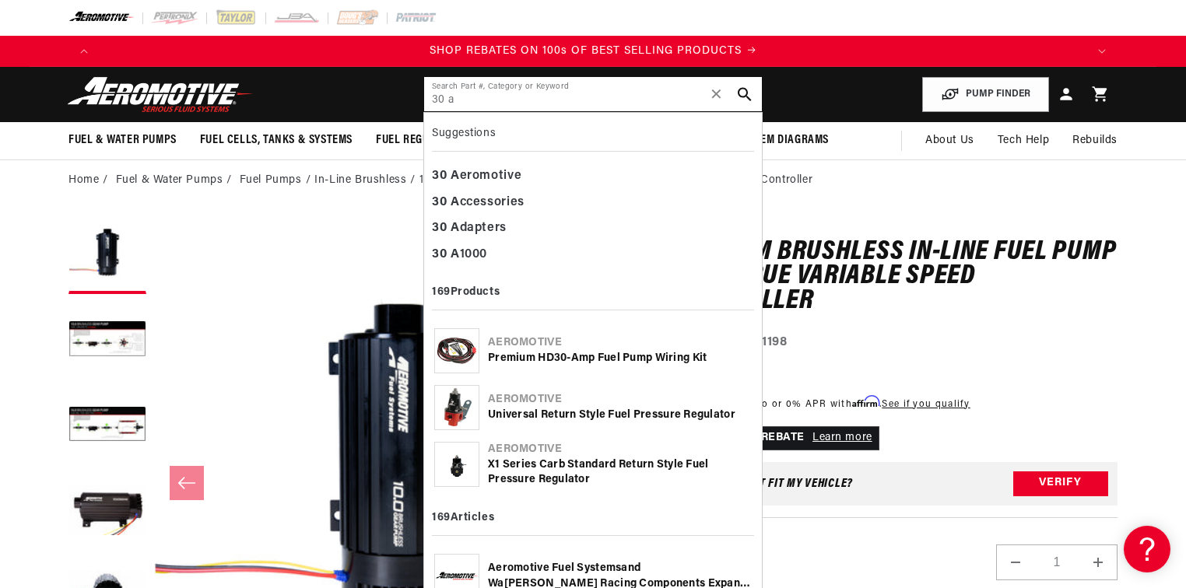
type input "30 a"
click at [605, 354] on div "Premium HD 30 - A mp Fuel Pump Wiring Kit" at bounding box center [620, 359] width 264 height 16
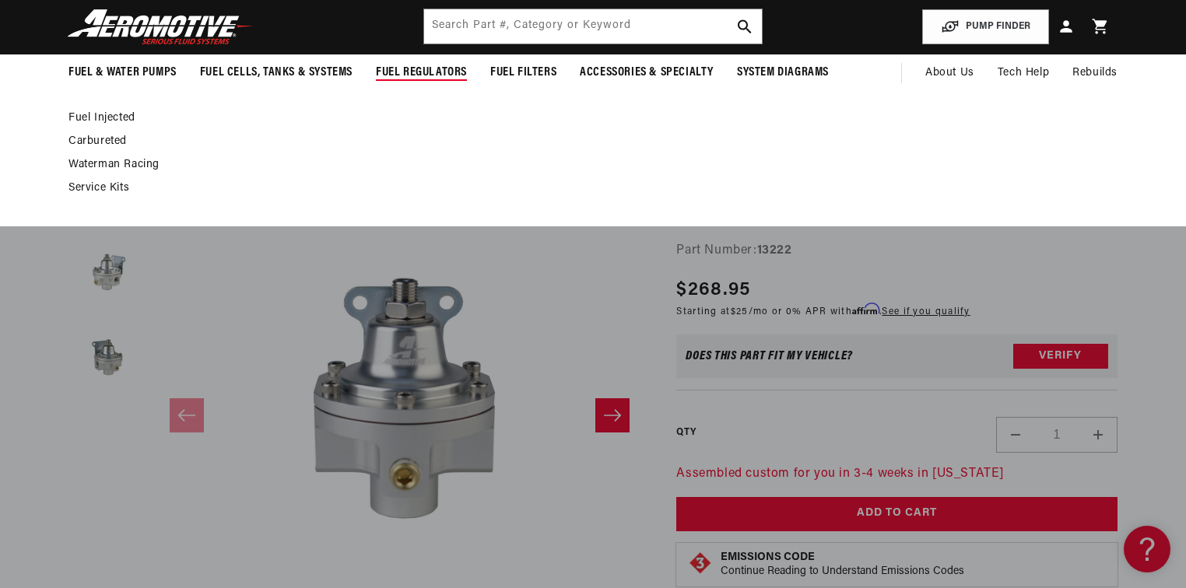
scroll to position [0, 1973]
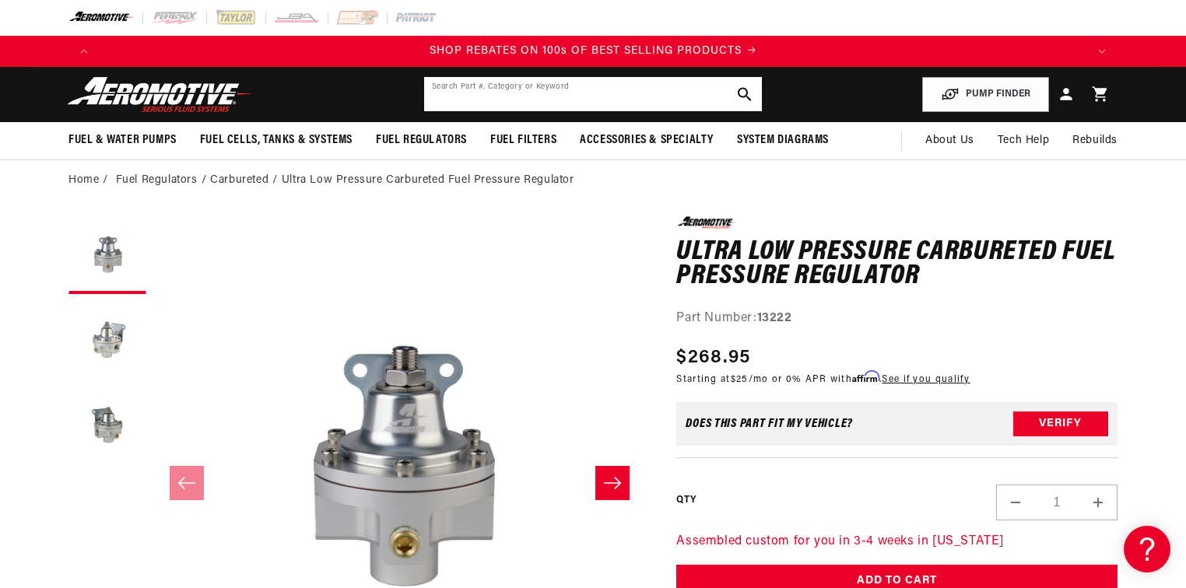
click at [590, 97] on input "text" at bounding box center [593, 94] width 338 height 34
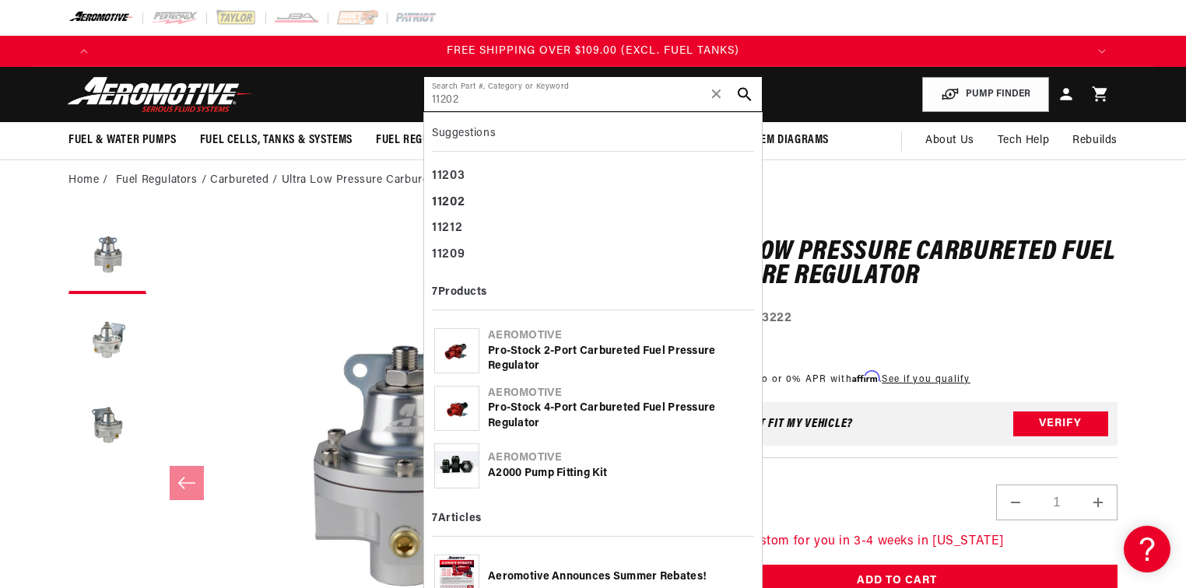
type input "11202"
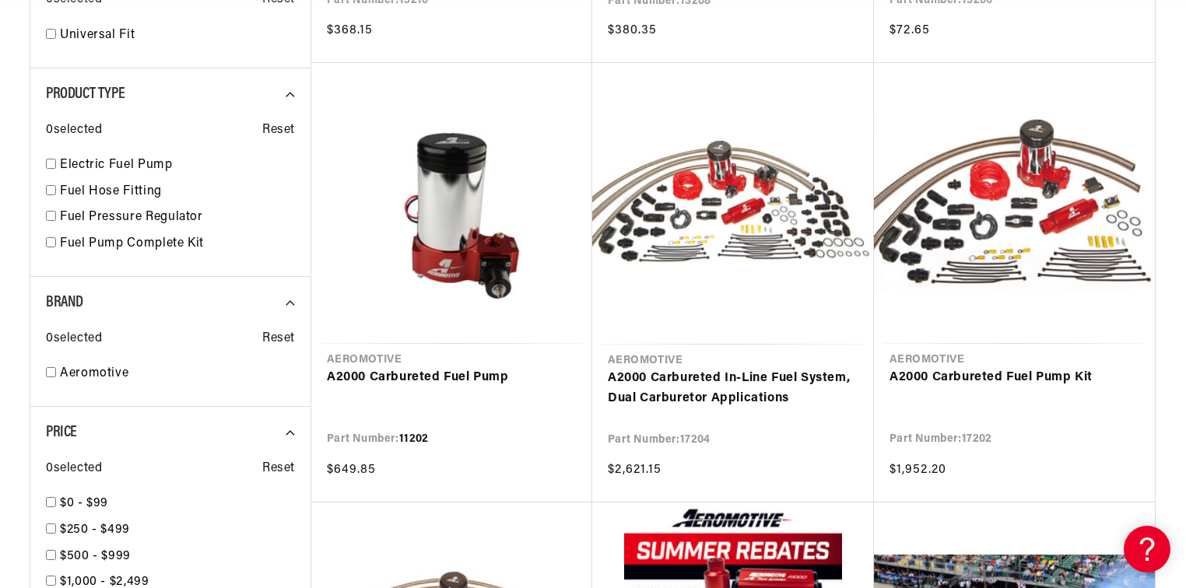
scroll to position [685, 0]
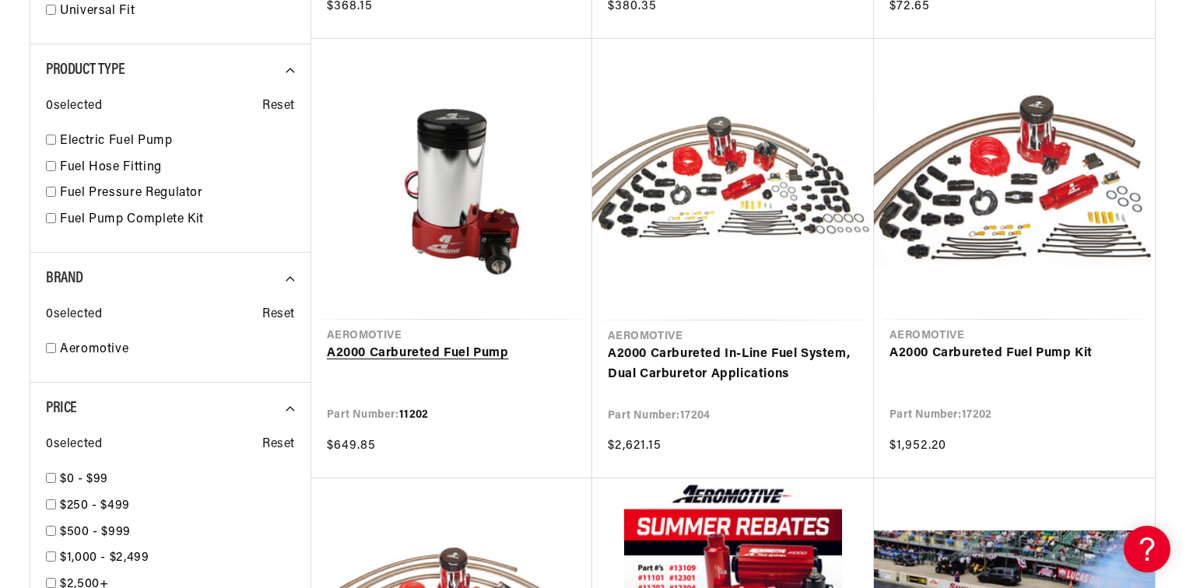
click at [412, 344] on link "A2000 Carbureted Fuel Pump" at bounding box center [452, 354] width 250 height 20
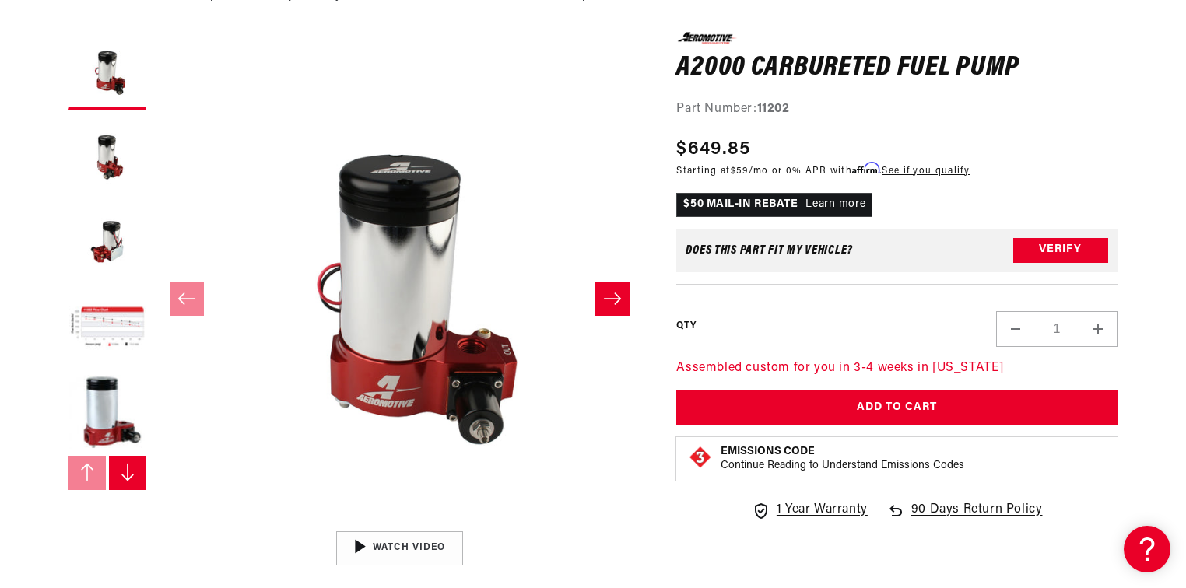
scroll to position [187, 0]
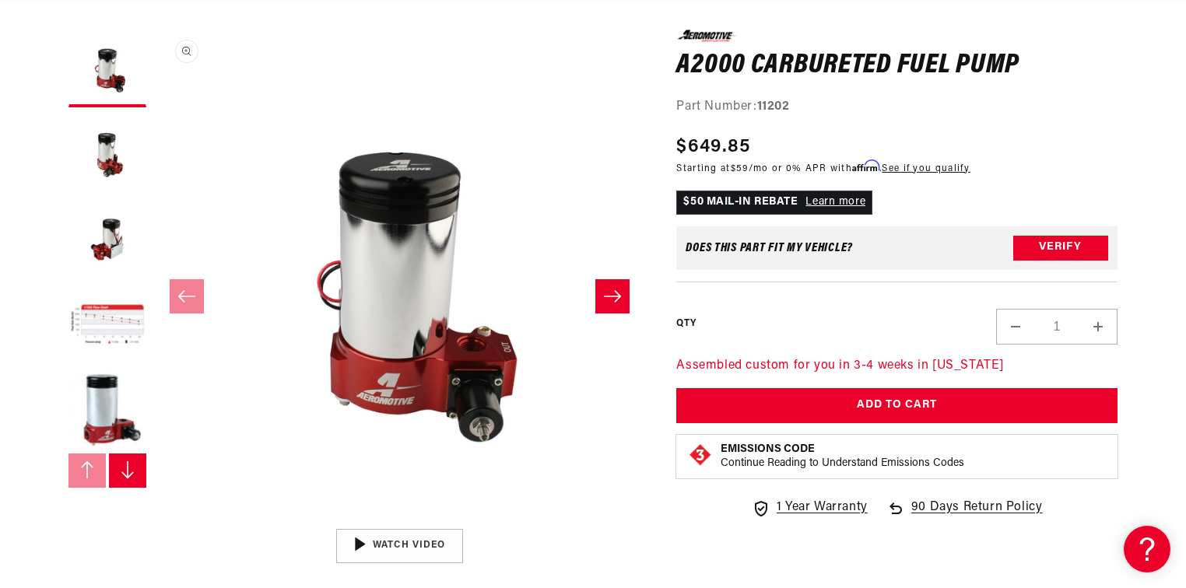
click at [154, 521] on button "Open media 1 in modal" at bounding box center [154, 521] width 0 height 0
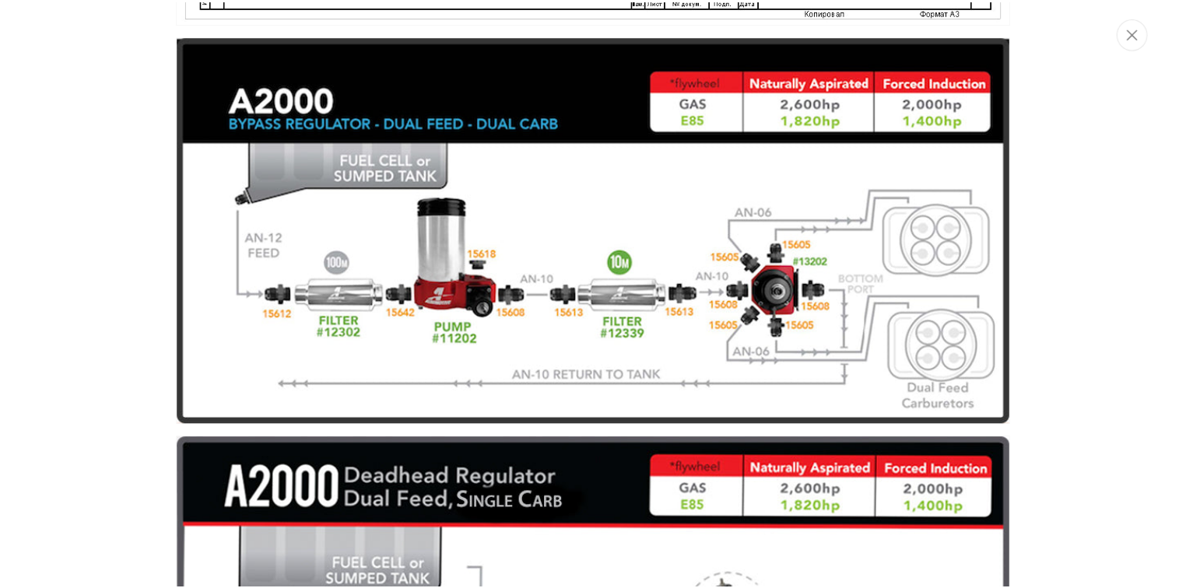
scroll to position [0, 0]
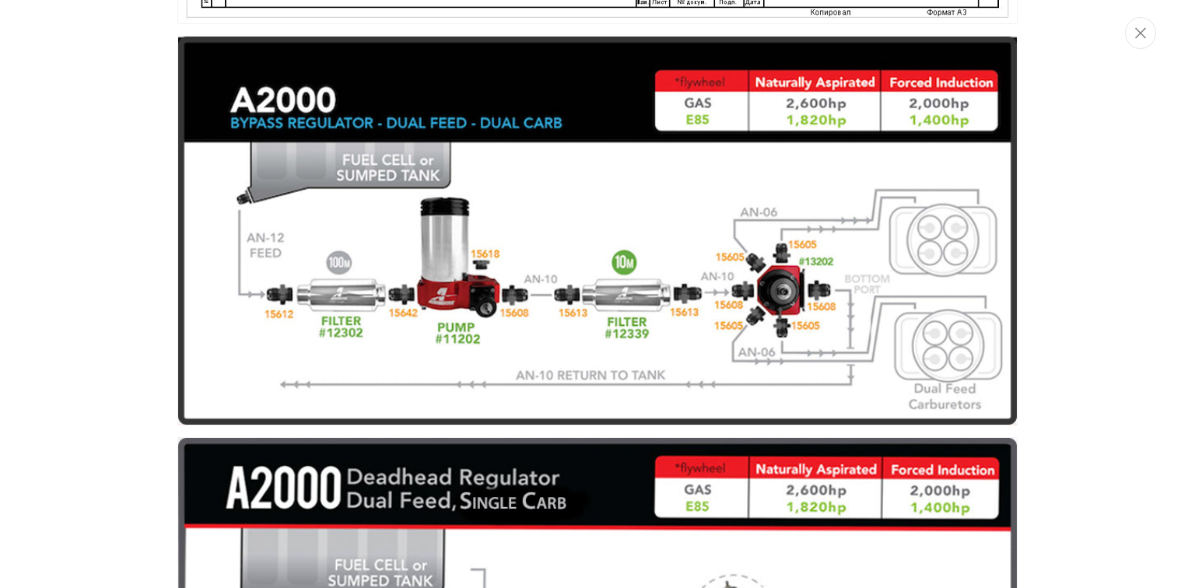
click at [1082, 206] on div "Media gallery" at bounding box center [597, 294] width 1195 height 588
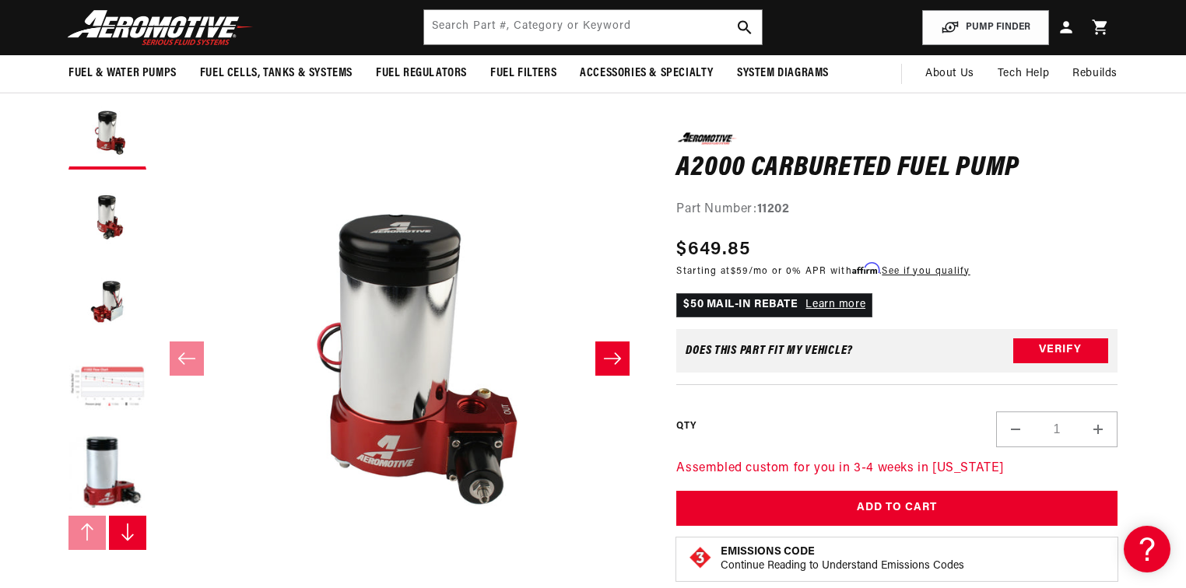
scroll to position [0, 2960]
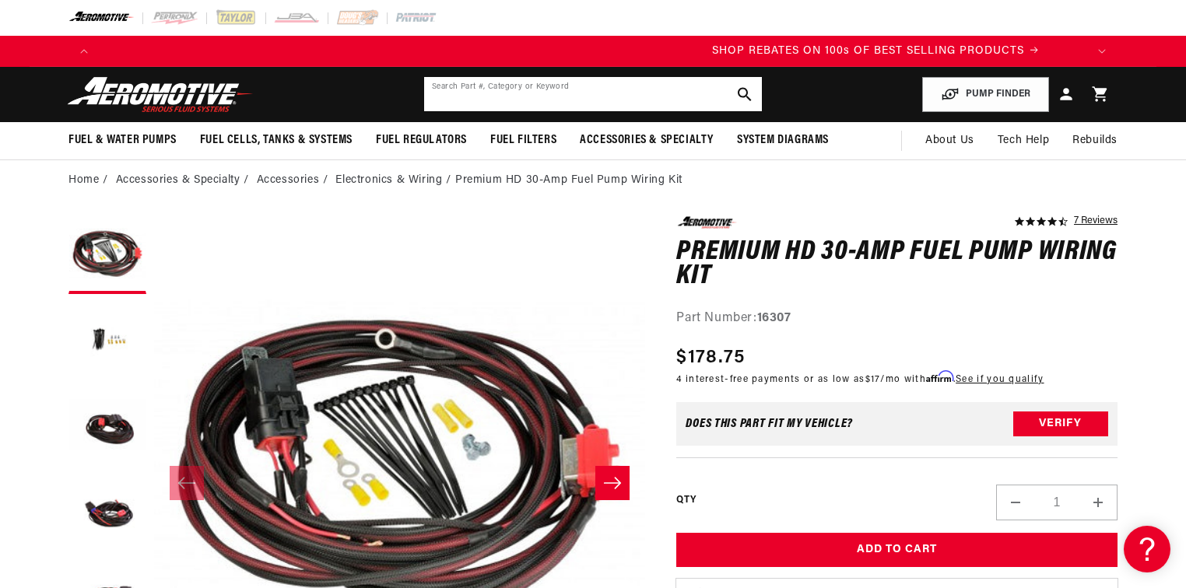
click at [560, 99] on input "text" at bounding box center [593, 94] width 338 height 34
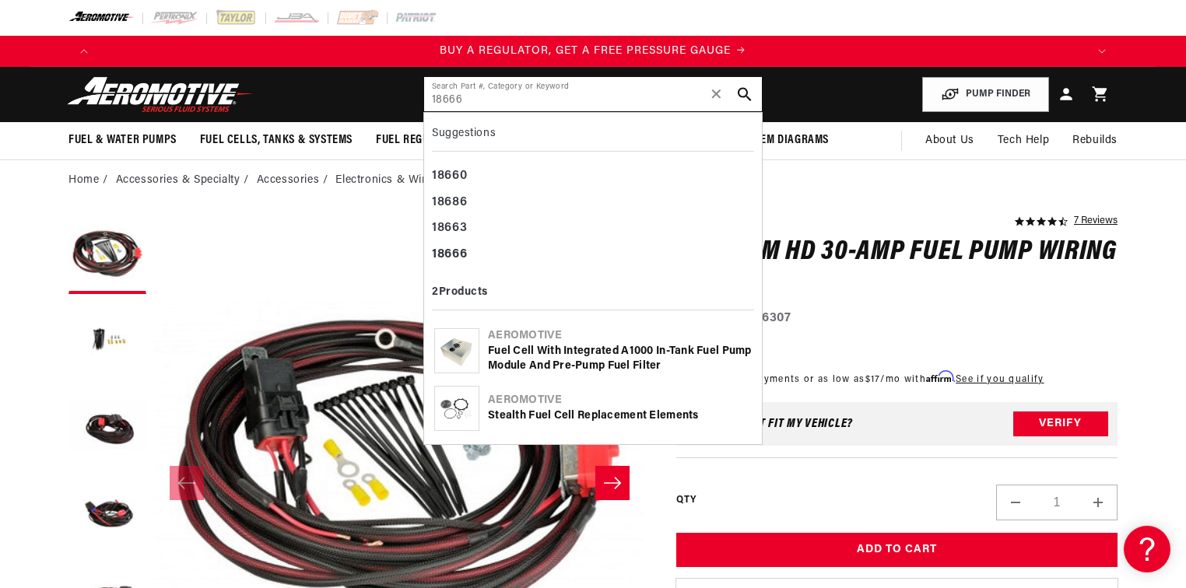
type input "18666"
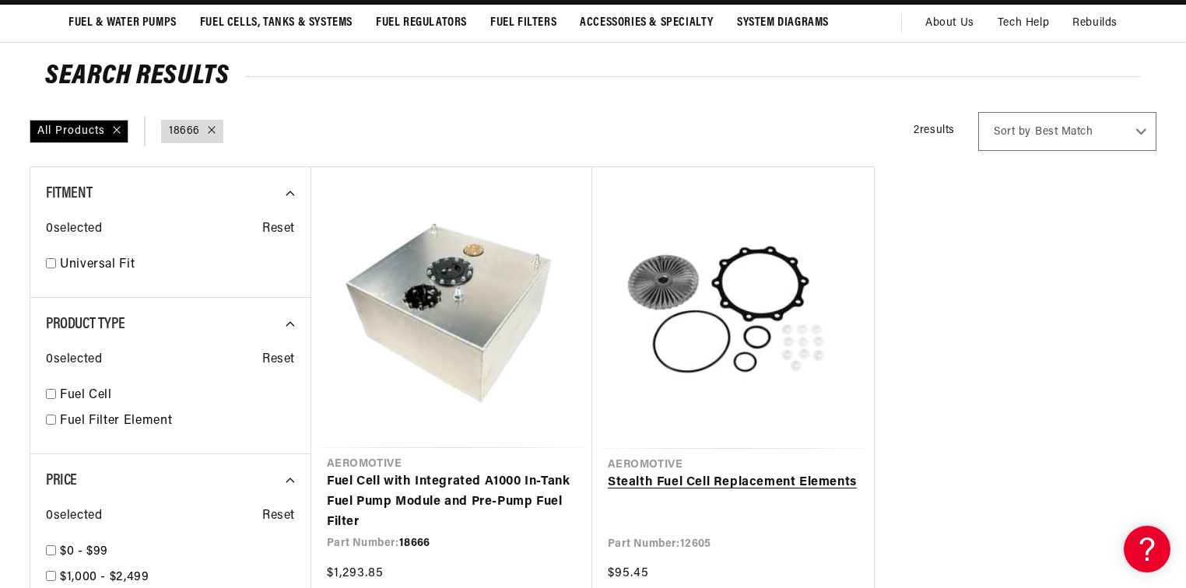
scroll to position [125, 0]
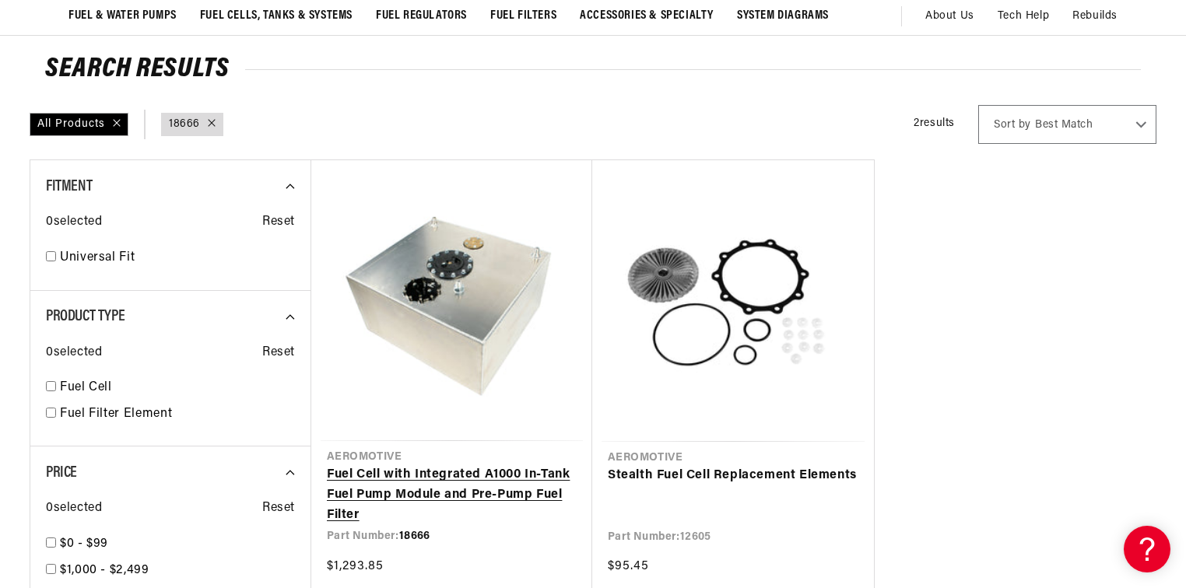
click at [507, 465] on link "Fuel Cell with Integrated A1000 In-Tank Fuel Pump Module and Pre-Pump Fuel Filt…" at bounding box center [452, 495] width 250 height 60
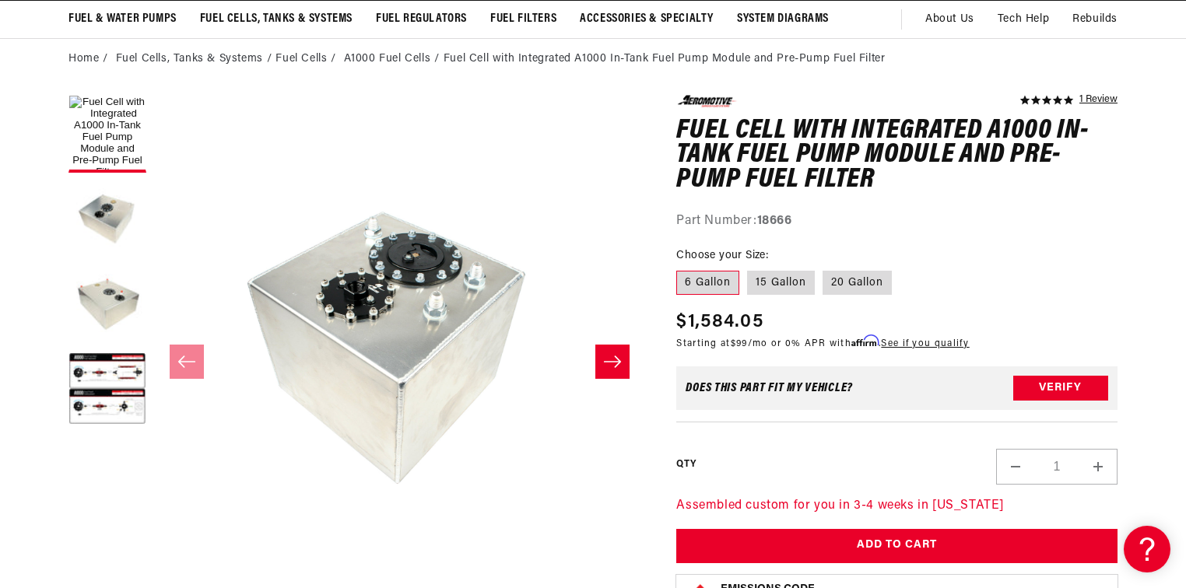
scroll to position [125, 0]
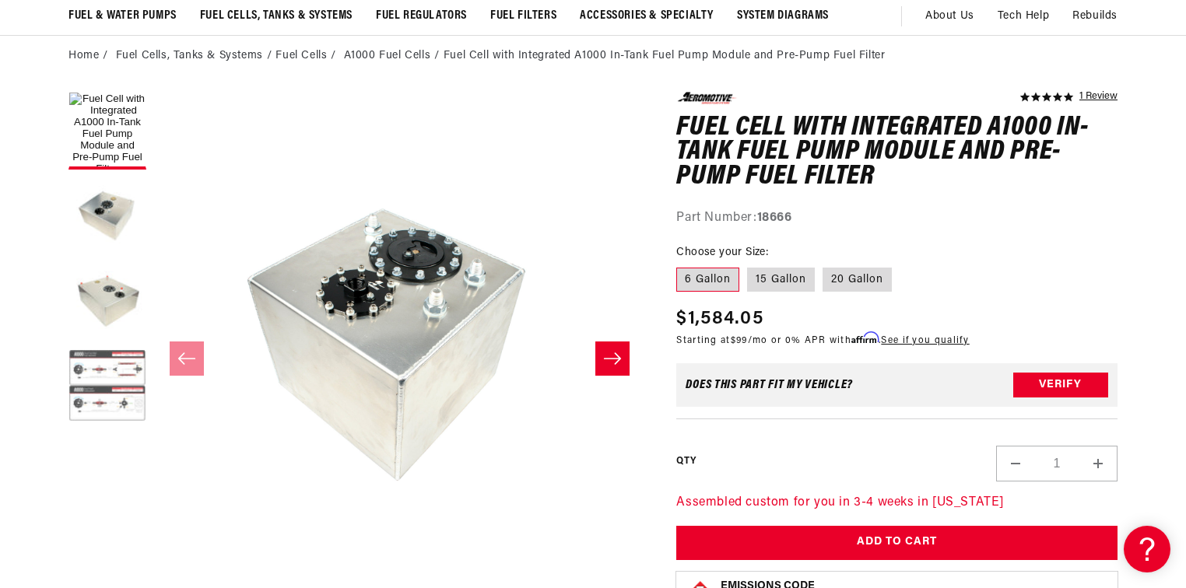
click at [88, 380] on button "Load image 4 in gallery view" at bounding box center [107, 388] width 78 height 78
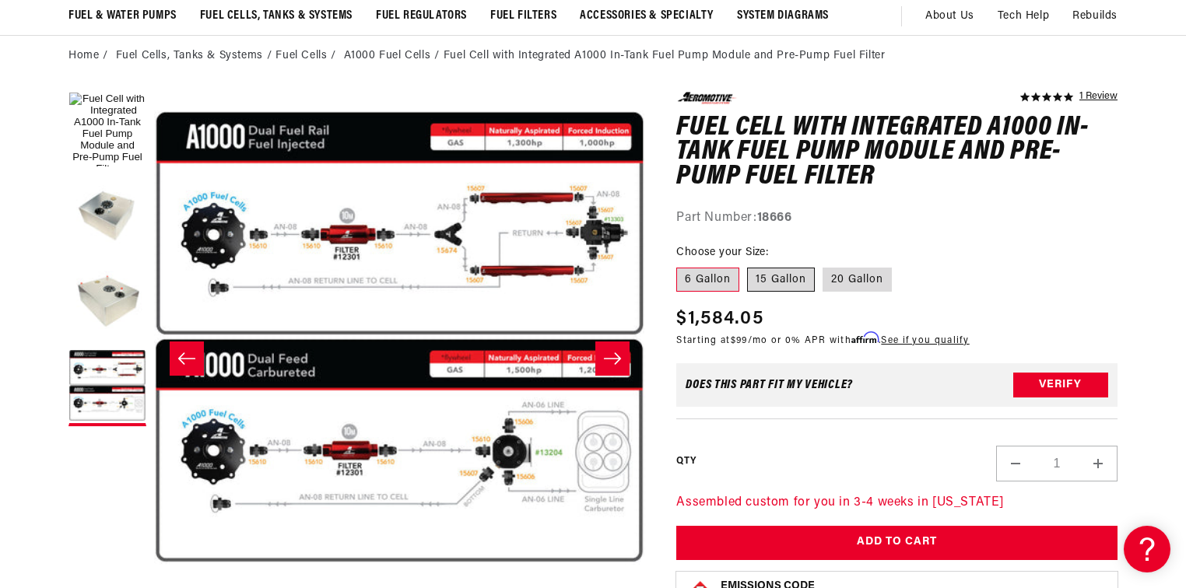
click at [765, 276] on label "15 Gallon" at bounding box center [781, 280] width 68 height 25
click at [748, 265] on input "15 Gallon" at bounding box center [747, 265] width 1 height 1
radio input "true"
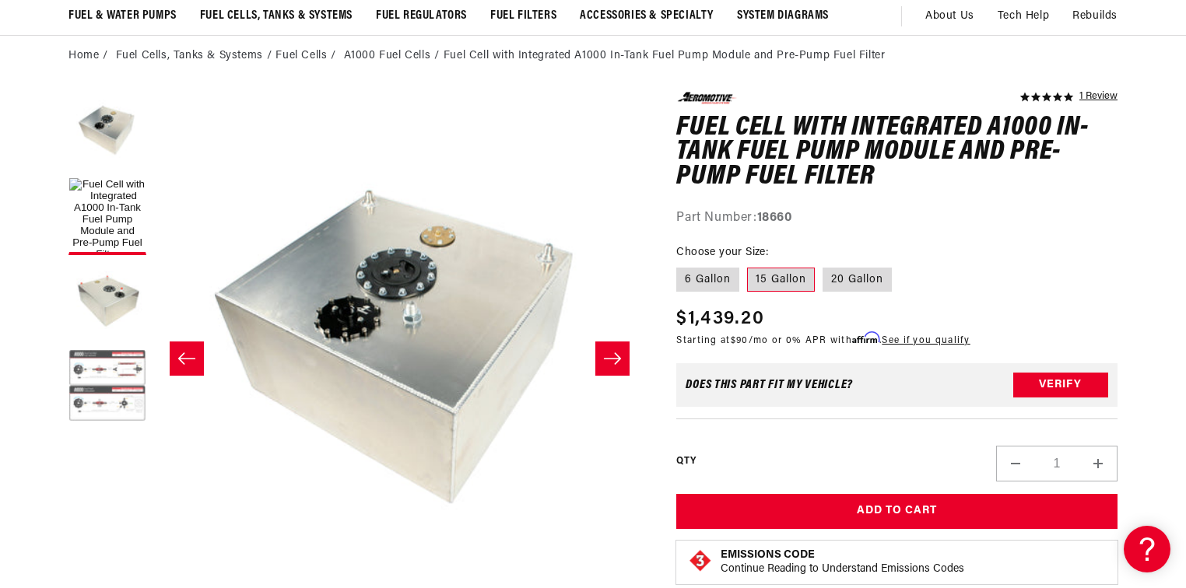
click at [99, 387] on button "Load image 4 in gallery view" at bounding box center [107, 388] width 78 height 78
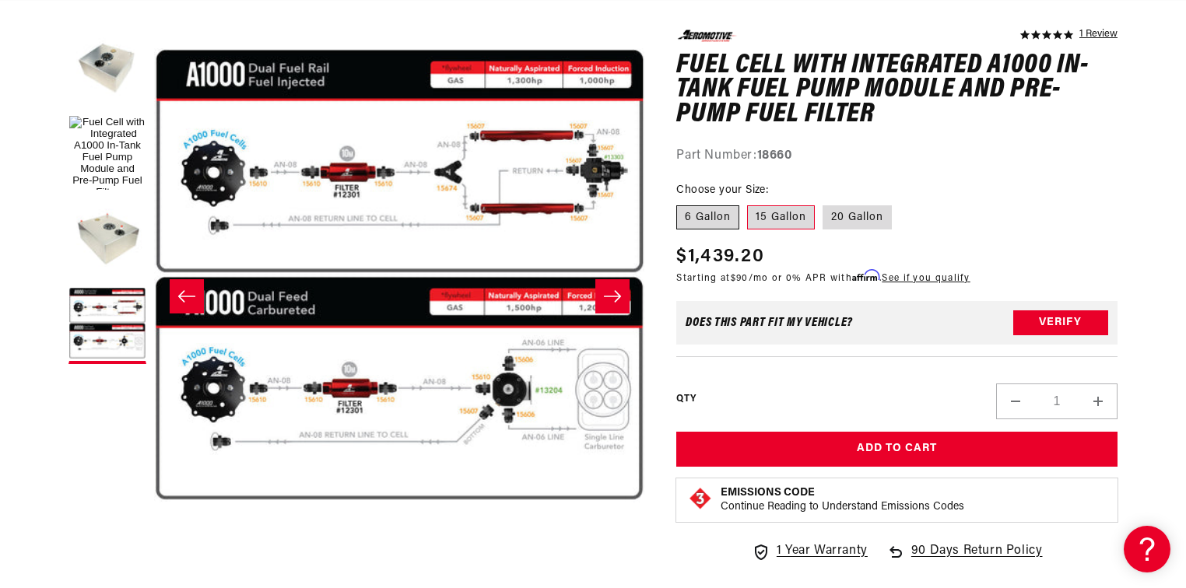
scroll to position [0, 2]
click at [707, 219] on label "6 Gallon" at bounding box center [707, 217] width 63 height 25
click at [681, 203] on input "6 Gallon" at bounding box center [680, 202] width 1 height 1
radio input "true"
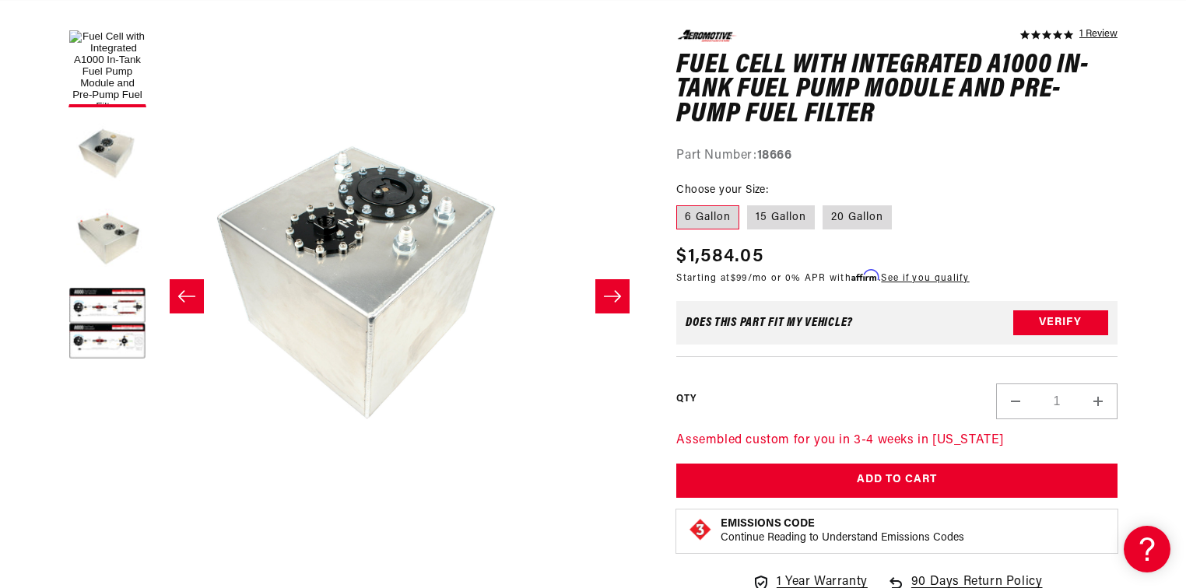
scroll to position [0, 6]
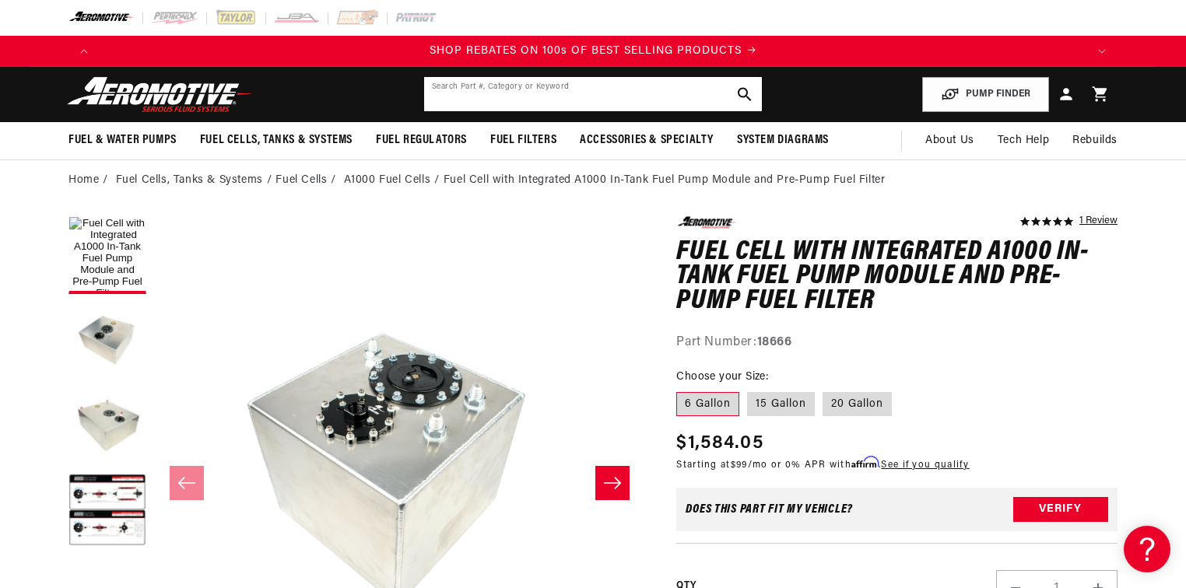
click at [489, 99] on input "text" at bounding box center [593, 94] width 338 height 34
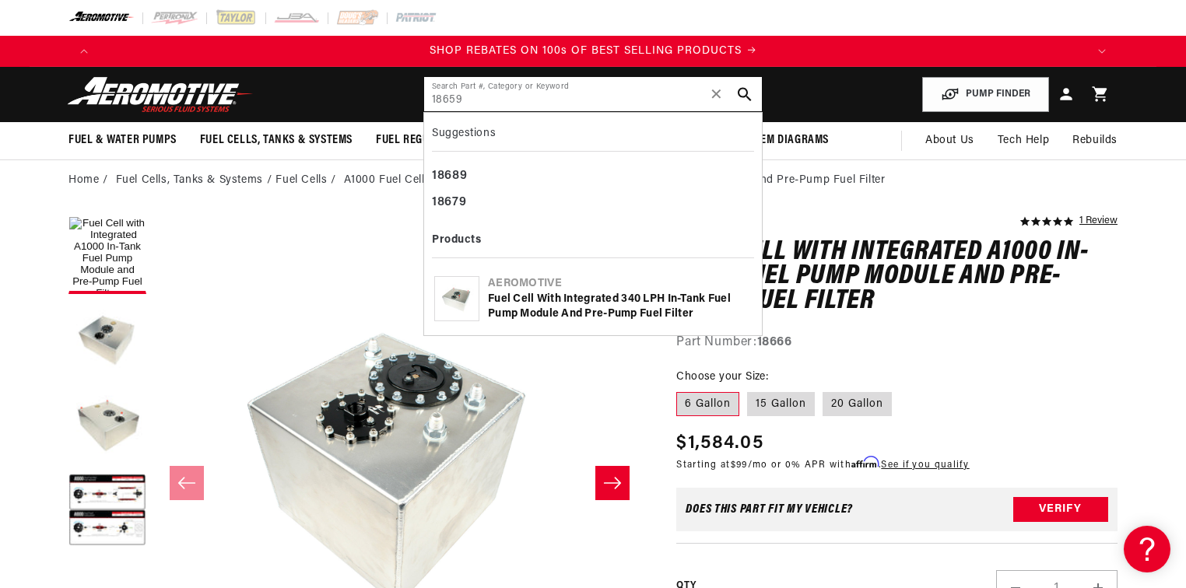
type input "18659"
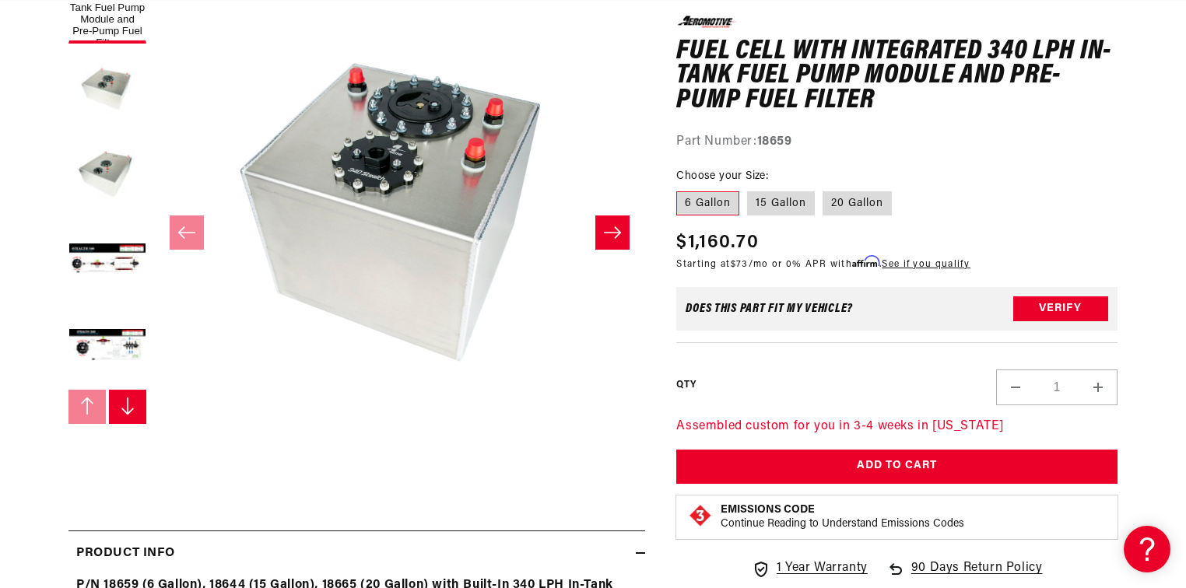
scroll to position [311, 0]
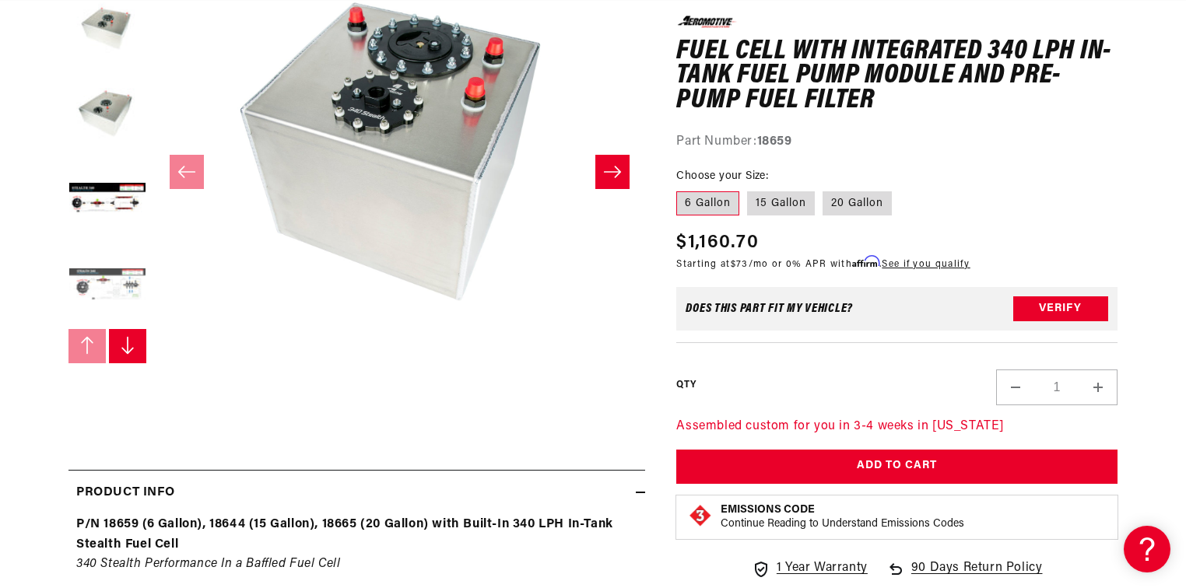
click at [113, 291] on button "Load image 5 in gallery view" at bounding box center [107, 286] width 78 height 78
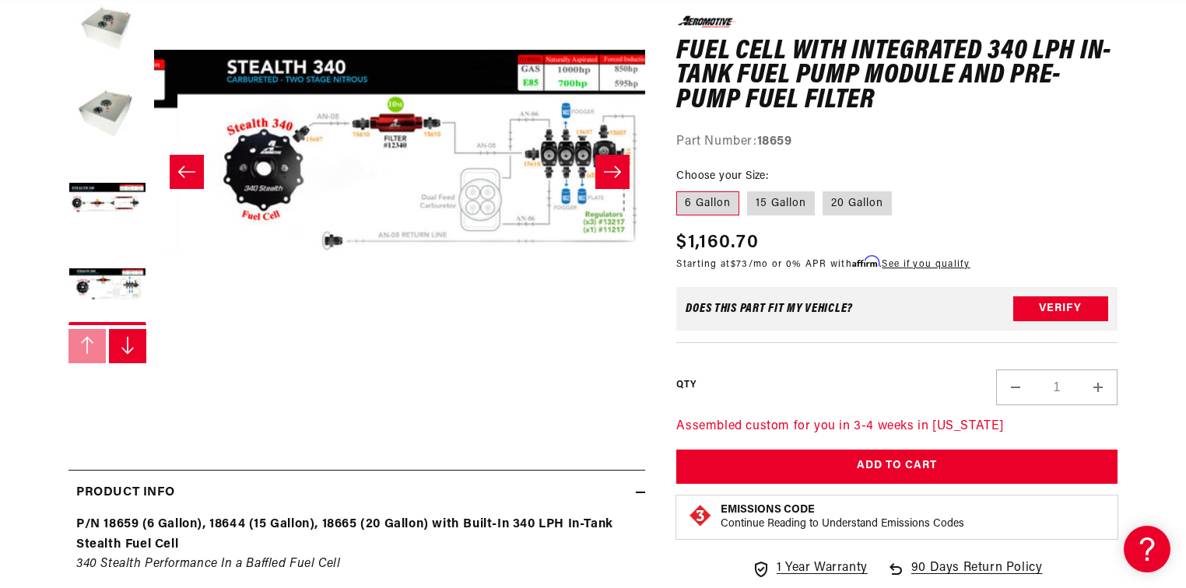
scroll to position [0, 1965]
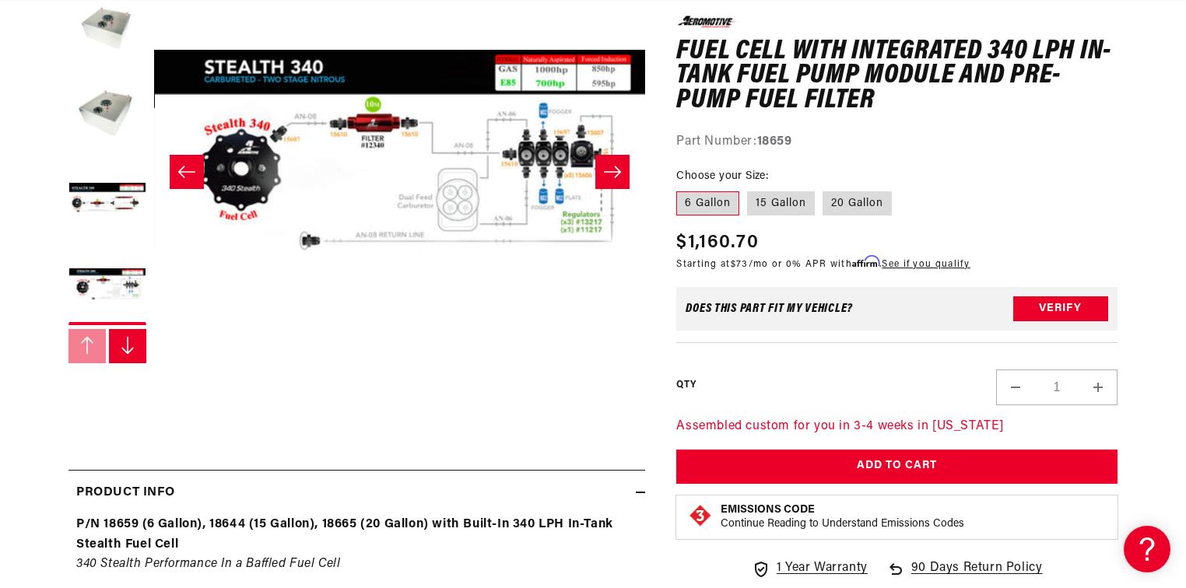
click at [192, 178] on icon "Slide left" at bounding box center [186, 172] width 19 height 16
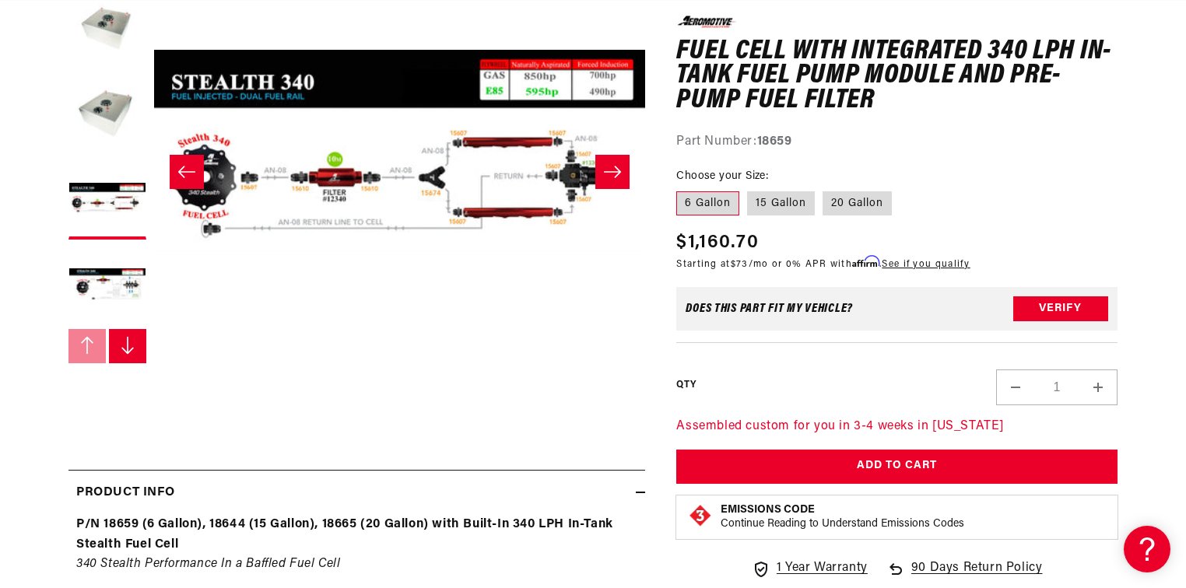
scroll to position [0, 1973]
click at [600, 177] on button "Slide right" at bounding box center [612, 172] width 34 height 34
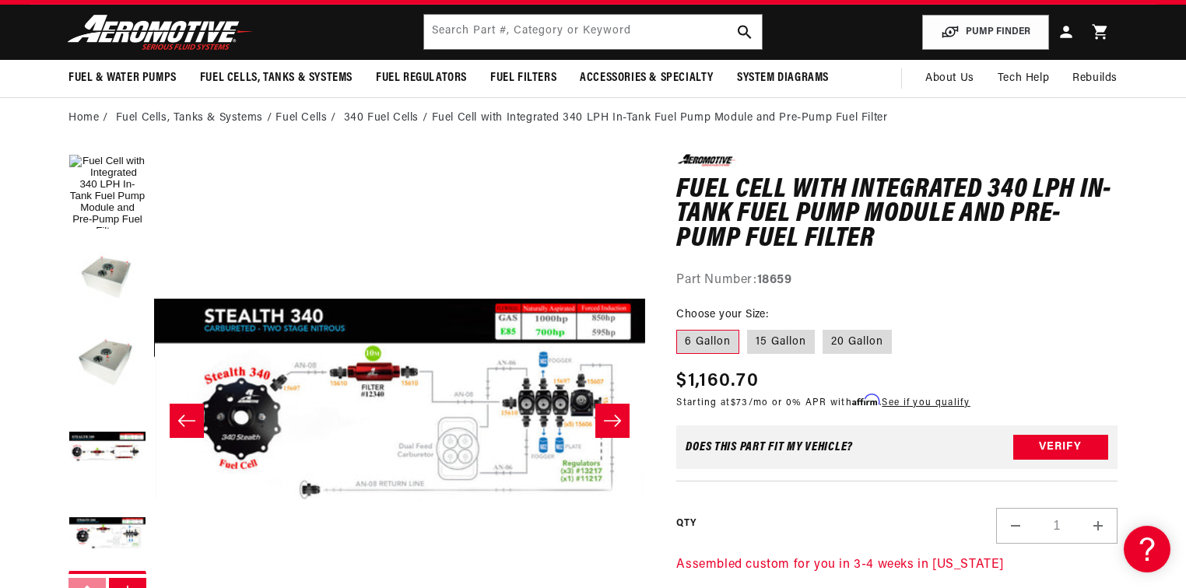
scroll to position [0, 0]
click at [609, 39] on input "text" at bounding box center [593, 32] width 338 height 34
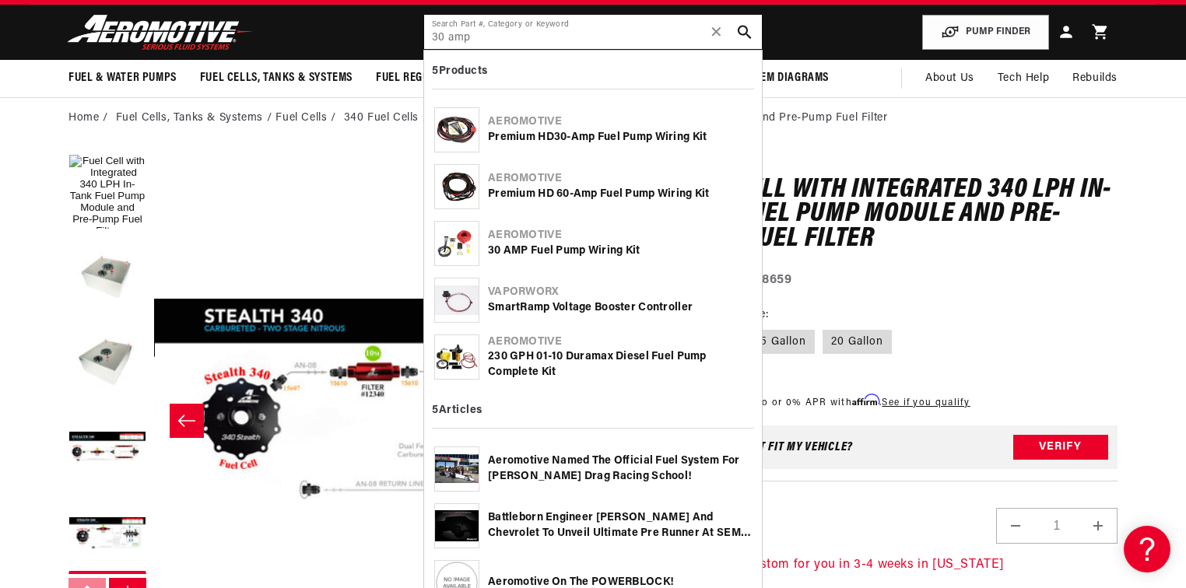
type input "30 amp"
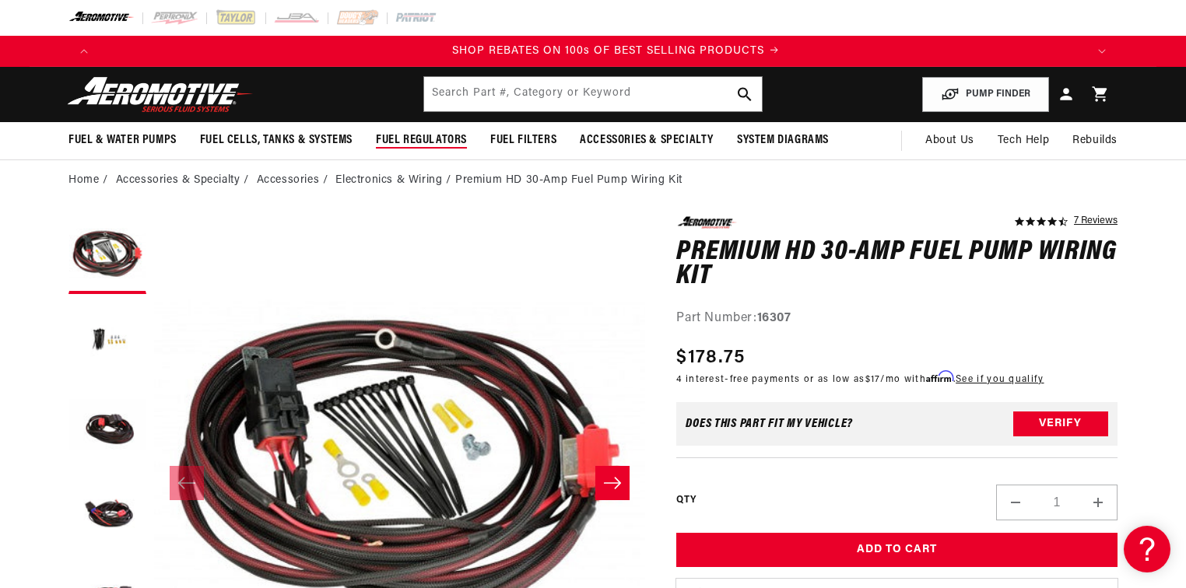
scroll to position [0, 1973]
click at [577, 101] on input "text" at bounding box center [593, 94] width 338 height 34
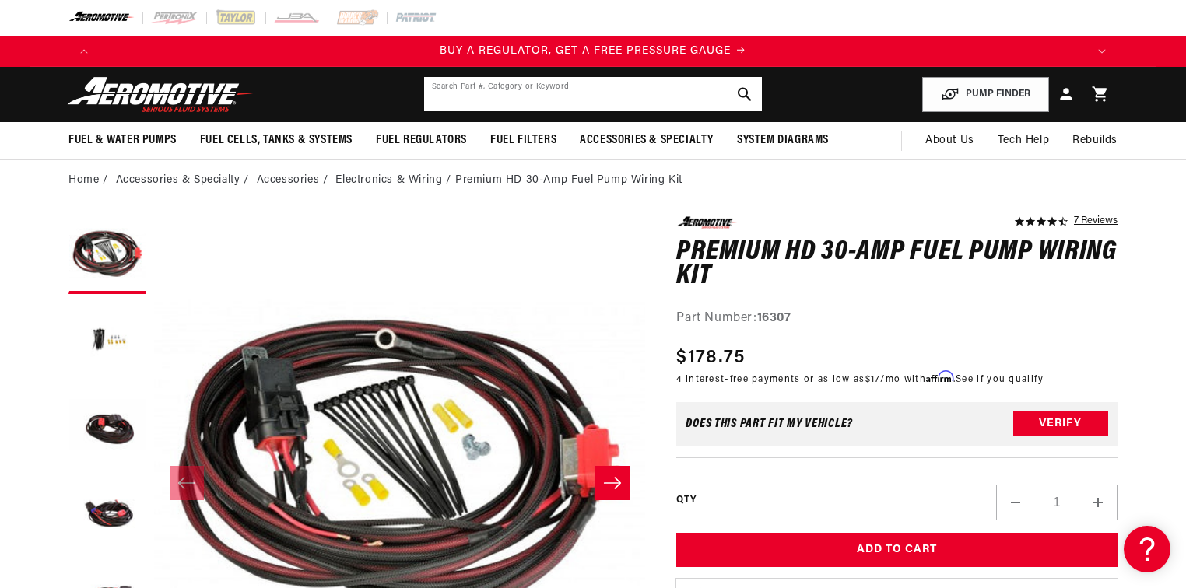
scroll to position [0, 0]
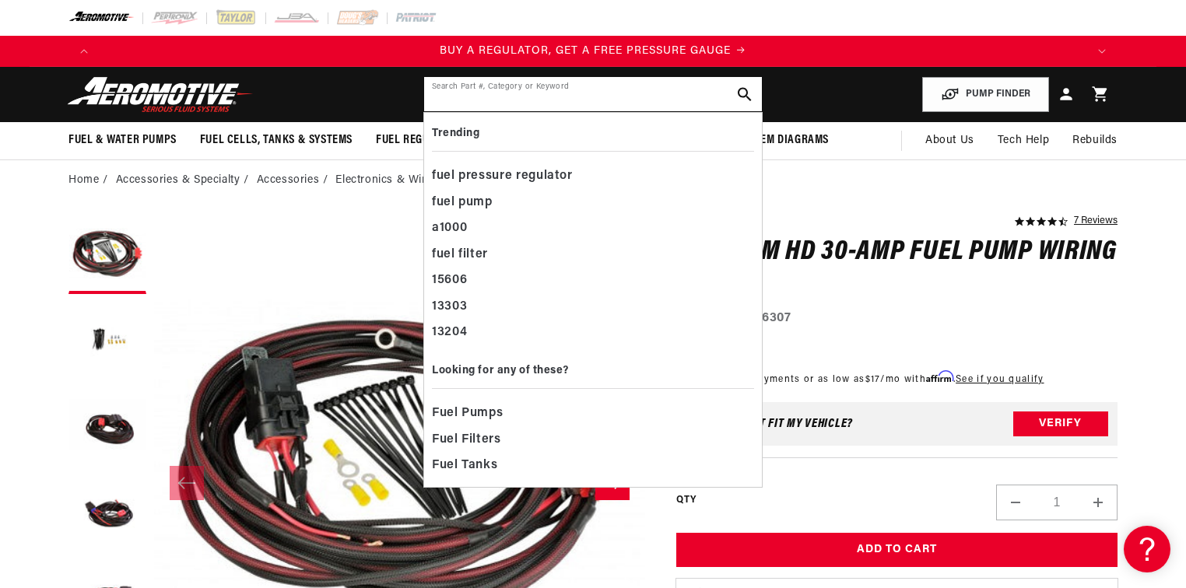
click at [516, 93] on input "text" at bounding box center [593, 94] width 338 height 34
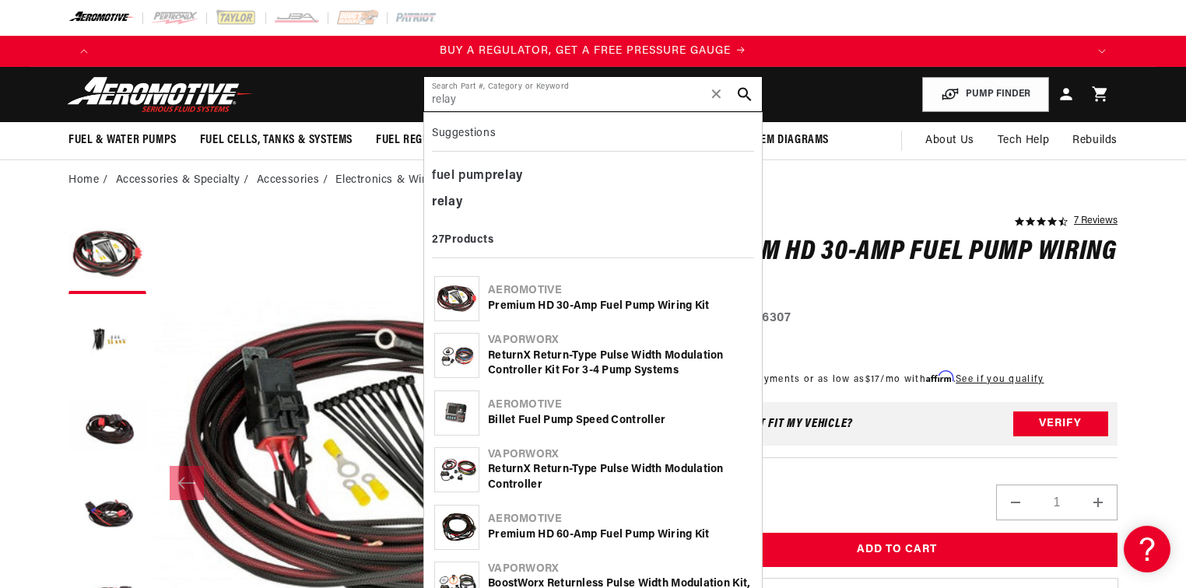
type input "relay"
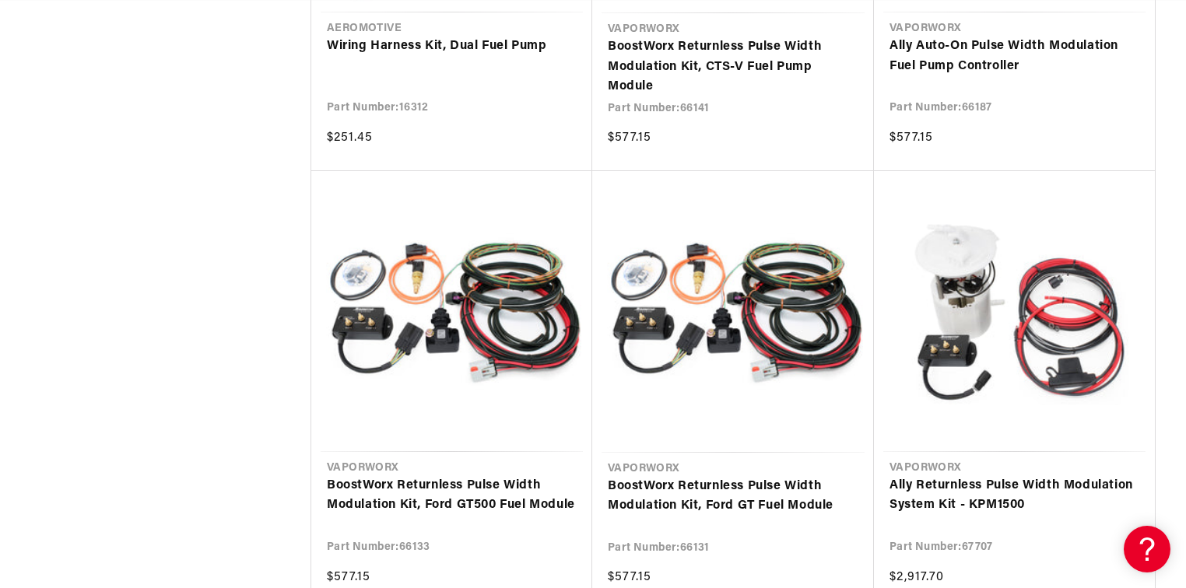
scroll to position [0, 987]
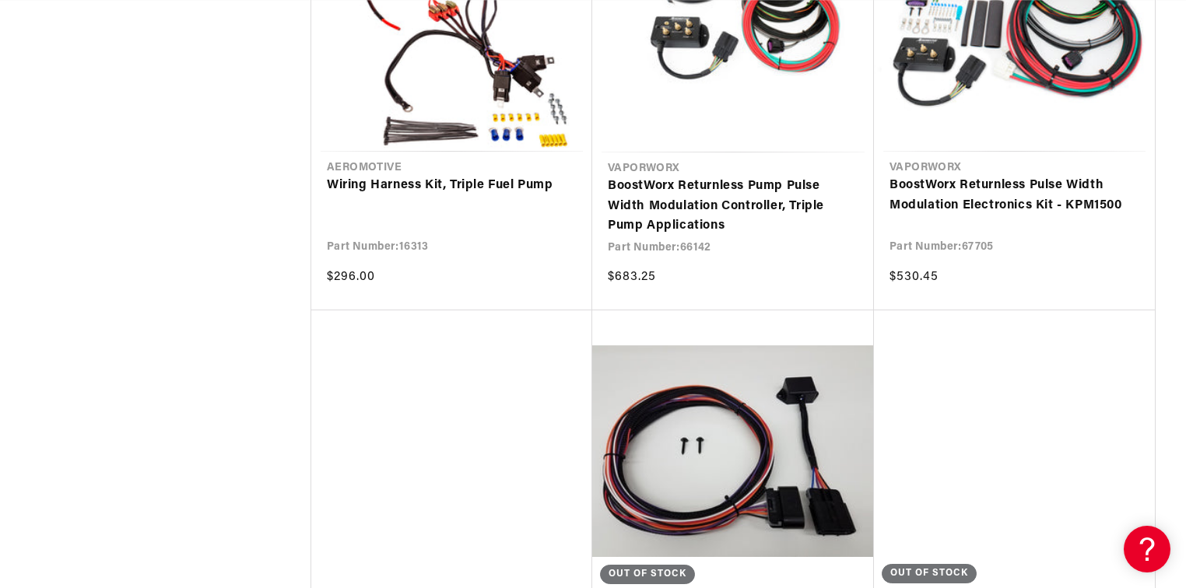
scroll to position [0, 1973]
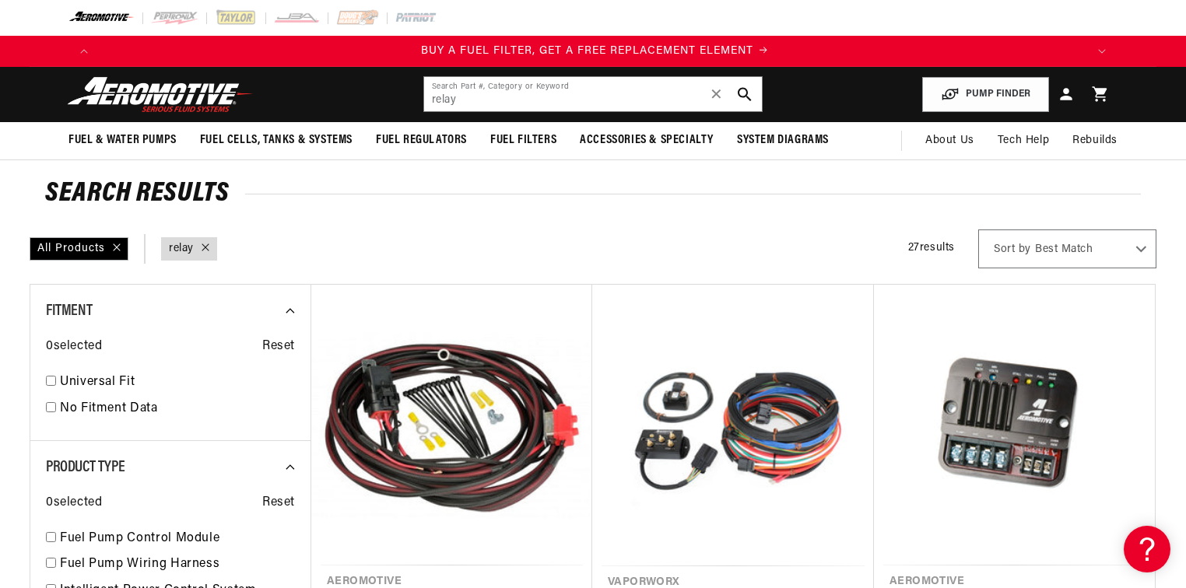
scroll to position [0, 987]
drag, startPoint x: 523, startPoint y: 98, endPoint x: 423, endPoint y: 100, distance: 99.6
click at [419, 99] on header "Fuel & Water Pumps Back In-Tank In-Line Fuel Pumps" at bounding box center [593, 94] width 1127 height 55
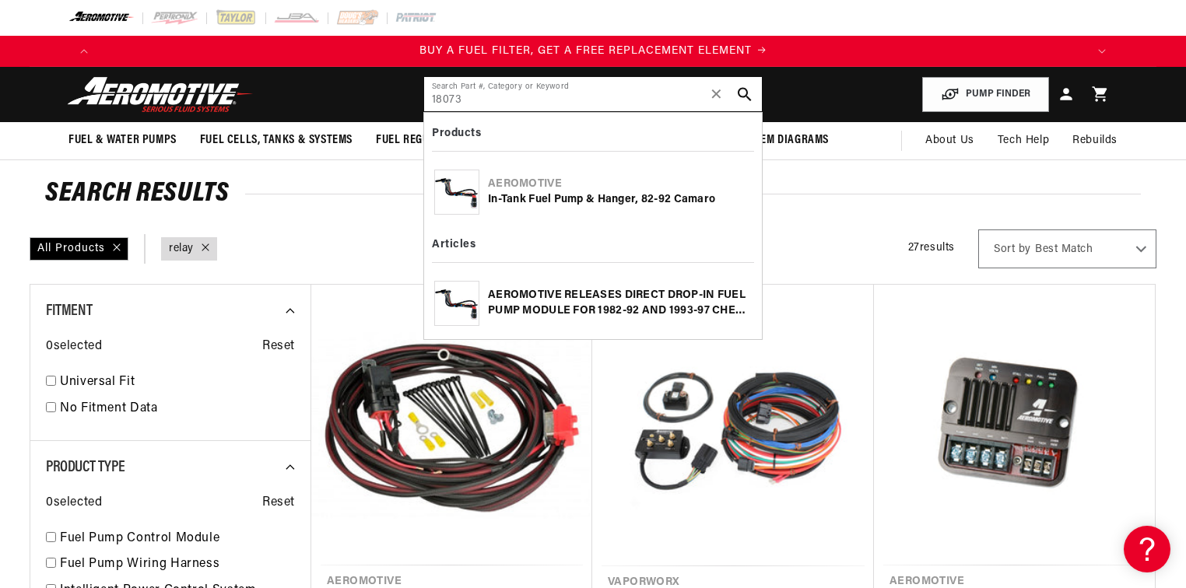
type input "18073"
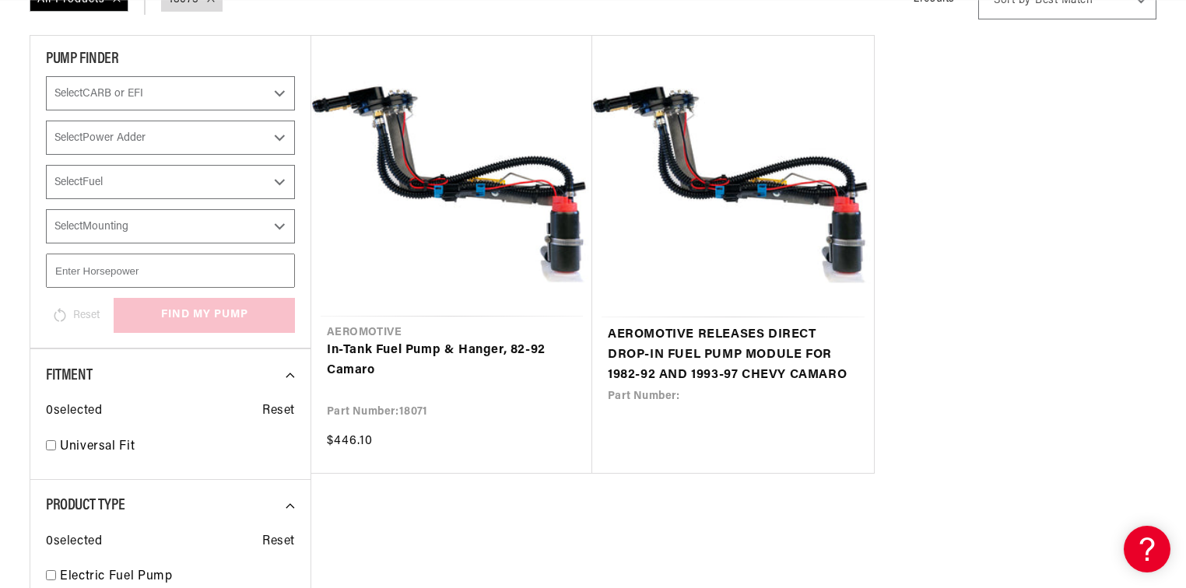
scroll to position [0, 1973]
click at [481, 341] on link "In-Tank Fuel Pump & Hanger, 82-92 Camaro" at bounding box center [452, 361] width 250 height 40
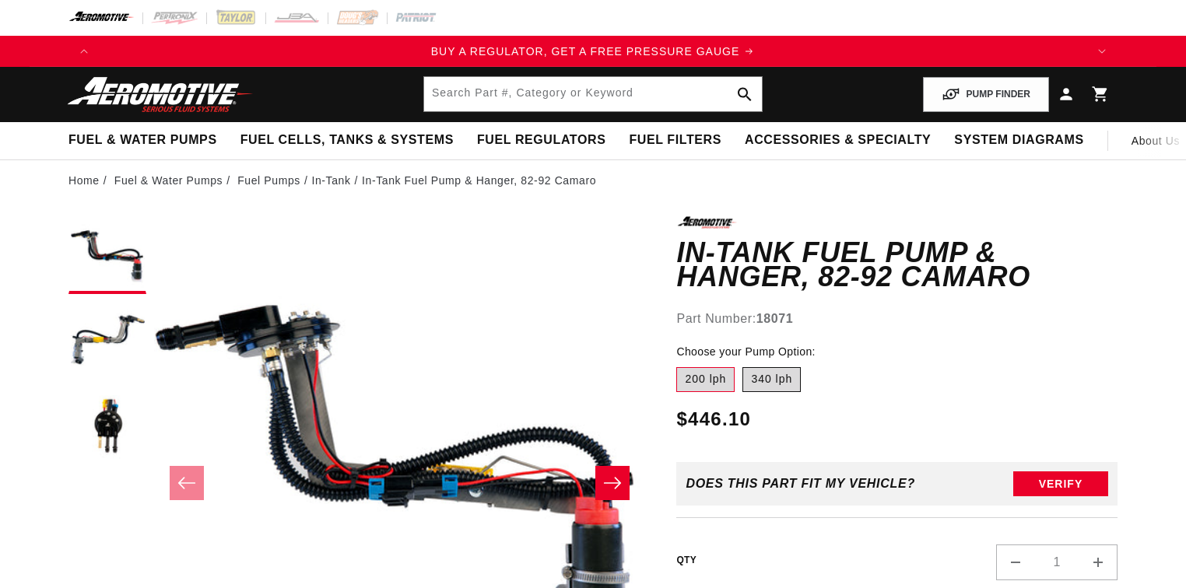
click at [766, 377] on label "340 lph" at bounding box center [771, 379] width 58 height 25
click at [743, 365] on input "340 lph" at bounding box center [742, 364] width 1 height 1
radio input "true"
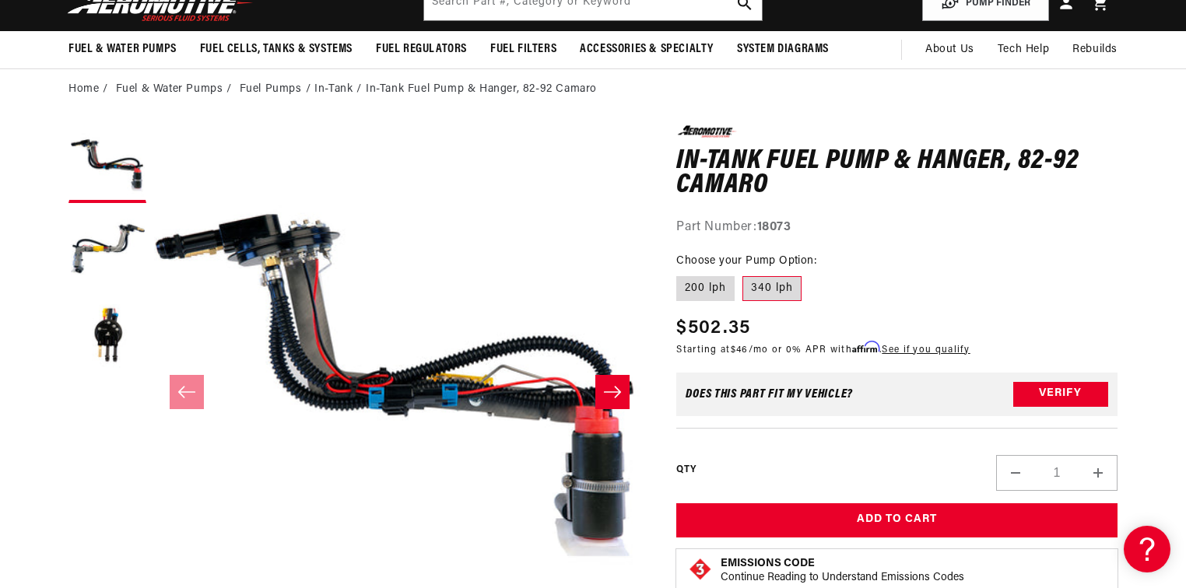
scroll to position [125, 0]
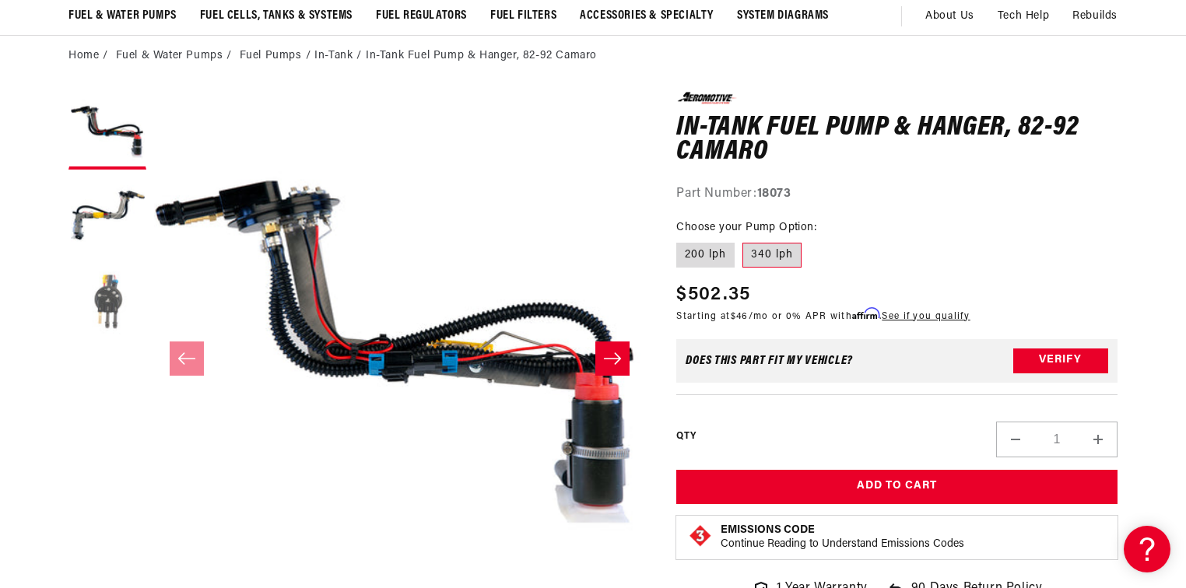
click at [110, 313] on button "Load image 3 in gallery view" at bounding box center [107, 302] width 78 height 78
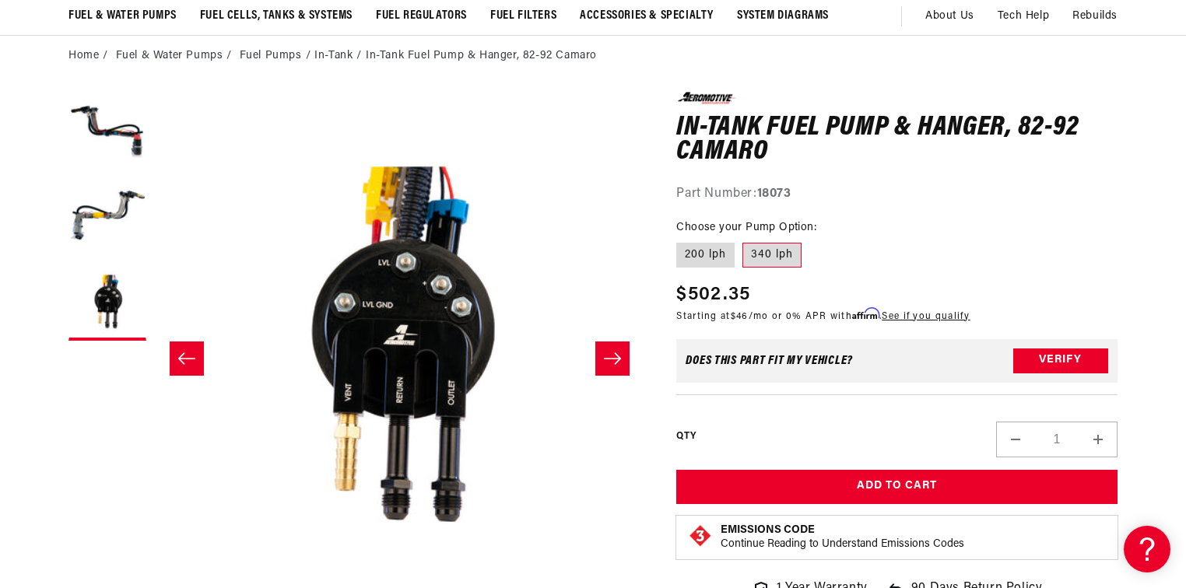
scroll to position [0, 1973]
click at [115, 222] on button "Load image 2 in gallery view" at bounding box center [107, 216] width 78 height 78
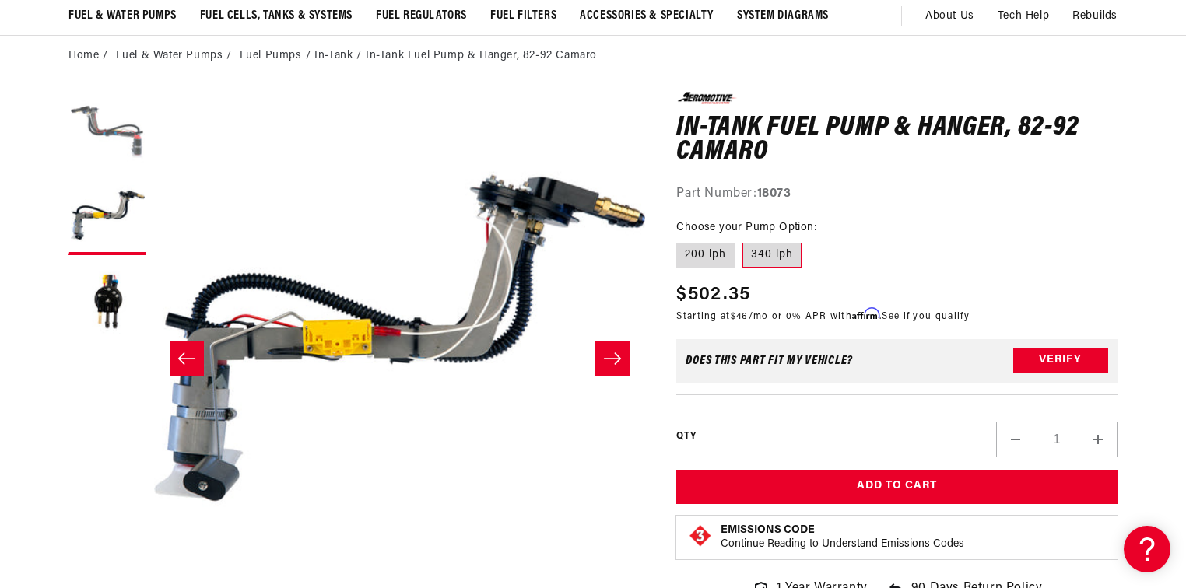
scroll to position [0, 2960]
click at [128, 138] on button "Load image 1 in gallery view" at bounding box center [107, 131] width 78 height 78
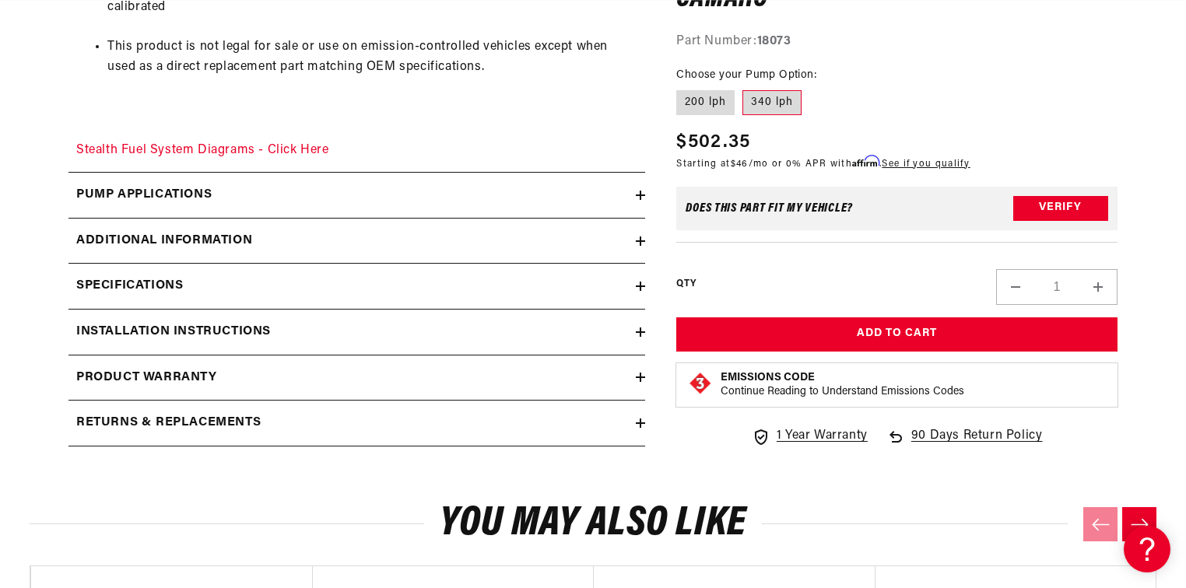
scroll to position [1245, 0]
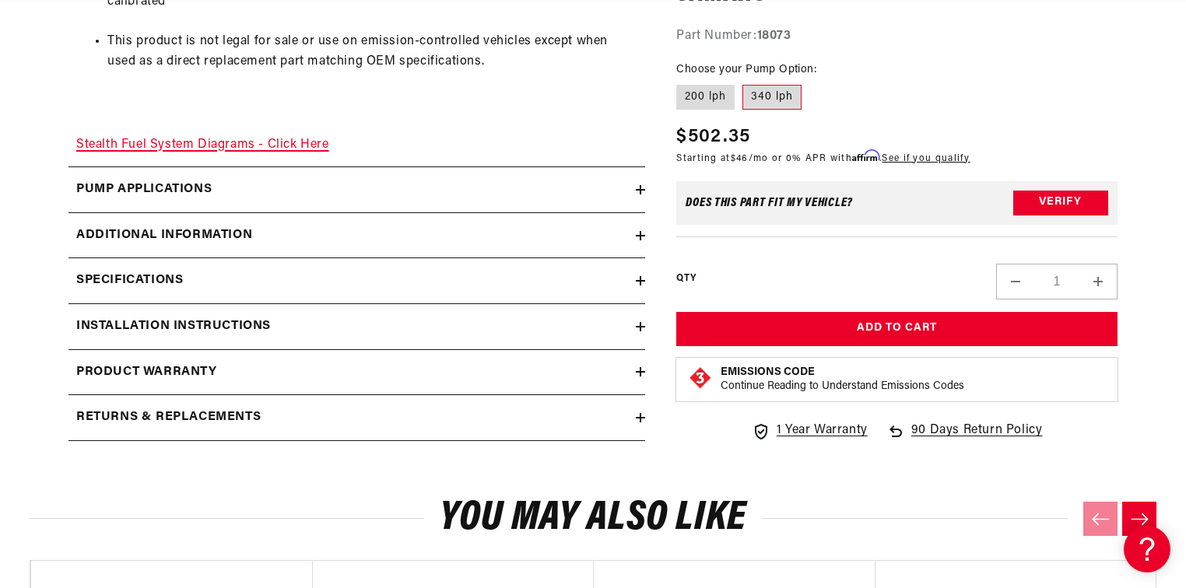
click at [254, 145] on link "Stealth Fuel System Diagrams - Click Here" at bounding box center [202, 145] width 253 height 12
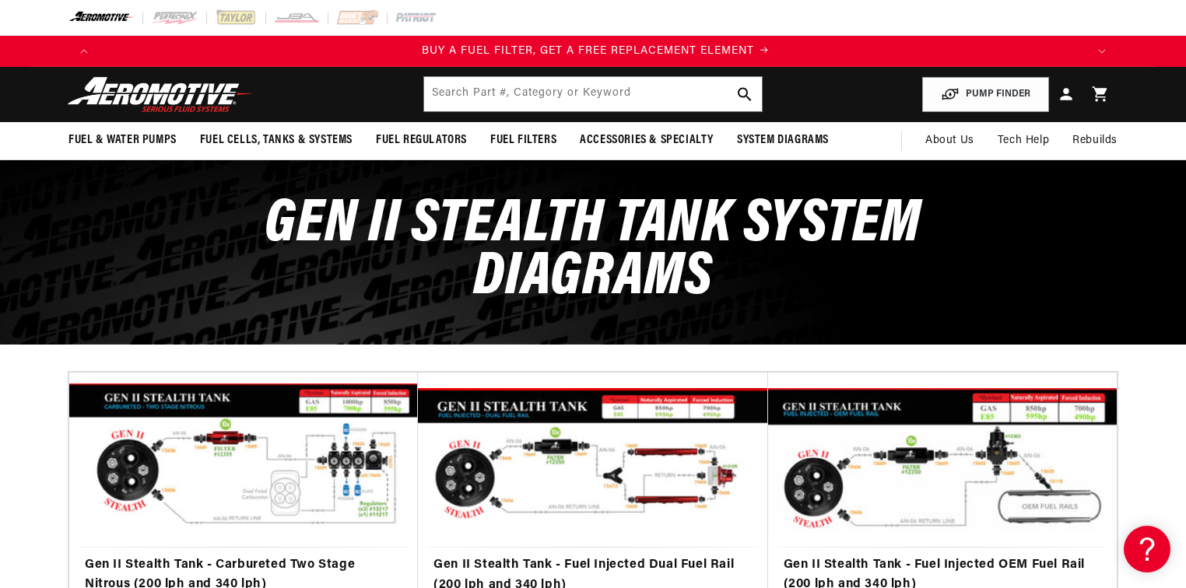
scroll to position [0, 987]
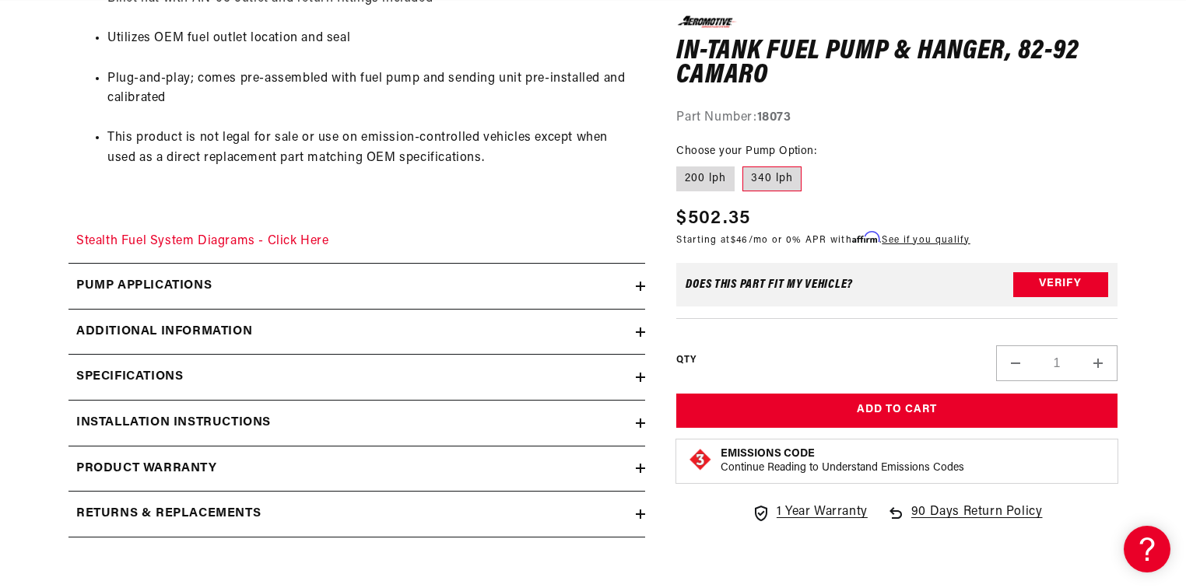
scroll to position [1183, 0]
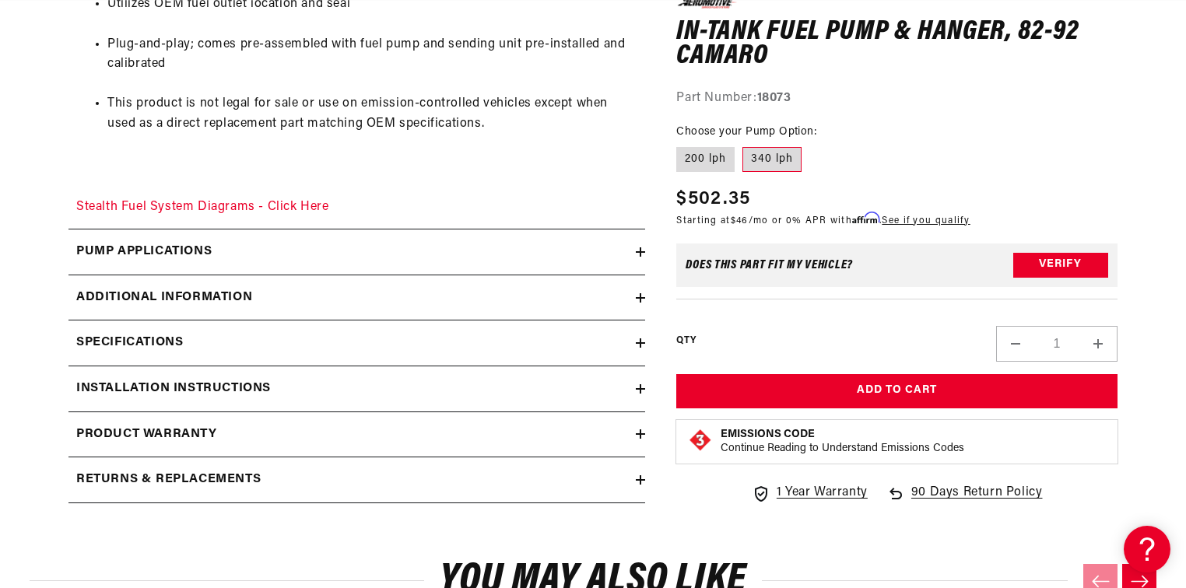
click at [640, 299] on icon at bounding box center [640, 297] width 0 height 9
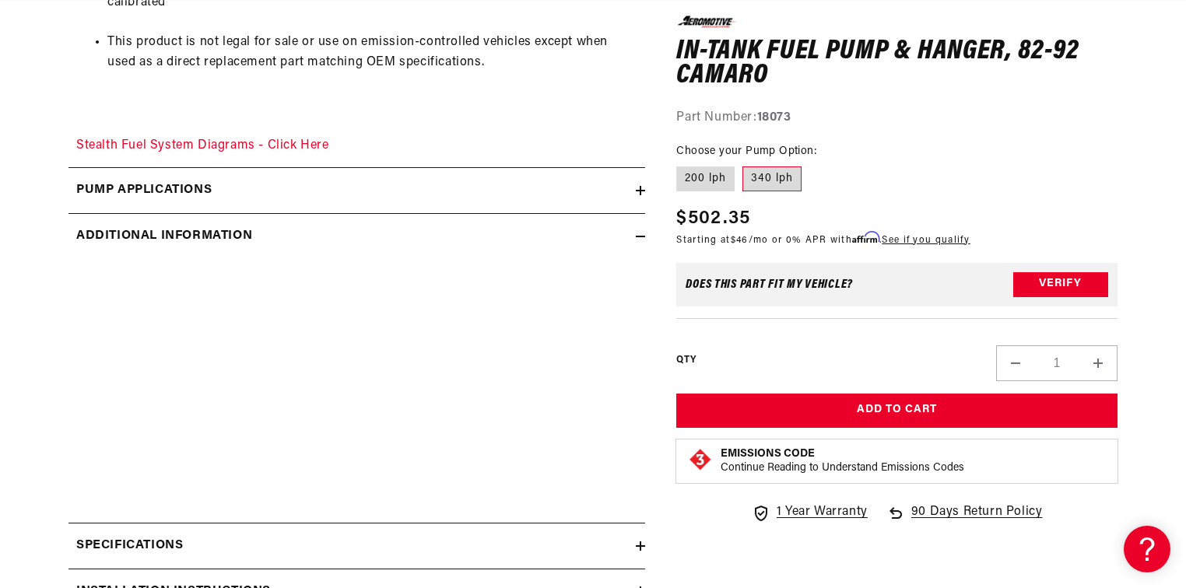
scroll to position [0, 0]
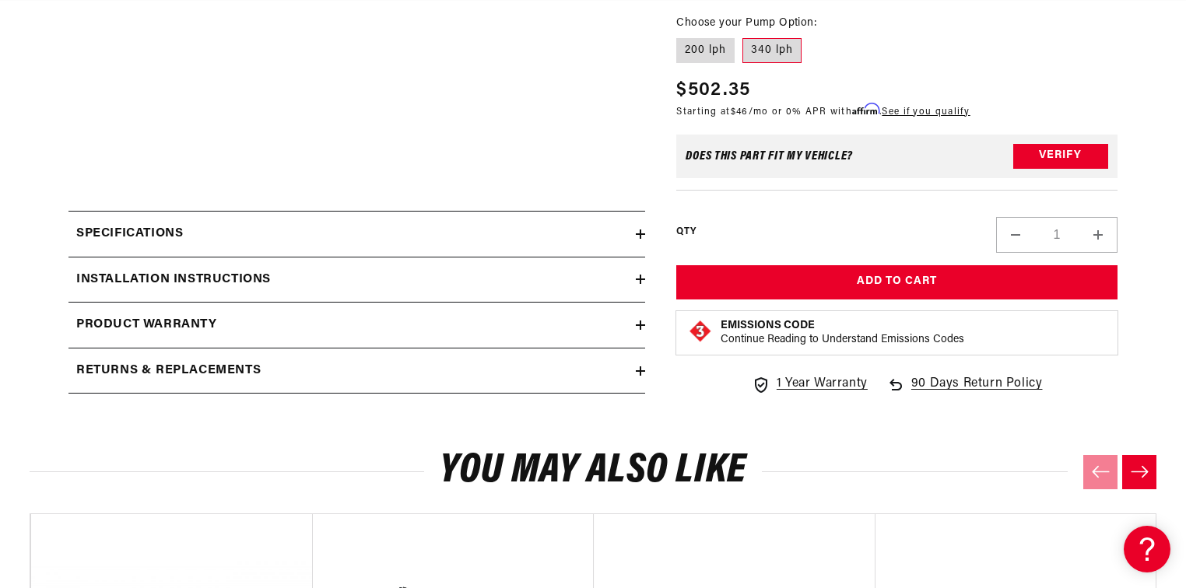
click at [639, 230] on icon at bounding box center [640, 234] width 9 height 9
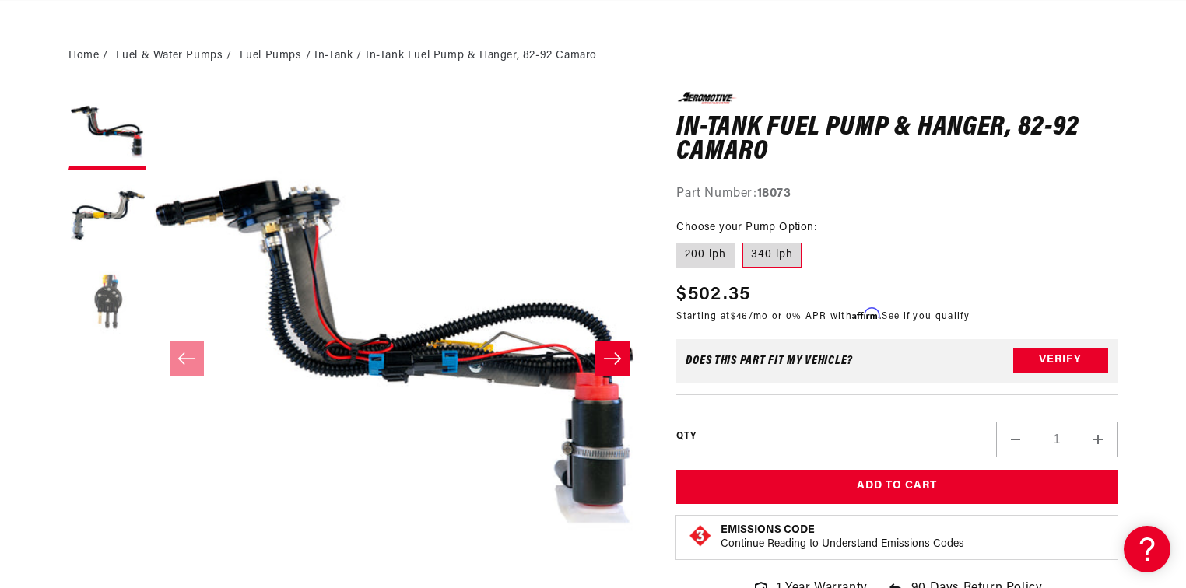
click at [125, 307] on button "Load image 3 in gallery view" at bounding box center [107, 302] width 78 height 78
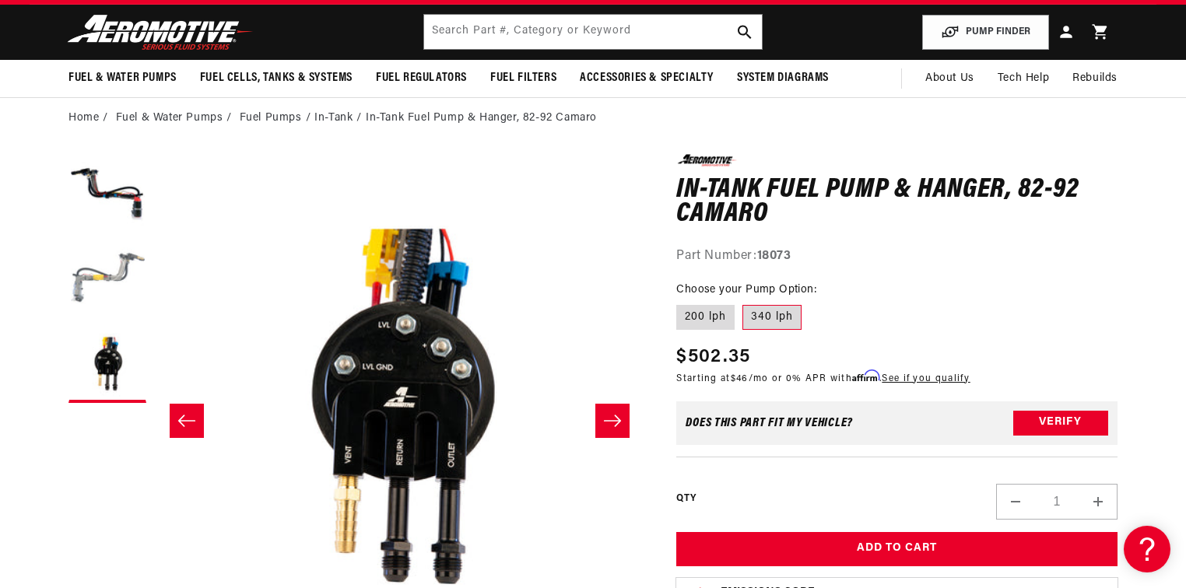
click at [100, 280] on button "Load image 2 in gallery view" at bounding box center [107, 279] width 78 height 78
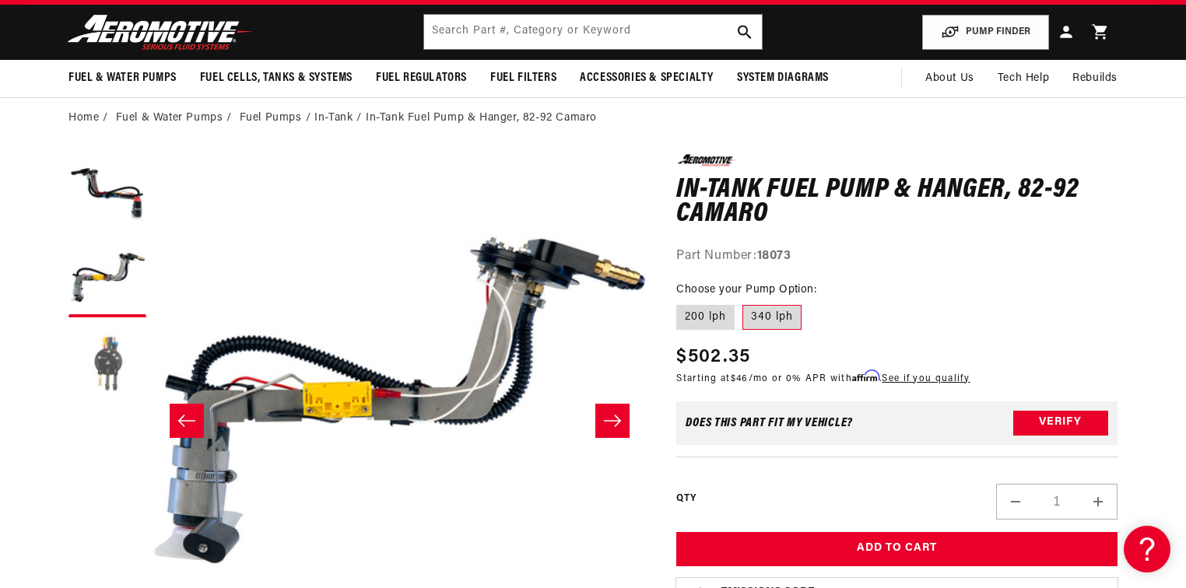
click at [125, 364] on button "Load image 3 in gallery view" at bounding box center [107, 364] width 78 height 78
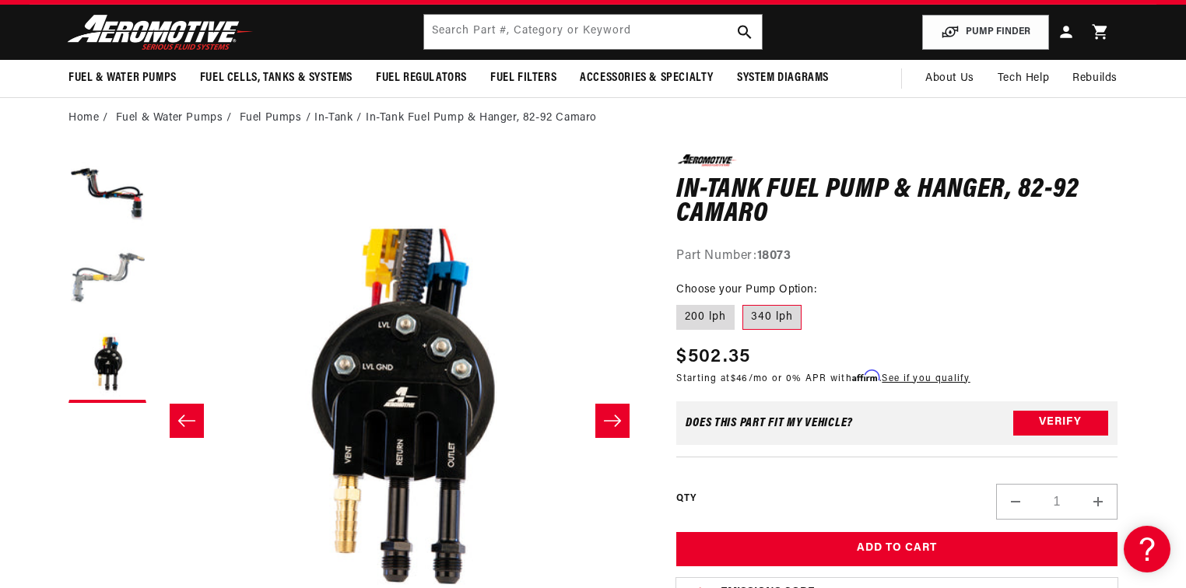
click at [118, 274] on button "Load image 2 in gallery view" at bounding box center [107, 279] width 78 height 78
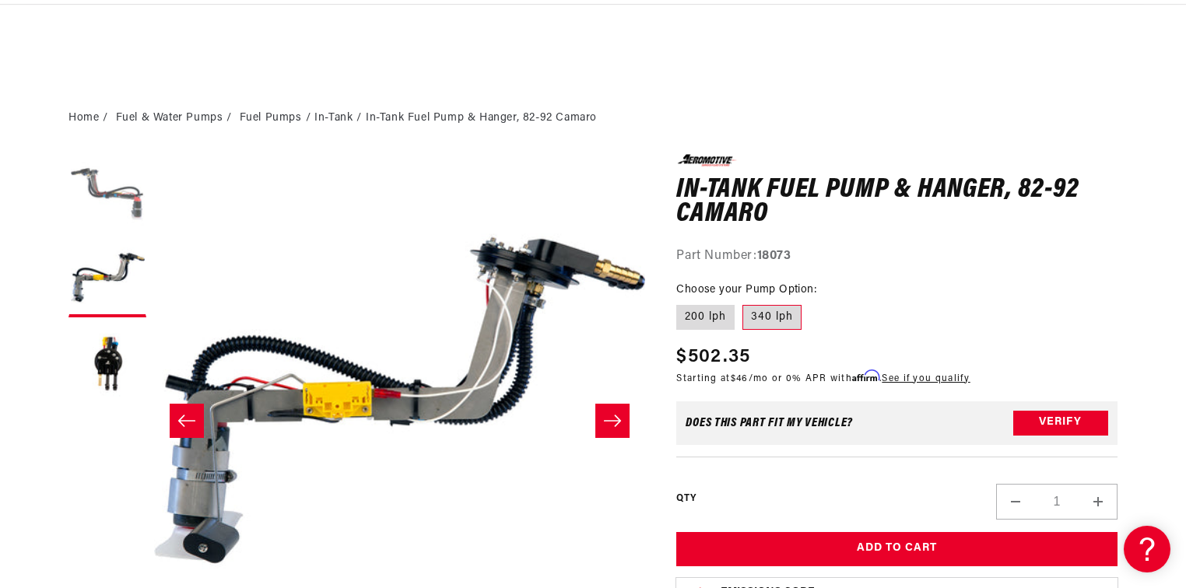
click at [98, 210] on button "Load image 1 in gallery view" at bounding box center [107, 193] width 78 height 78
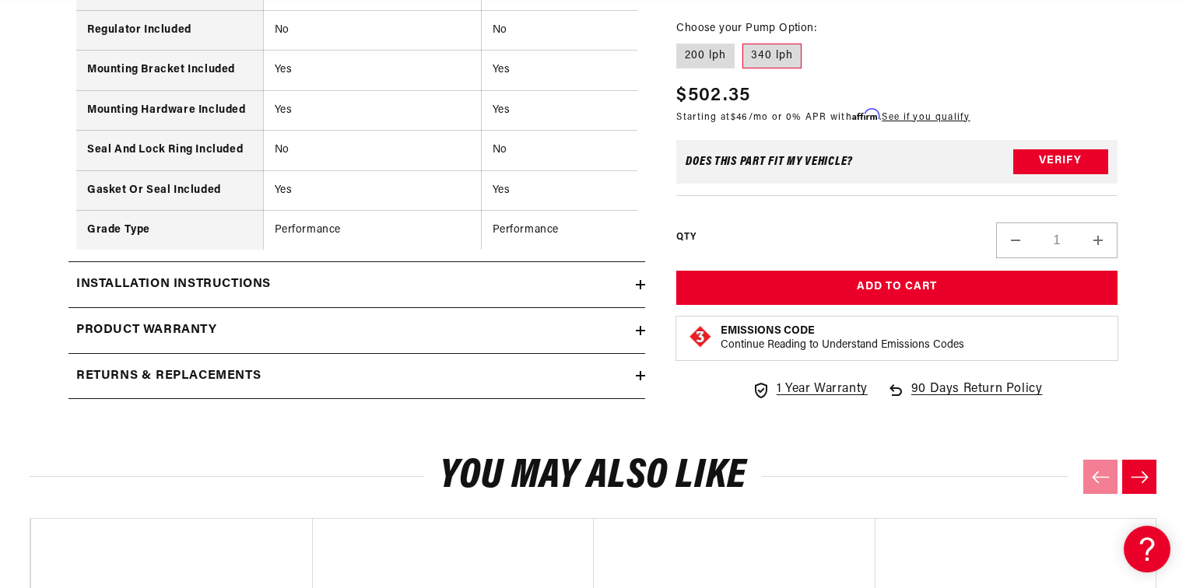
click at [638, 286] on icon at bounding box center [640, 284] width 9 height 9
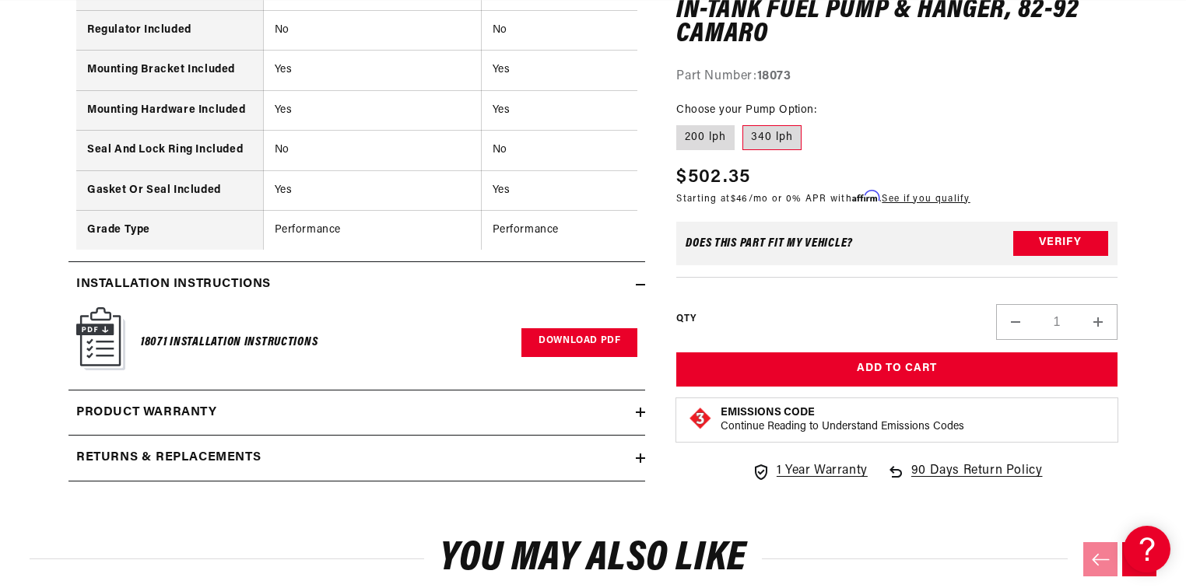
click at [604, 340] on link "Download PDF" at bounding box center [579, 342] width 116 height 29
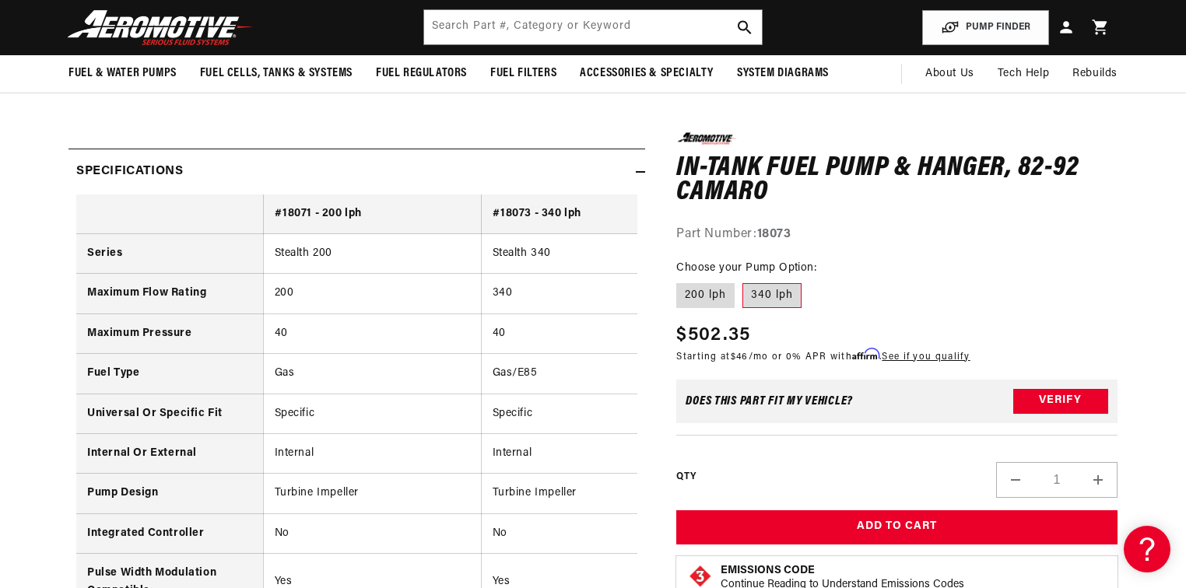
scroll to position [1121, 0]
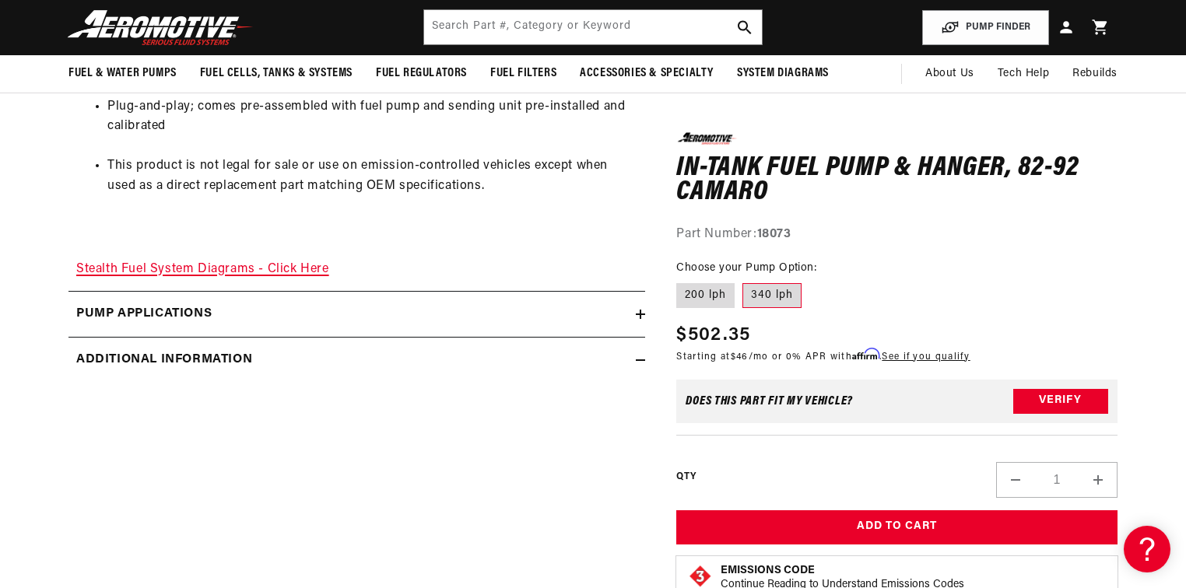
click at [289, 274] on link "Stealth Fuel System Diagrams - Click Here" at bounding box center [202, 269] width 253 height 12
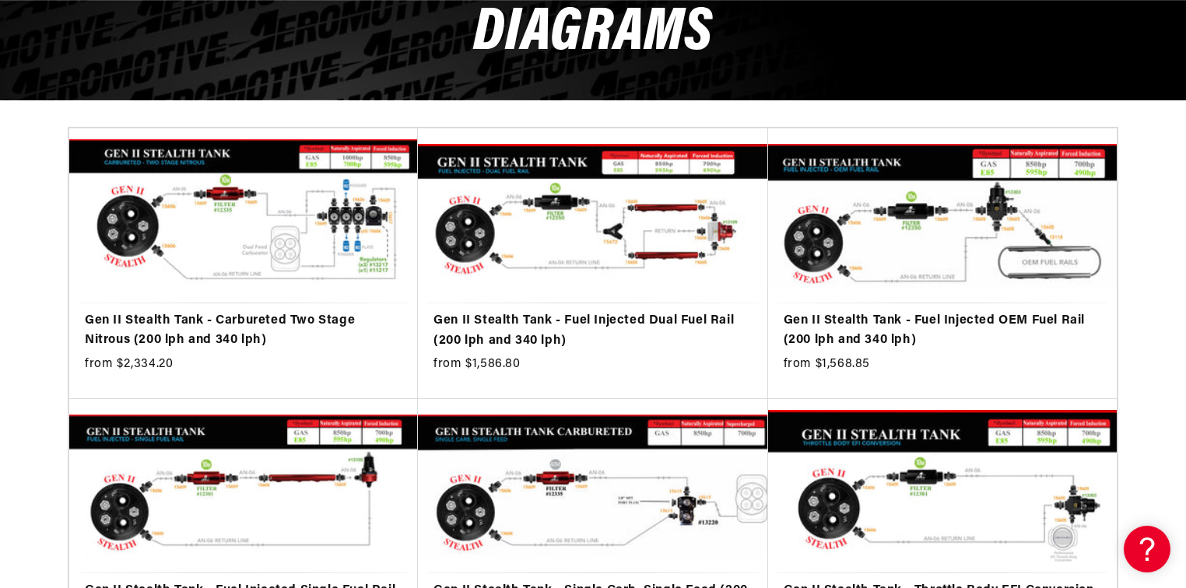
scroll to position [249, 0]
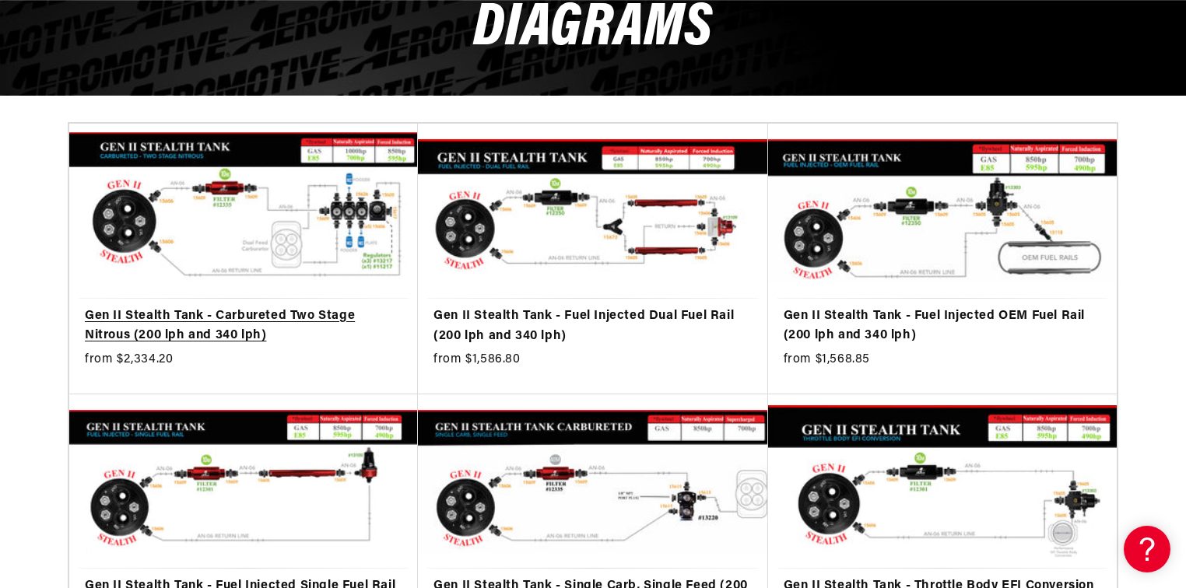
click at [339, 307] on link "Gen II Stealth Tank - Carbureted Two Stage Nitrous (200 lph and 340 lph)" at bounding box center [243, 327] width 317 height 40
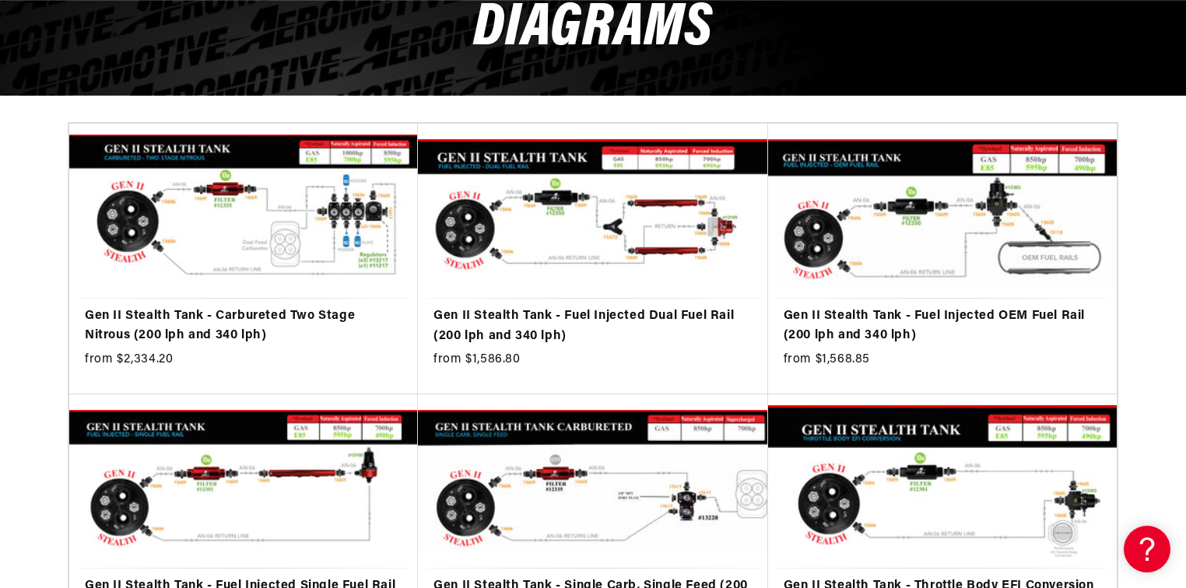
scroll to position [0, 1973]
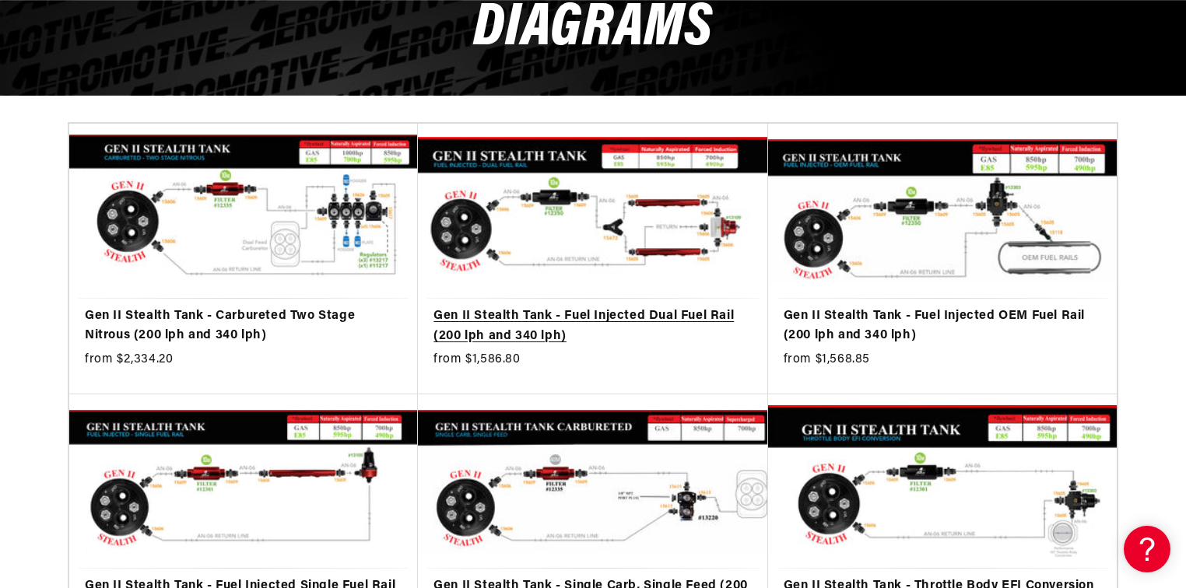
click at [609, 307] on link "Gen II Stealth Tank - Fuel Injected Dual Fuel Rail (200 lph and 340 lph)" at bounding box center [592, 327] width 318 height 40
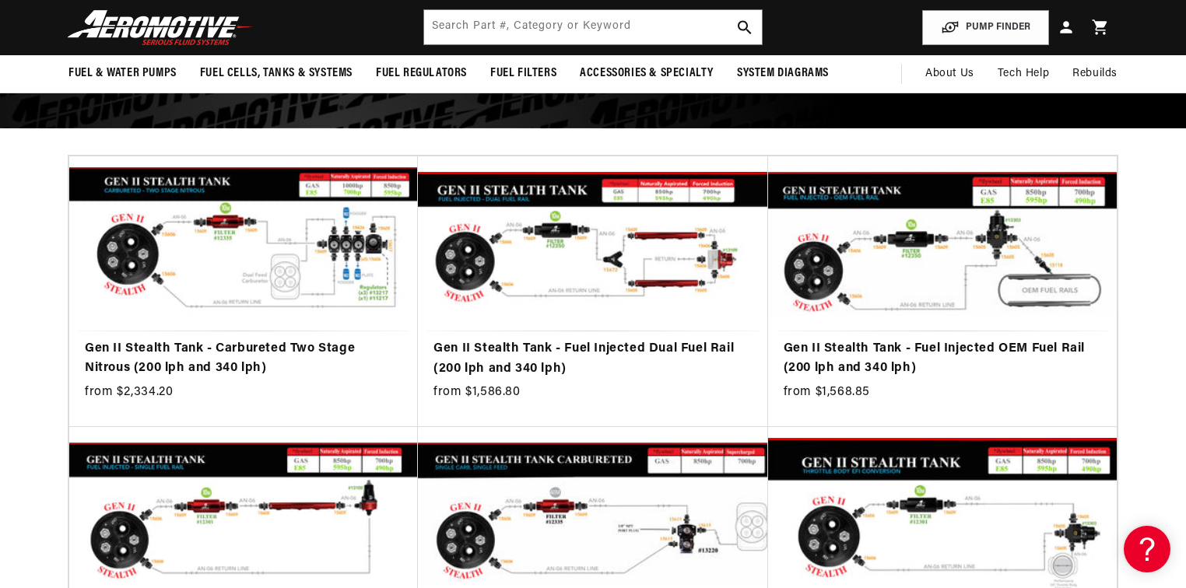
scroll to position [249, 0]
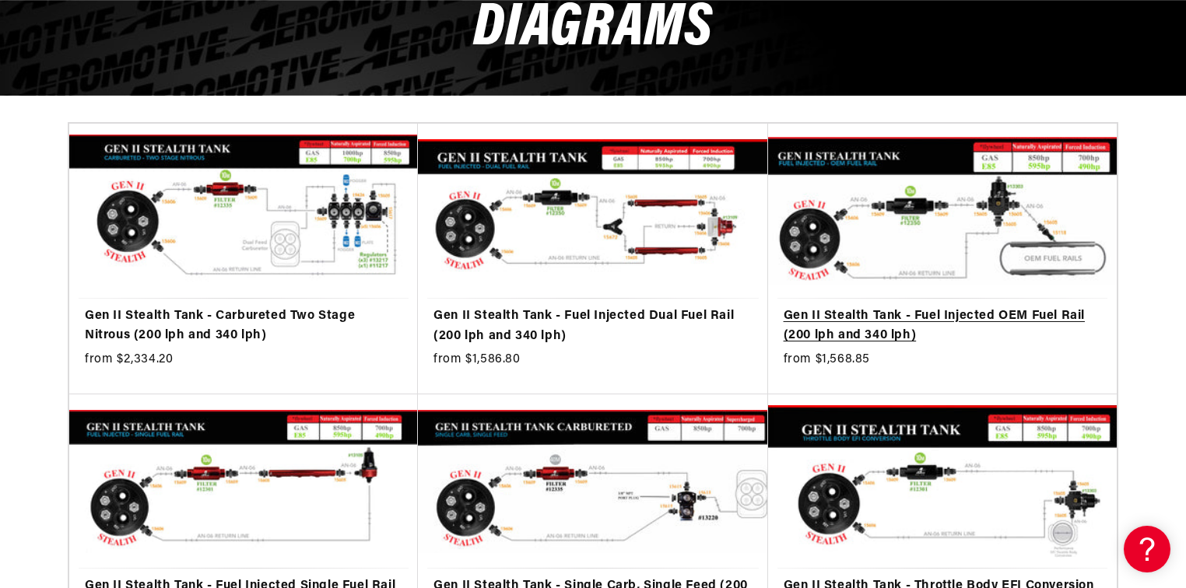
click at [900, 307] on link "Gen II Stealth Tank - Fuel Injected OEM Fuel Rail (200 lph and 340 lph)" at bounding box center [942, 327] width 317 height 40
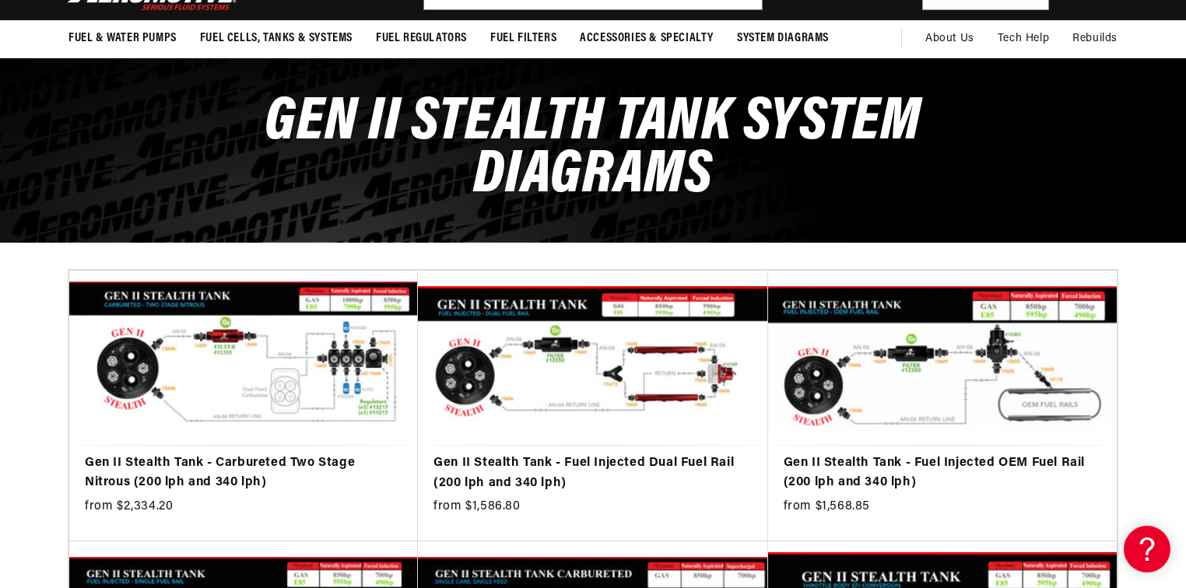
scroll to position [0, 0]
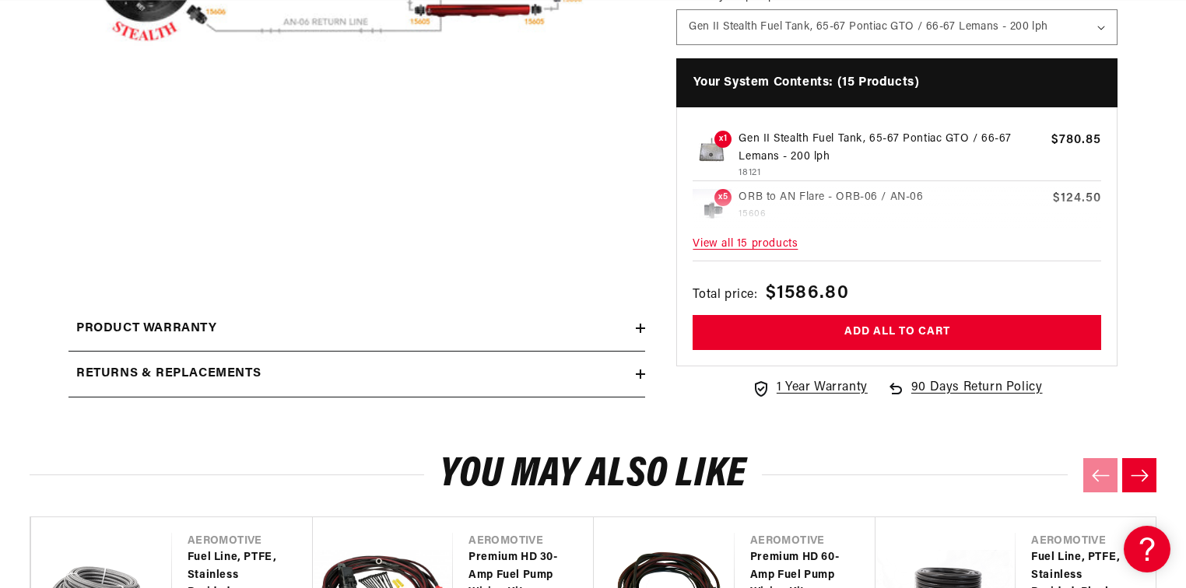
scroll to position [0, 2960]
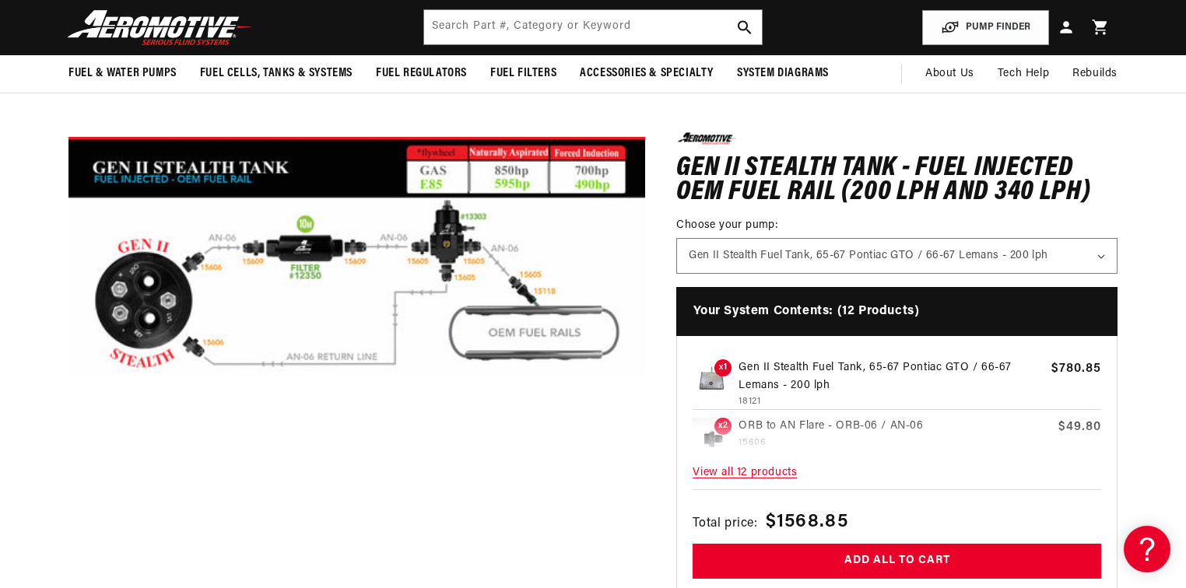
scroll to position [0, 1973]
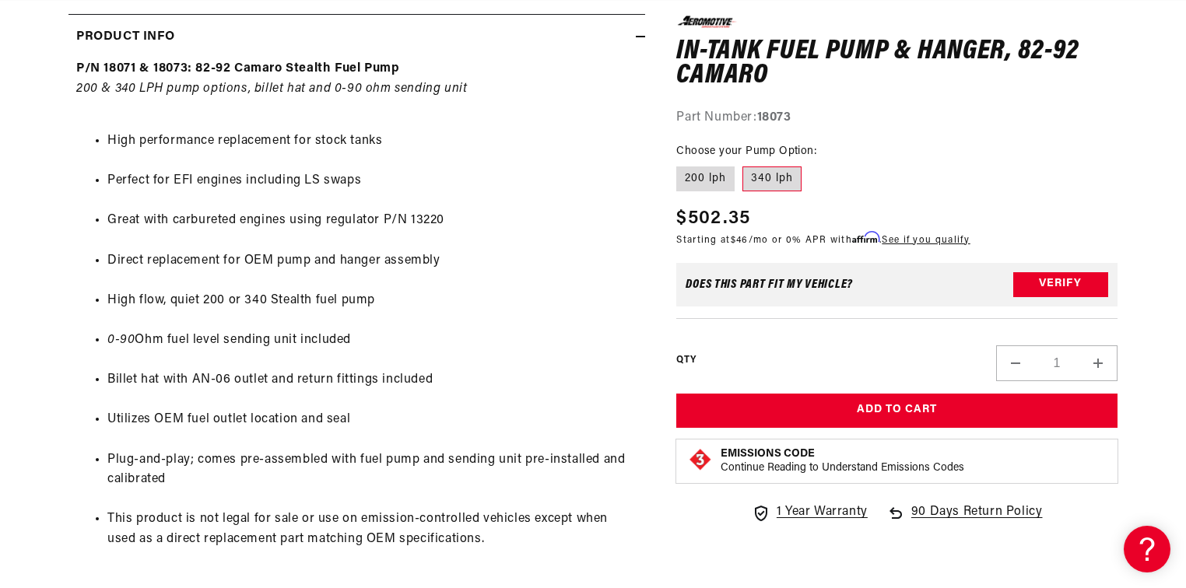
scroll to position [809, 0]
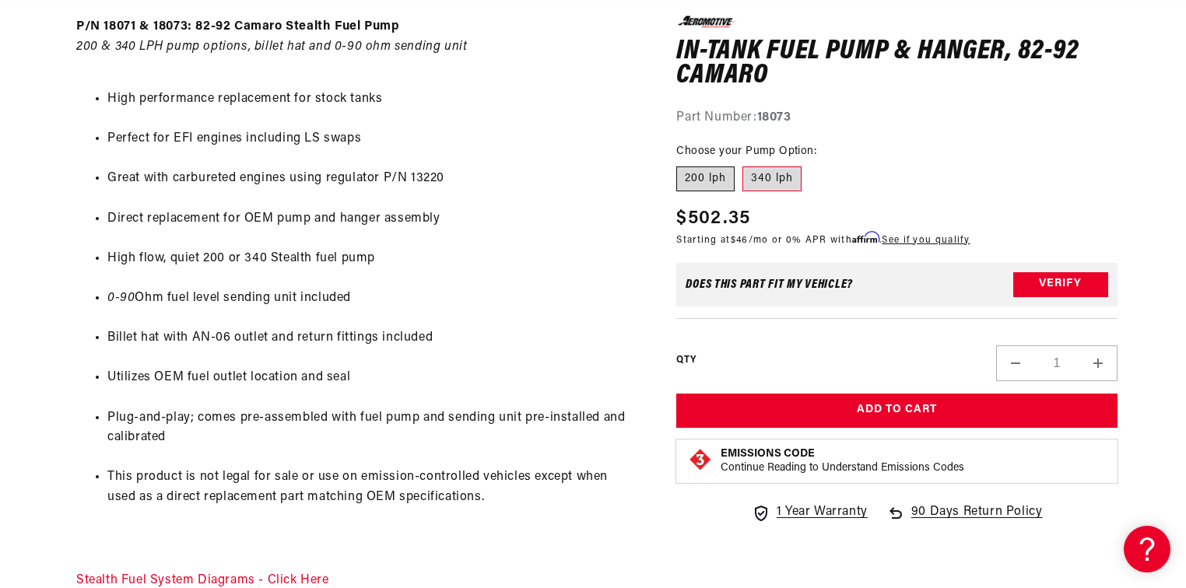
click at [688, 184] on label "200 lph" at bounding box center [705, 179] width 58 height 25
click at [681, 164] on input "200 lph" at bounding box center [680, 163] width 1 height 1
radio input "true"
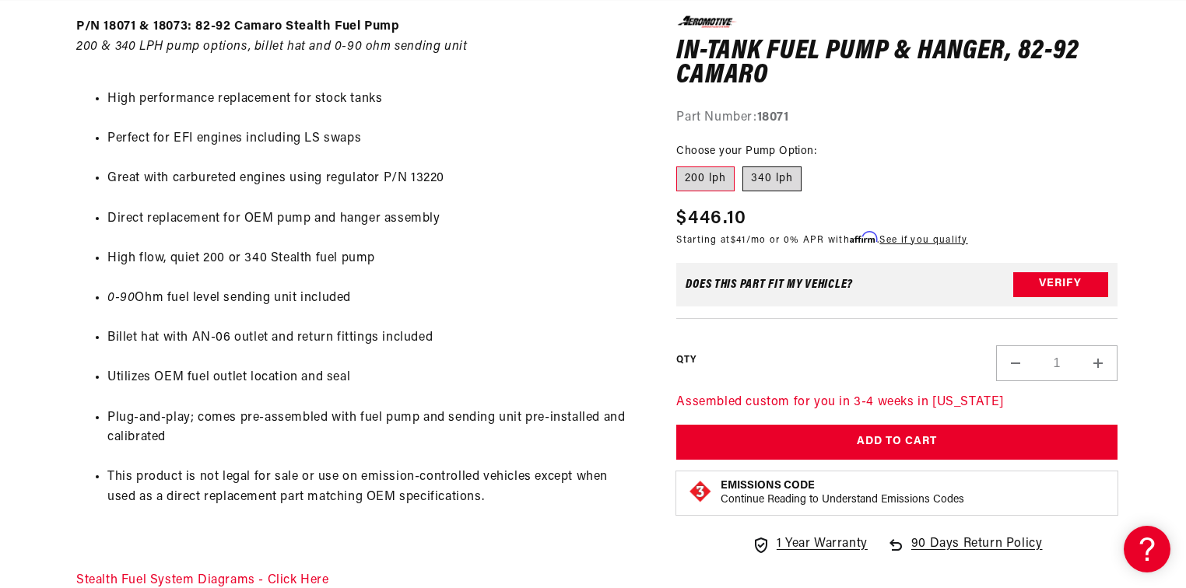
scroll to position [0, 1973]
click at [756, 175] on label "340 lph" at bounding box center [771, 179] width 59 height 25
click at [743, 164] on input "340 lph" at bounding box center [742, 163] width 1 height 1
radio input "true"
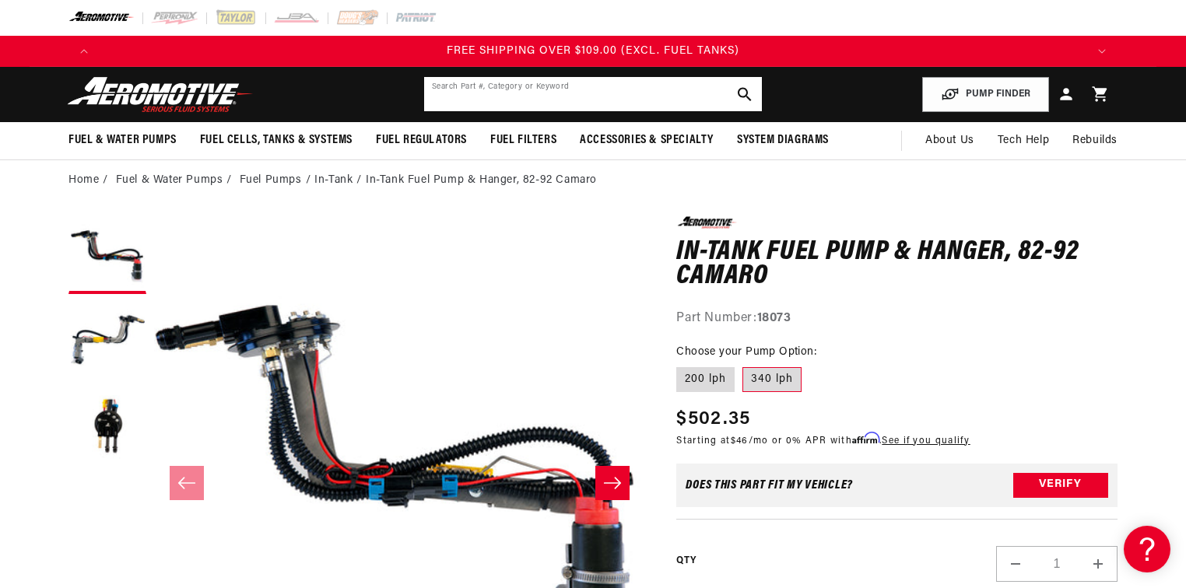
click at [514, 97] on input "text" at bounding box center [593, 94] width 338 height 34
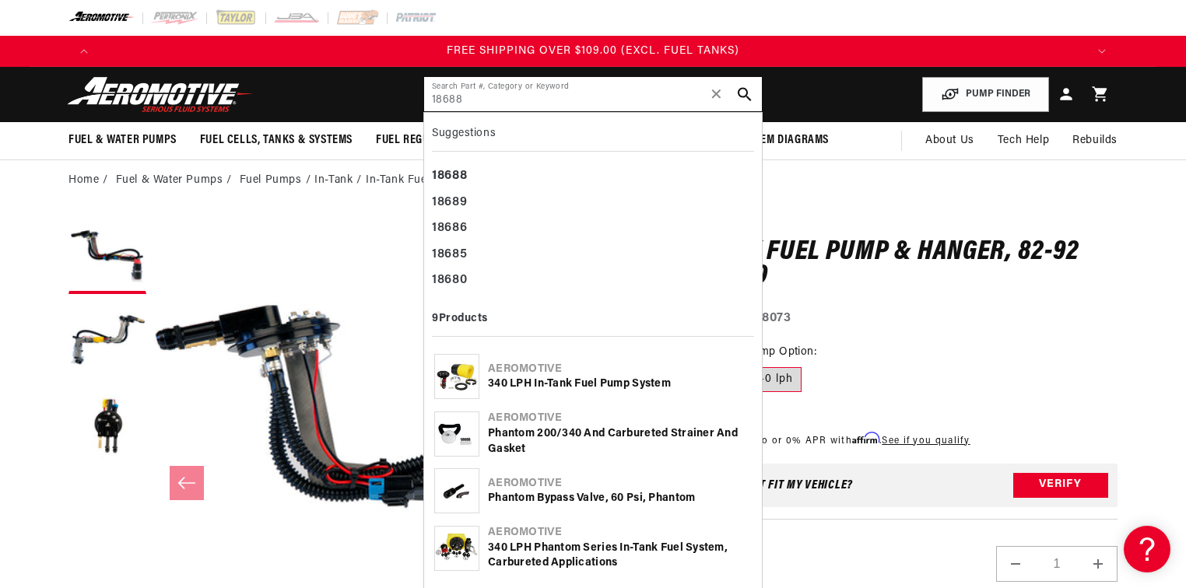
type input "18688"
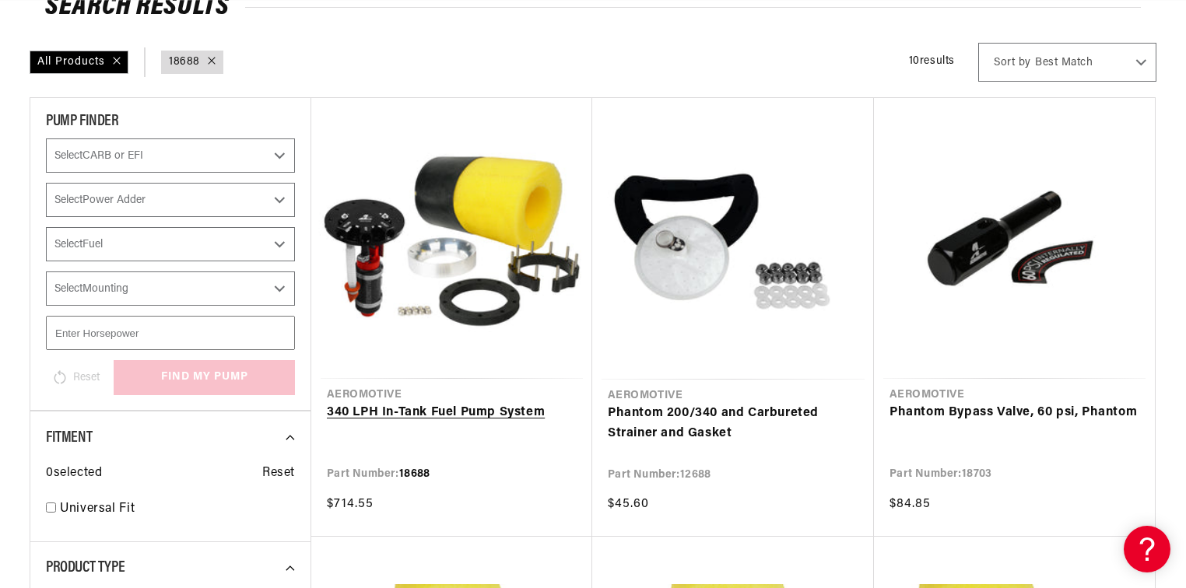
click at [461, 403] on link "340 LPH In-Tank Fuel Pump System" at bounding box center [452, 413] width 250 height 20
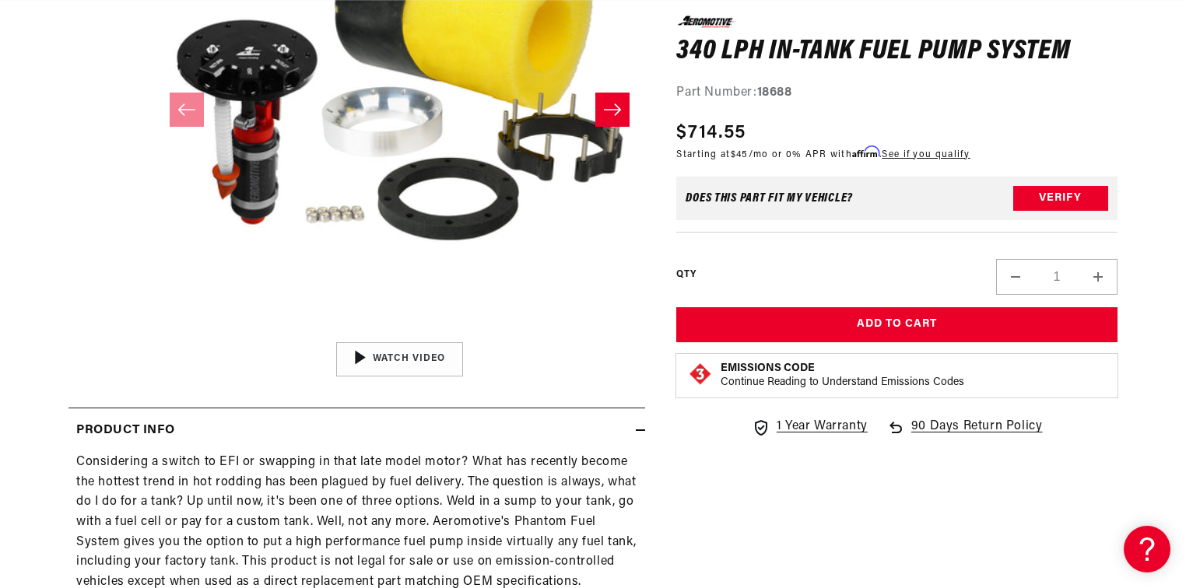
scroll to position [125, 0]
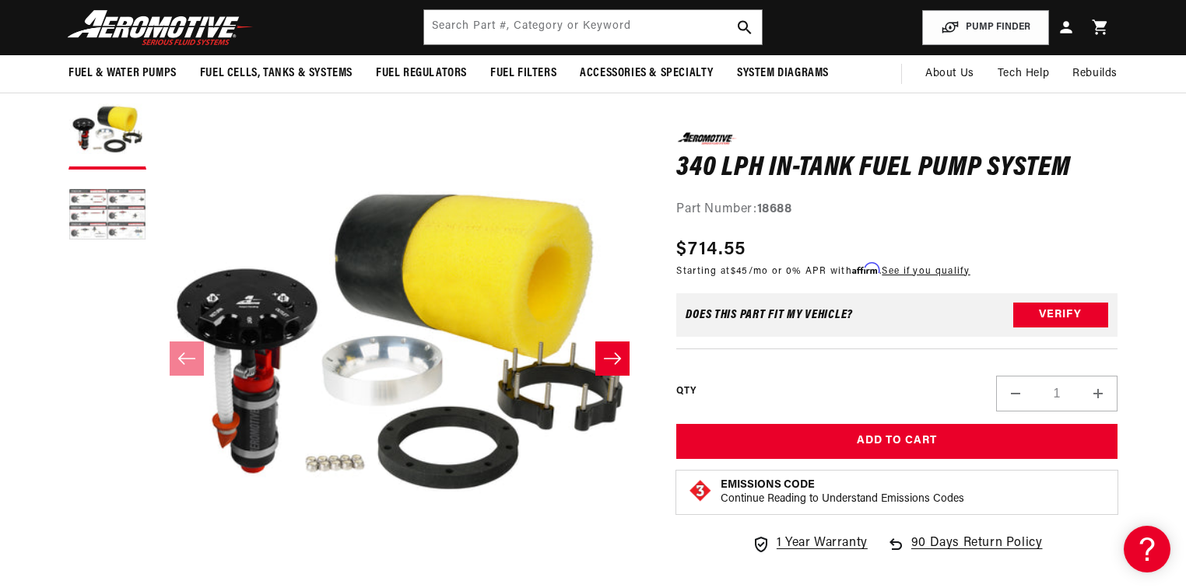
click at [124, 221] on button "Load image 2 in gallery view" at bounding box center [107, 216] width 78 height 78
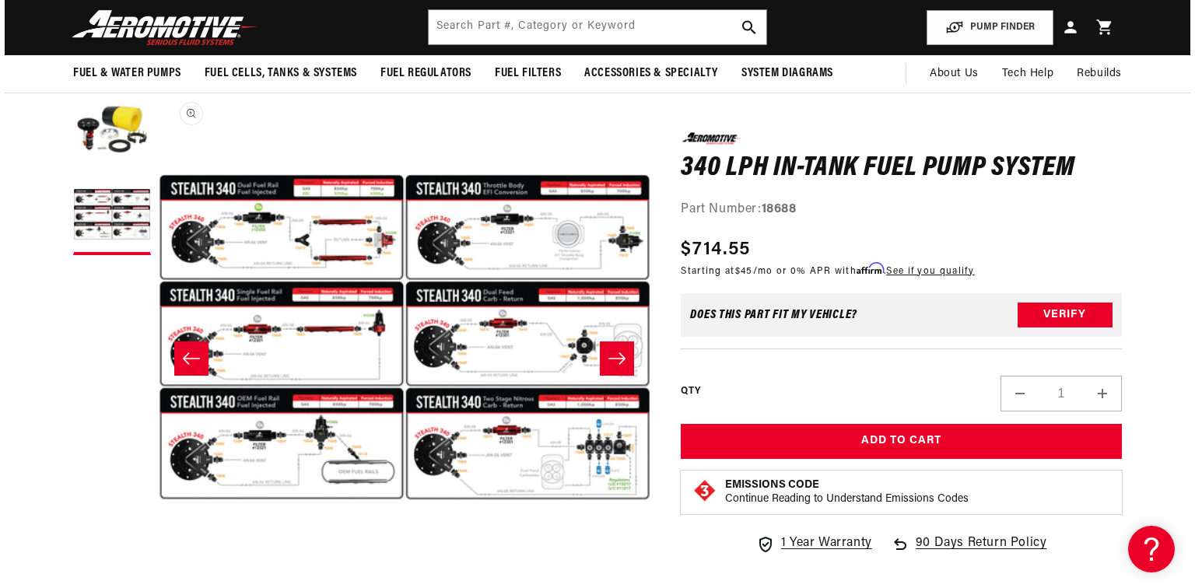
scroll to position [0, 959]
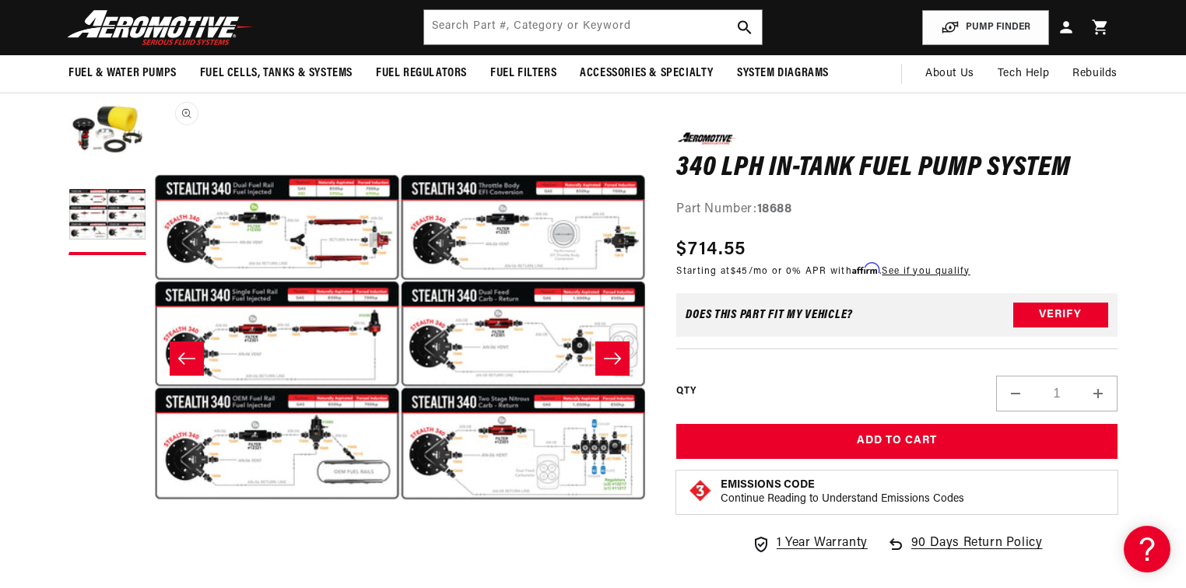
click at [154, 584] on button "Open media 2 in modal" at bounding box center [154, 584] width 0 height 0
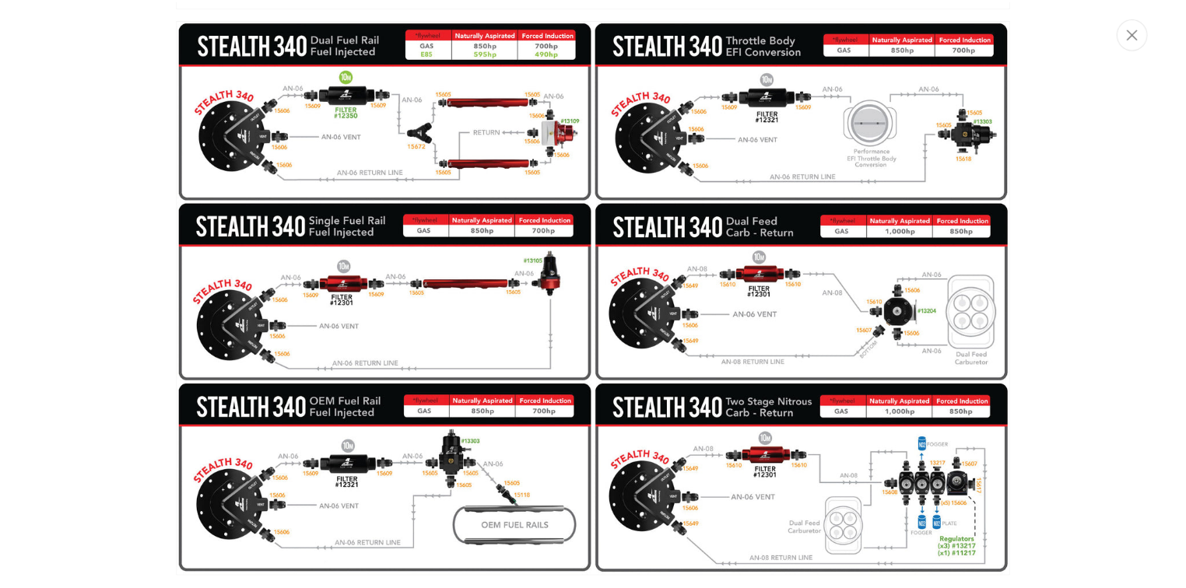
scroll to position [0, 0]
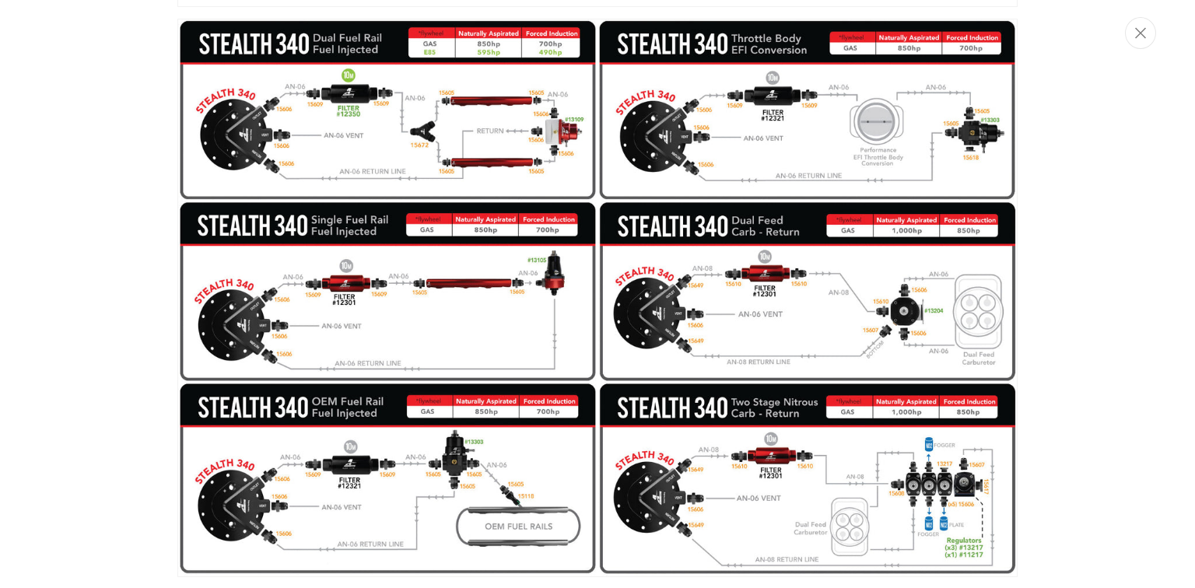
click at [111, 302] on div "Media gallery" at bounding box center [597, 294] width 1195 height 588
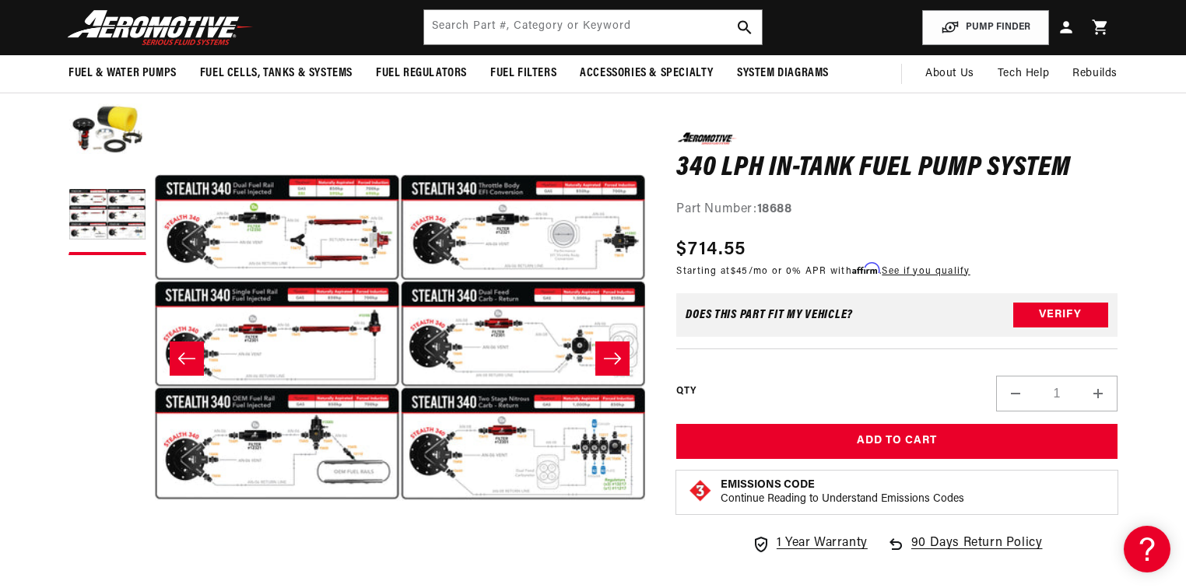
scroll to position [0, 2960]
click at [520, 30] on input "text" at bounding box center [593, 27] width 338 height 34
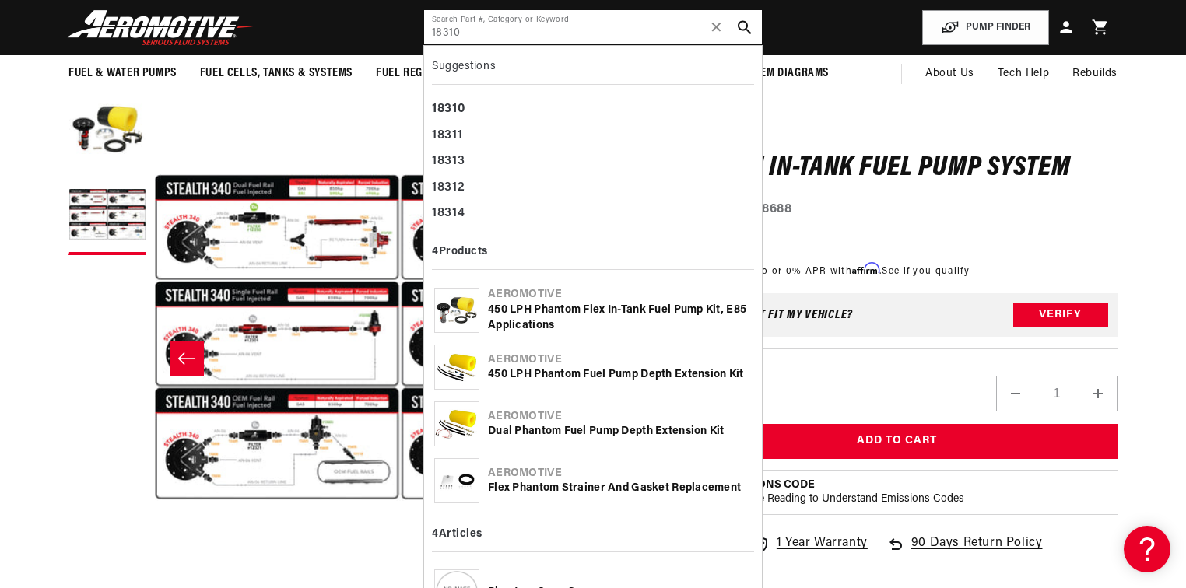
type input "18310"
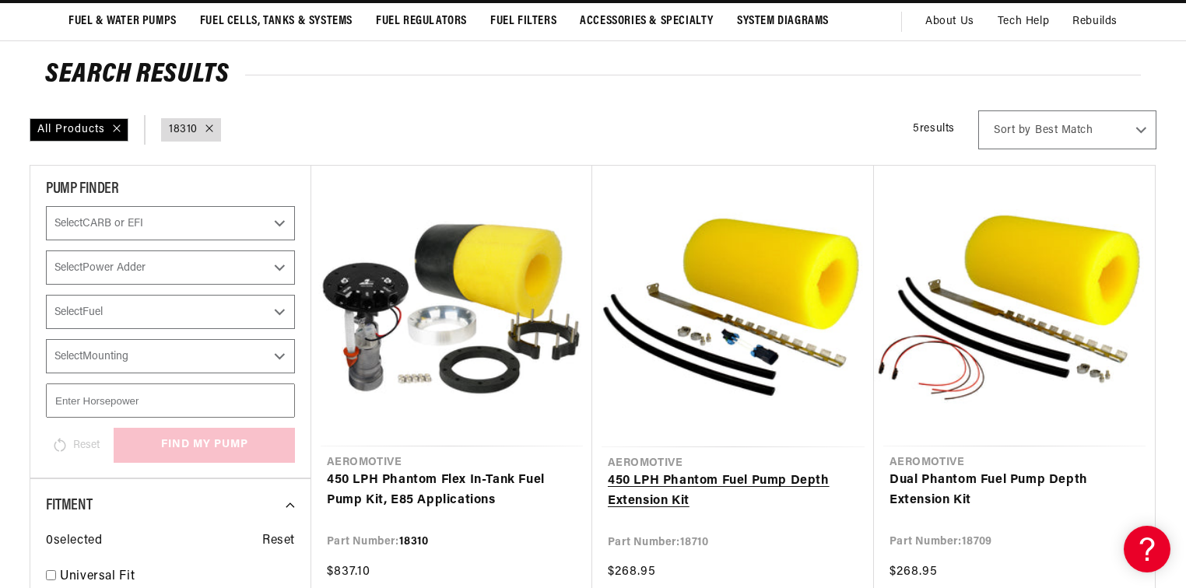
scroll to position [249, 0]
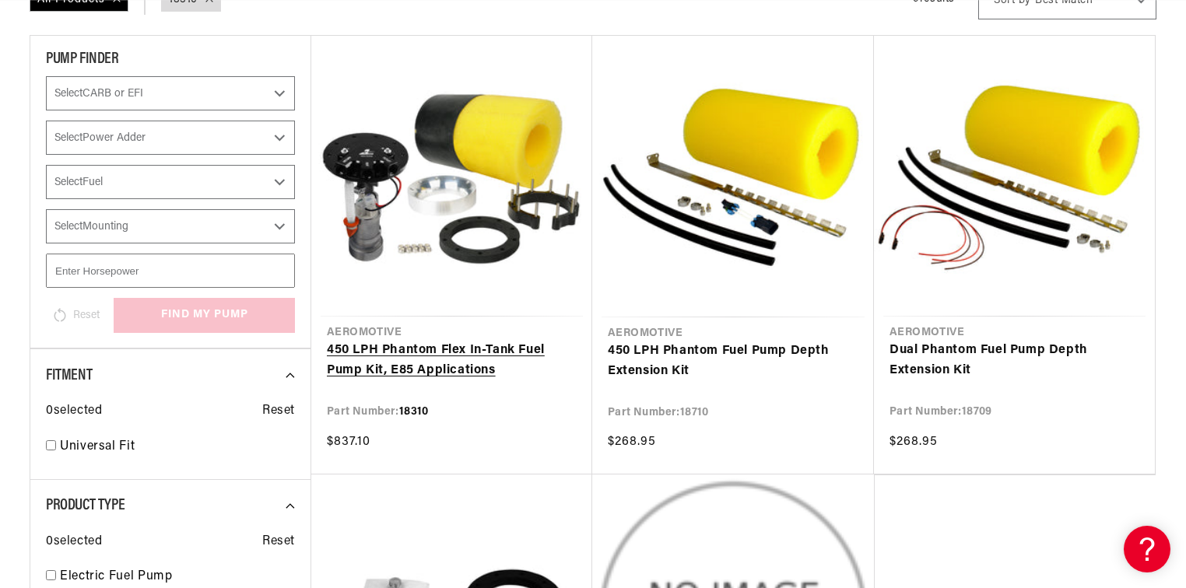
click at [467, 341] on link "450 LPH Phantom Flex In-Tank Fuel Pump Kit, E85 Applications" at bounding box center [452, 361] width 250 height 40
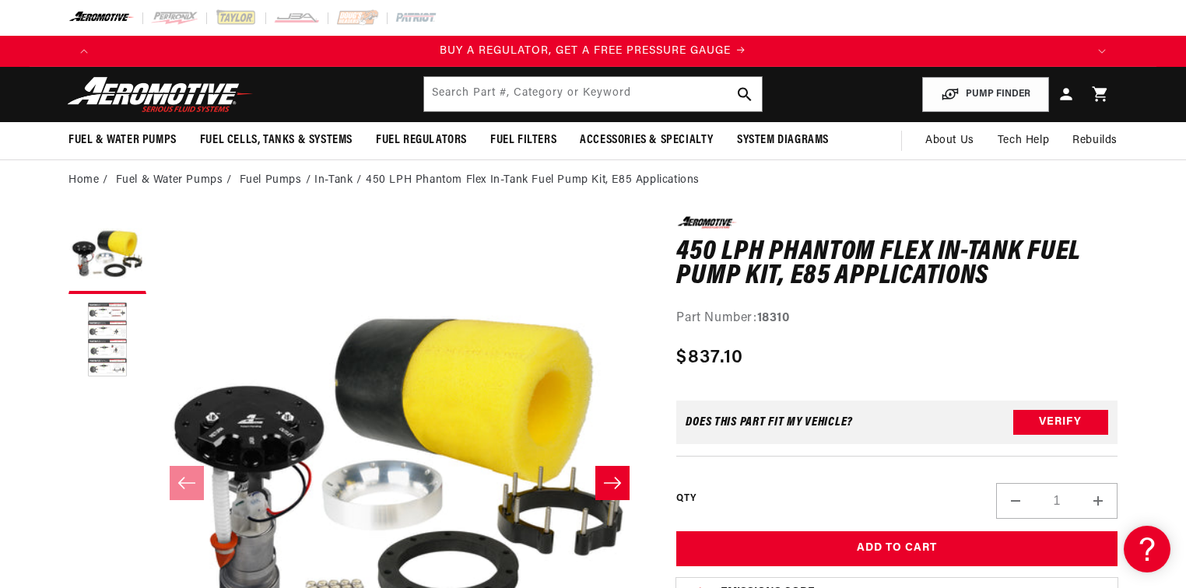
click at [100, 347] on button "Load image 2 in gallery view" at bounding box center [107, 341] width 78 height 78
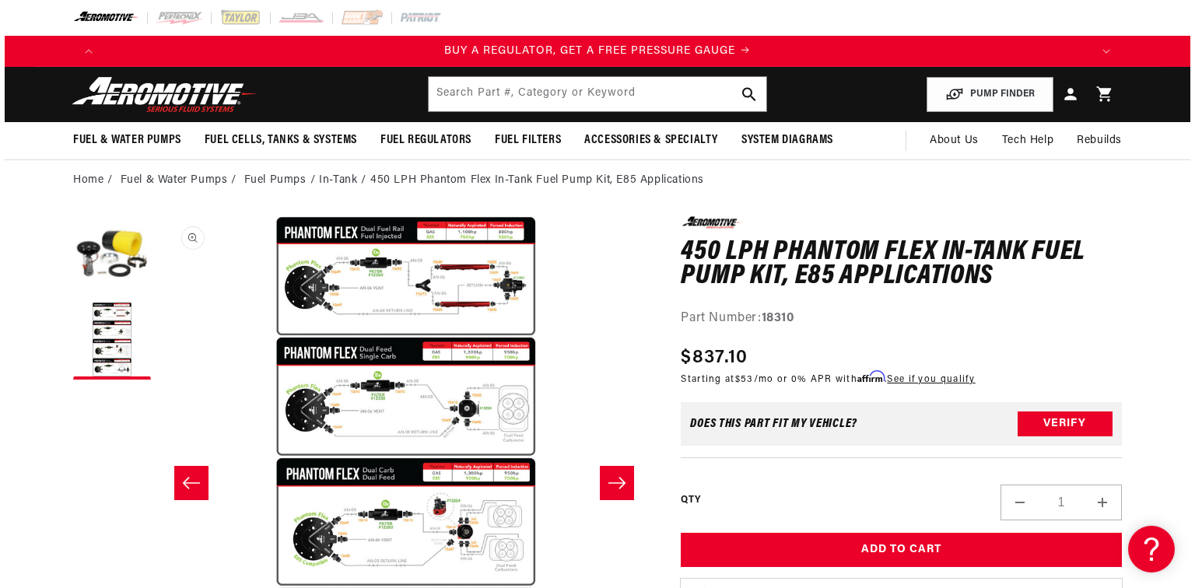
scroll to position [0, 491]
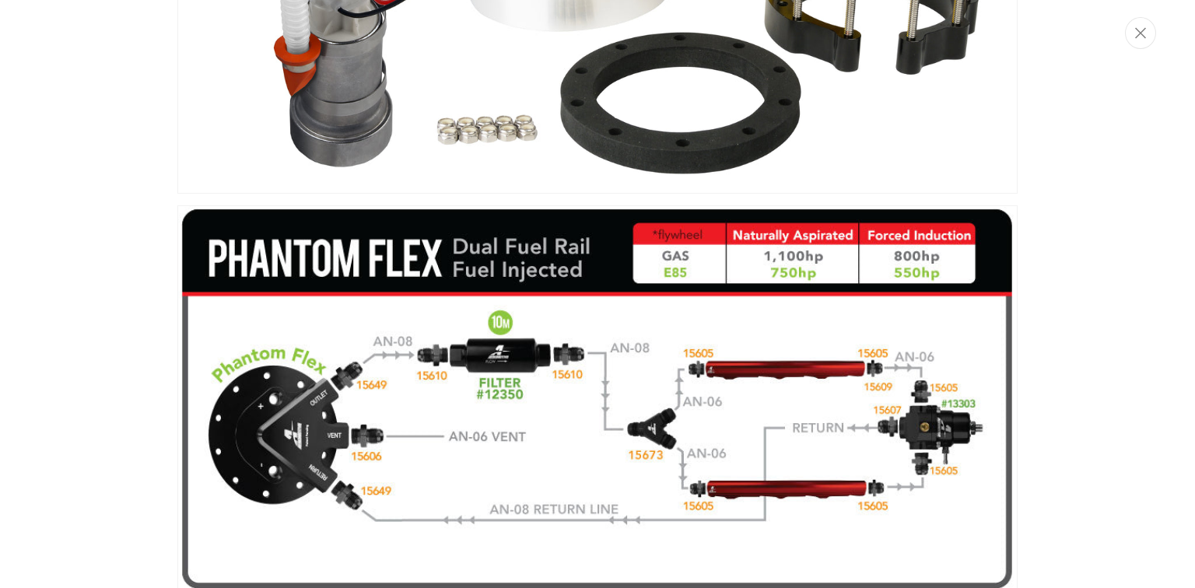
scroll to position [34, 0]
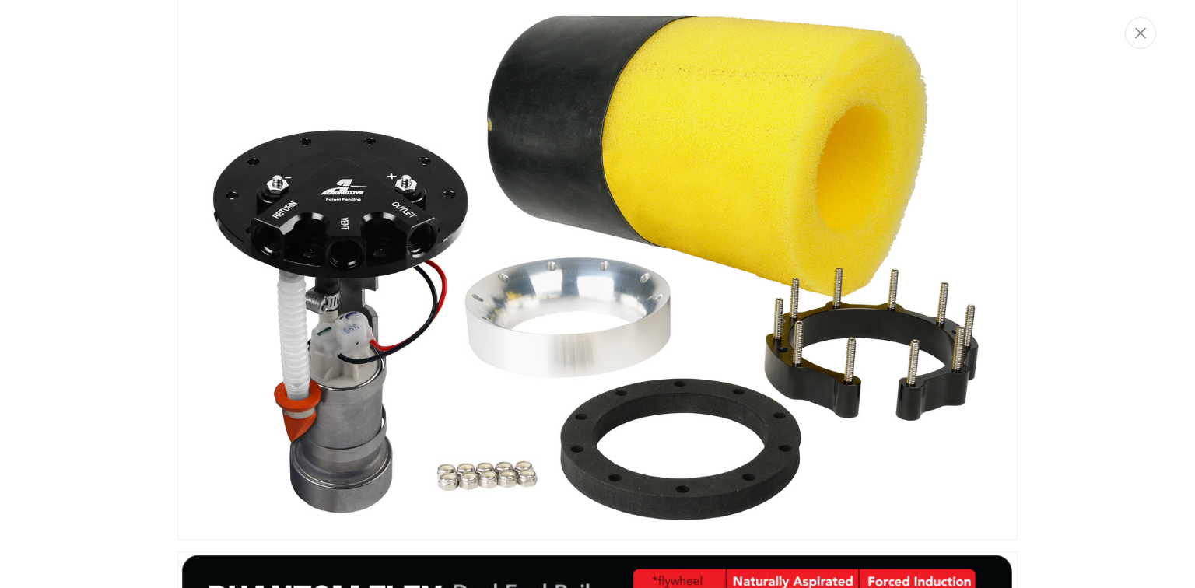
click at [91, 285] on div "Media gallery" at bounding box center [597, 294] width 1195 height 588
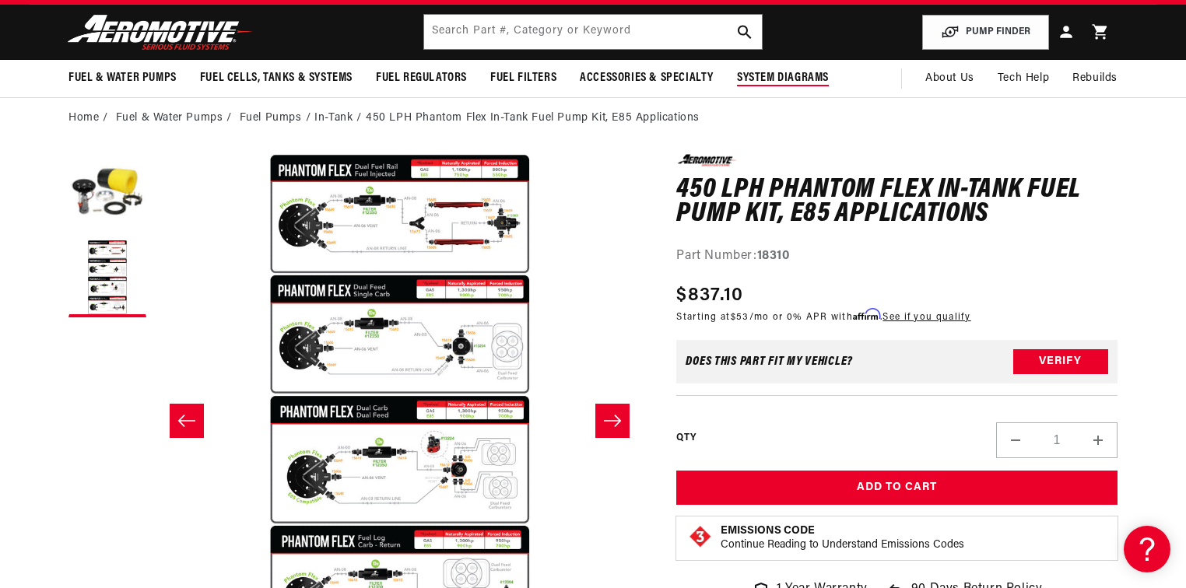
scroll to position [0, 0]
click at [521, 35] on input "text" at bounding box center [593, 32] width 338 height 34
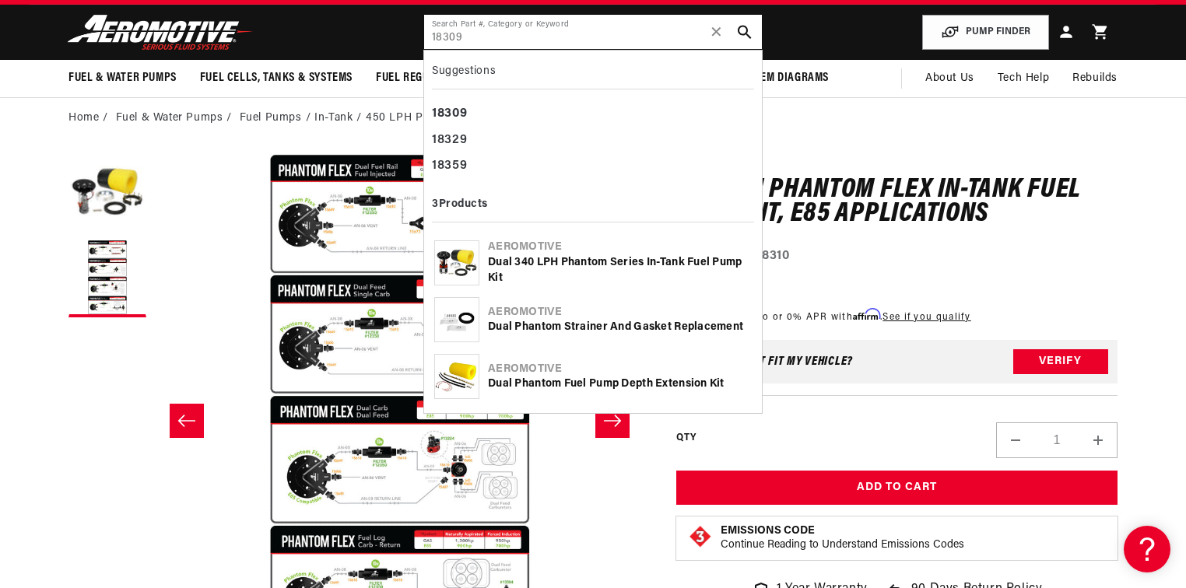
type input "18309"
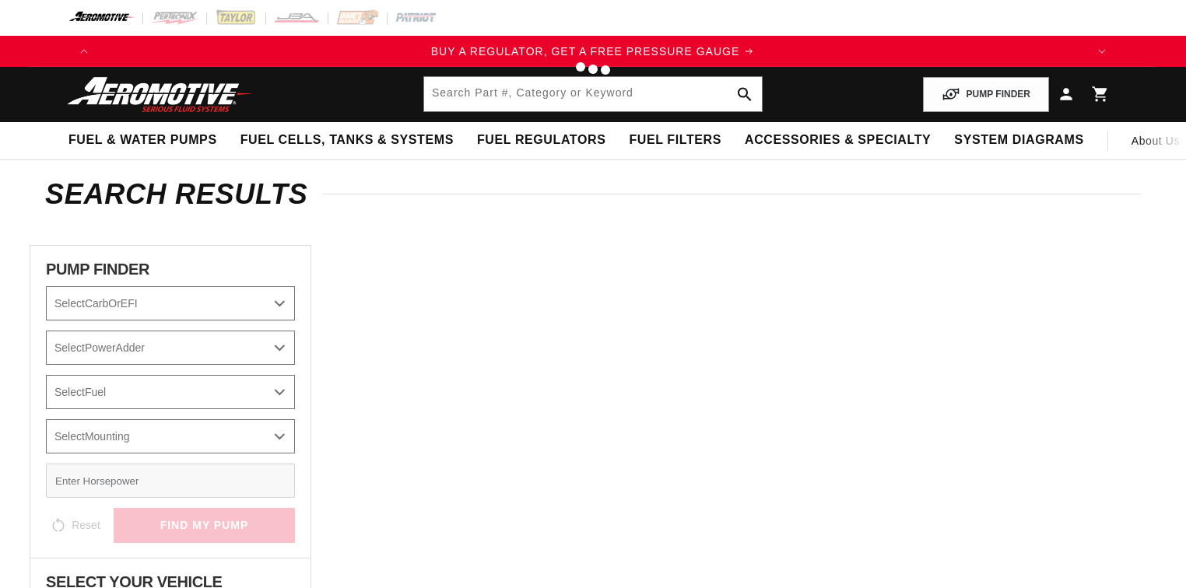
type input "18309"
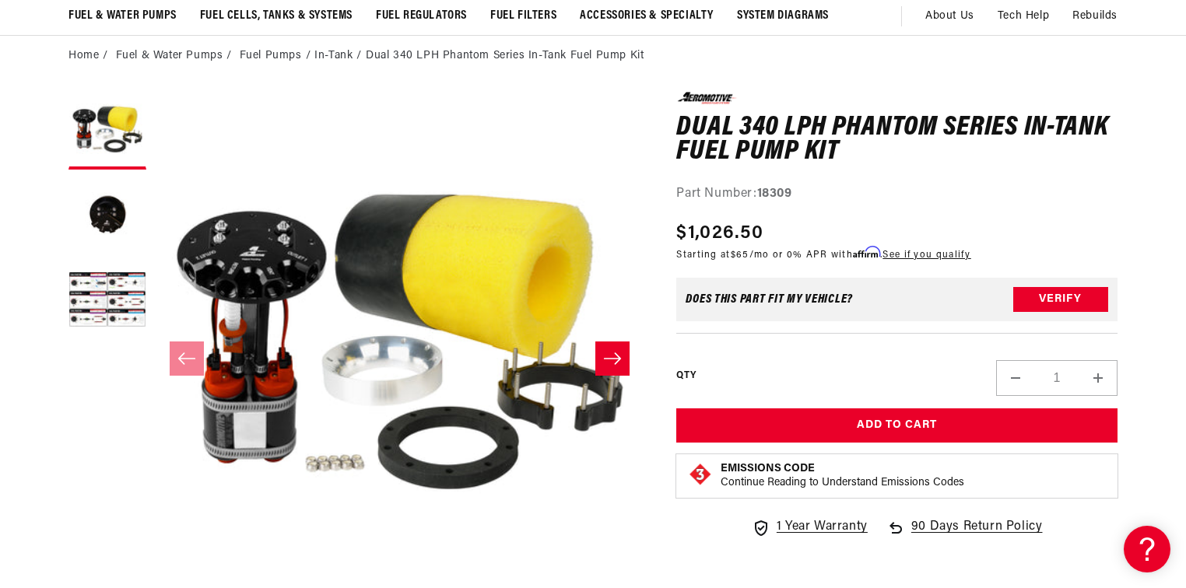
scroll to position [0, 2960]
click at [107, 301] on button "Load image 3 in gallery view" at bounding box center [107, 302] width 78 height 78
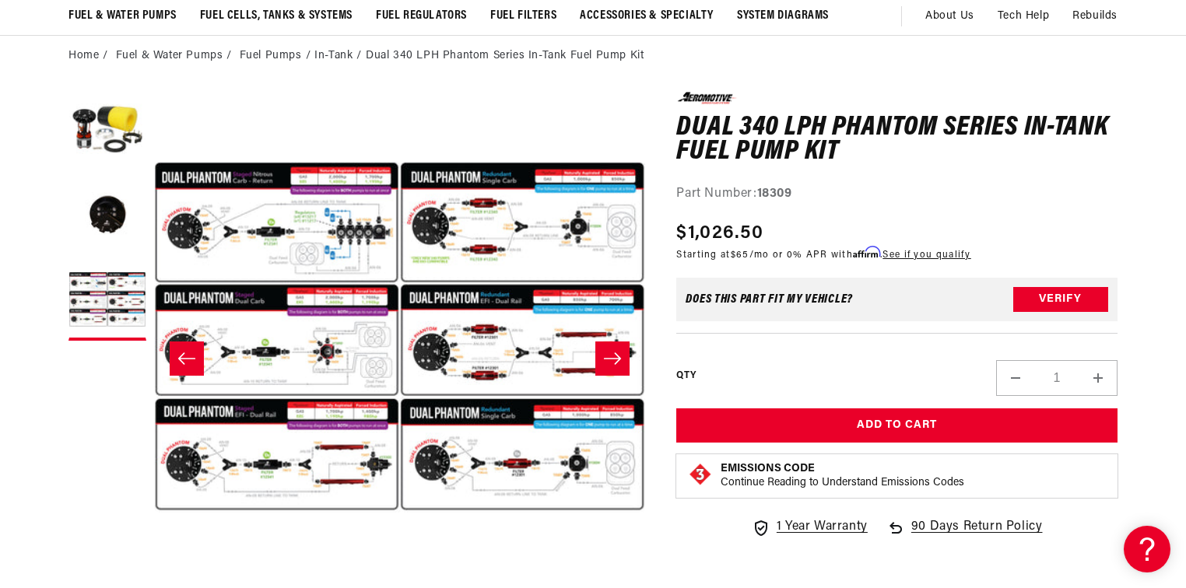
scroll to position [0, 0]
click at [154, 584] on button "Open media 3 in modal" at bounding box center [154, 584] width 0 height 0
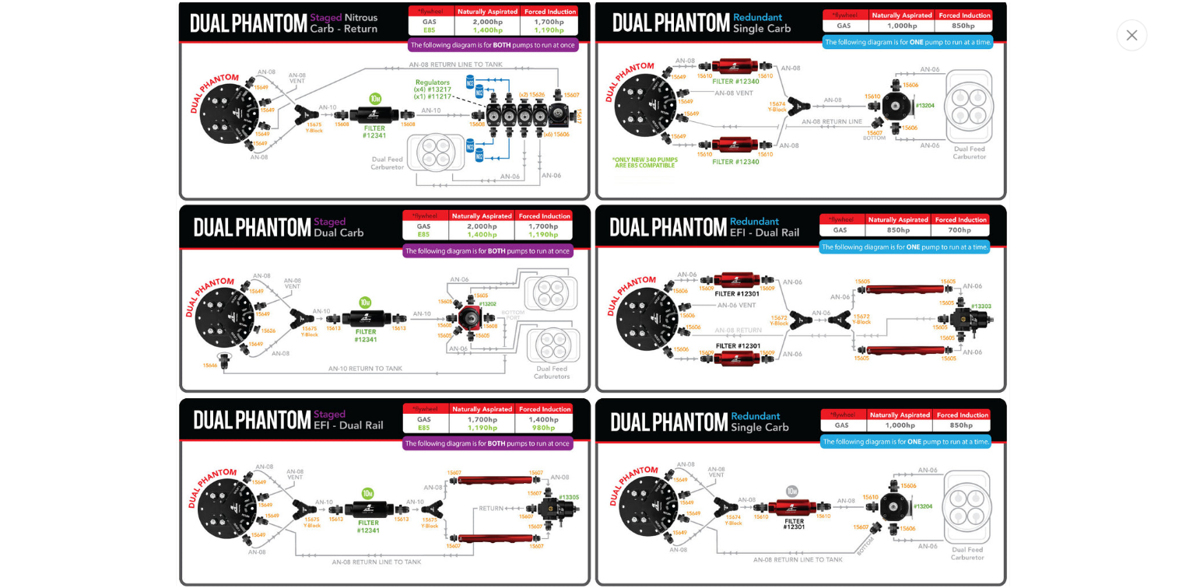
scroll to position [0, 1973]
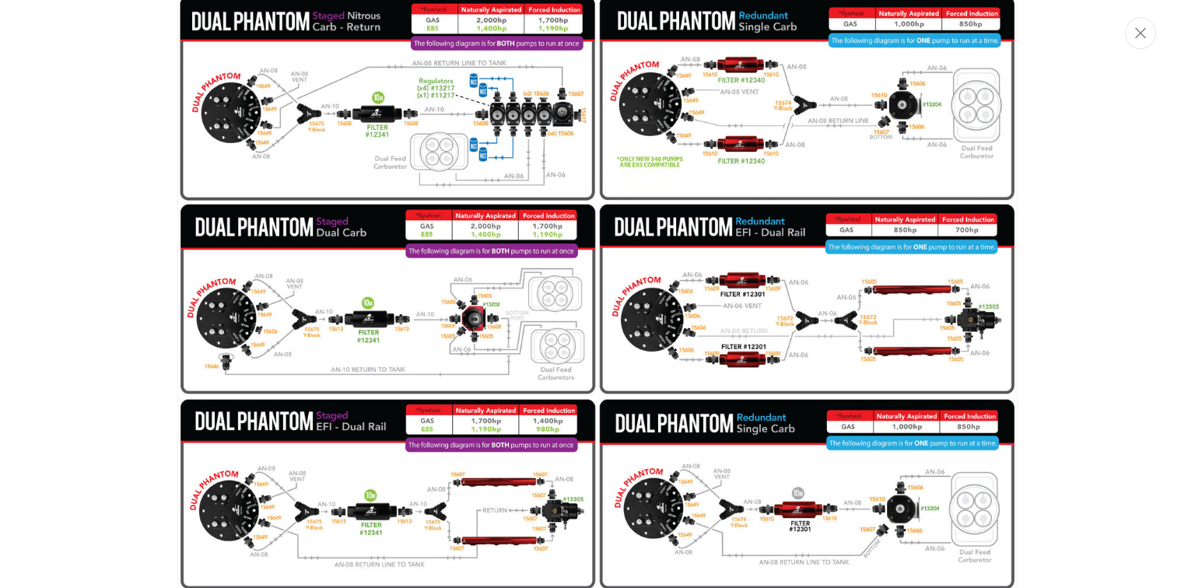
click at [445, 318] on img "Media gallery" at bounding box center [597, 295] width 840 height 602
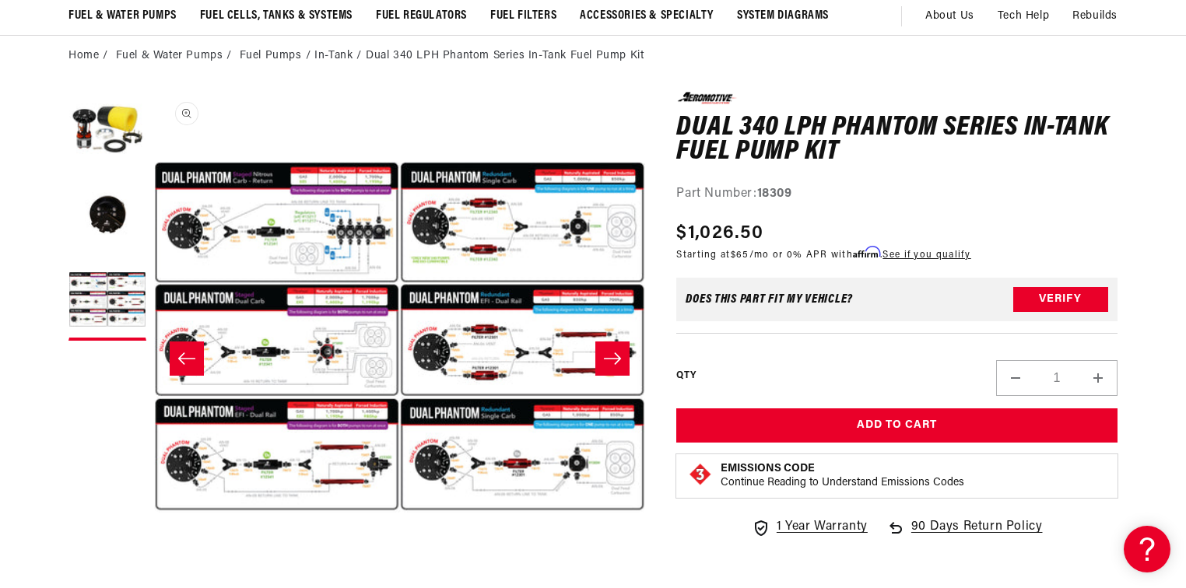
click at [154, 584] on button "Open media 3 in modal" at bounding box center [154, 584] width 0 height 0
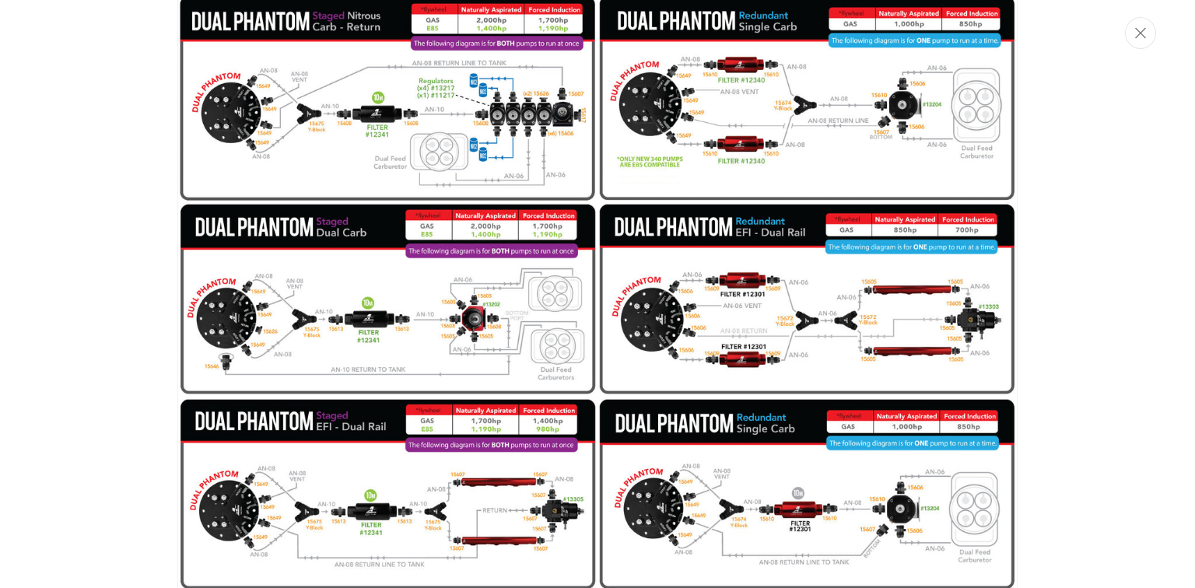
scroll to position [0, 2960]
click at [150, 279] on div "Media gallery" at bounding box center [597, 294] width 1195 height 588
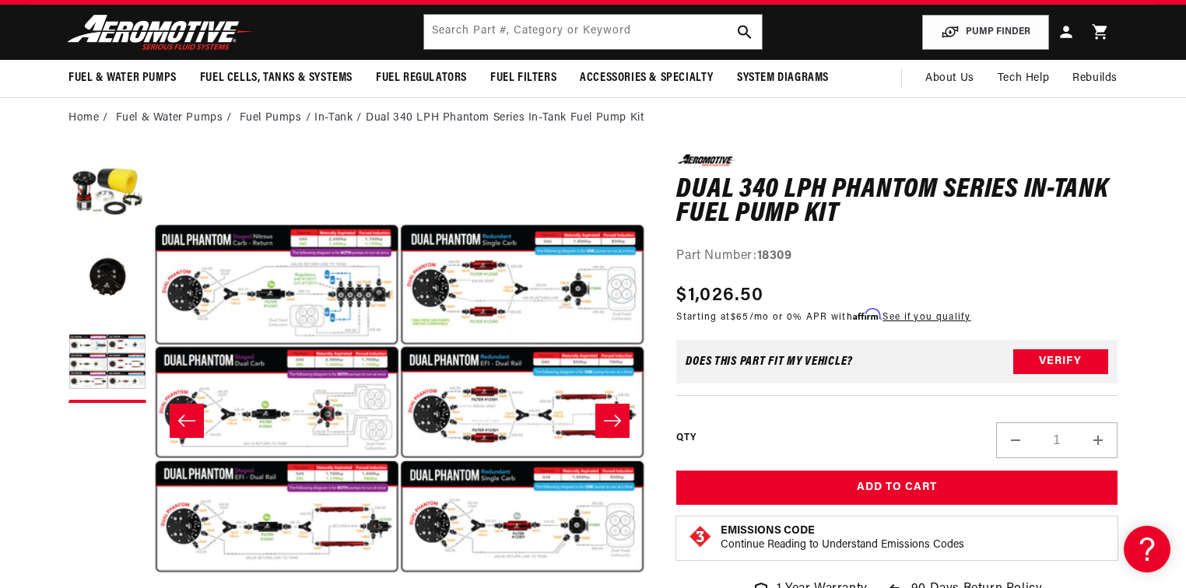
scroll to position [0, 987]
